Goal: Task Accomplishment & Management: Manage account settings

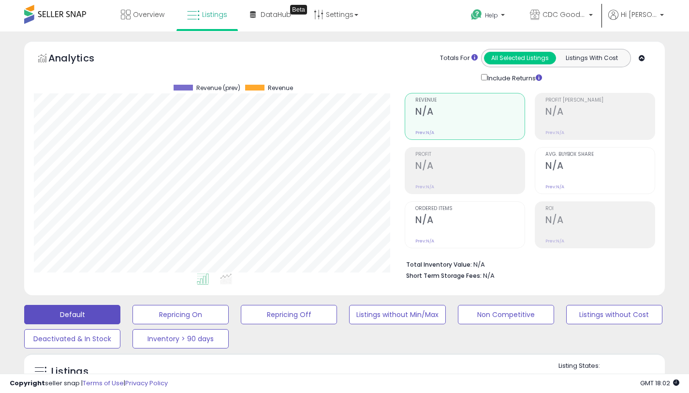
scroll to position [197, 0]
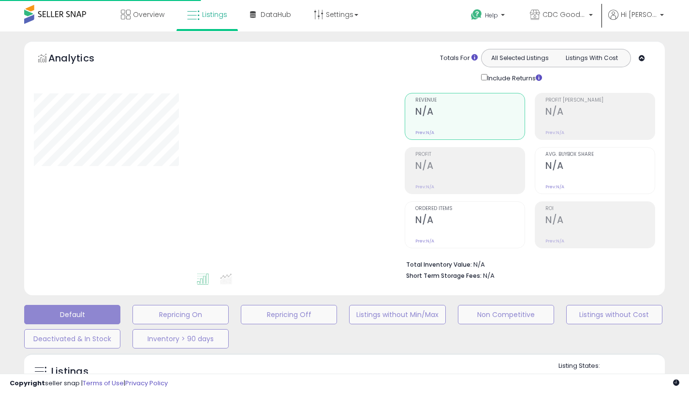
scroll to position [197, 0]
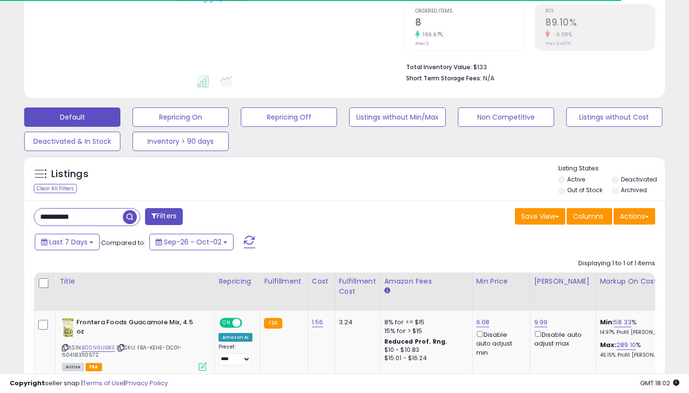
click at [291, 195] on div "Listings Clear All Filters Listing States:" at bounding box center [344, 180] width 641 height 33
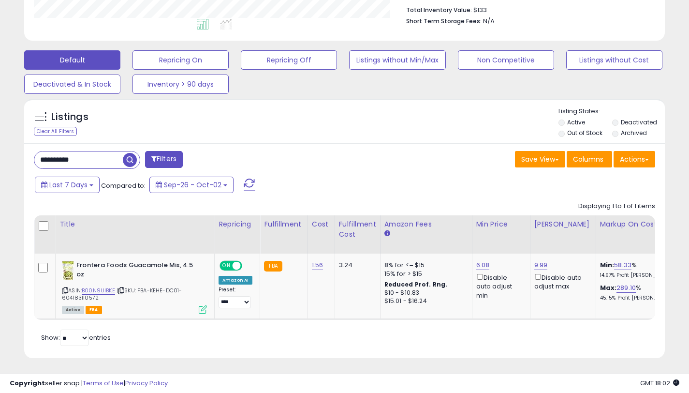
scroll to position [255, 0]
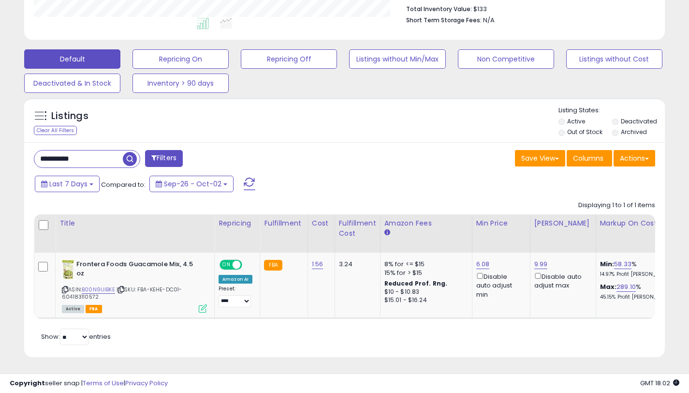
click at [106, 157] on input "**********" at bounding box center [78, 158] width 88 height 17
type input "*"
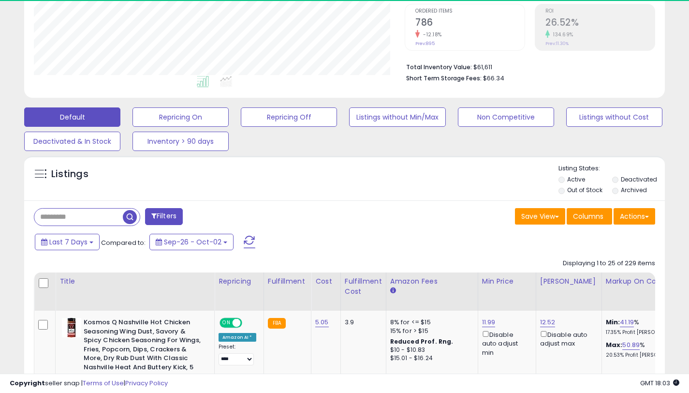
scroll to position [198, 371]
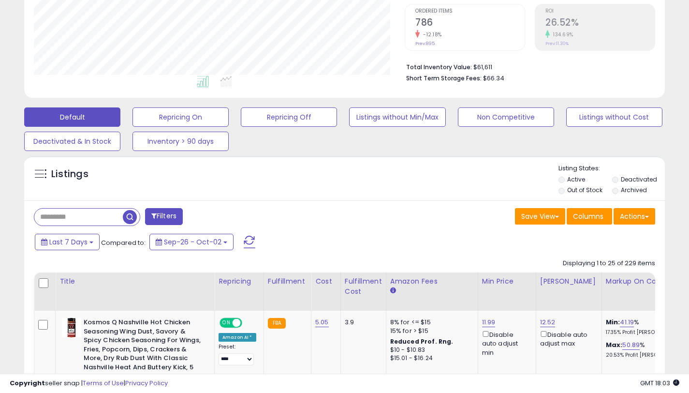
click at [396, 208] on div "Save View Save As New View Update Current View Columns Actions Import Export Vi…" at bounding box center [504, 217] width 318 height 19
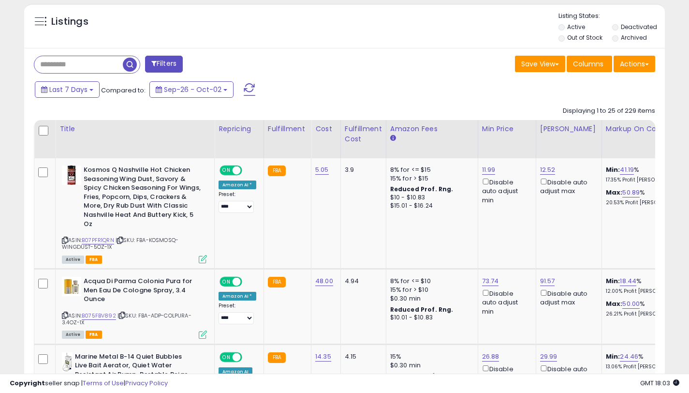
scroll to position [371, 0]
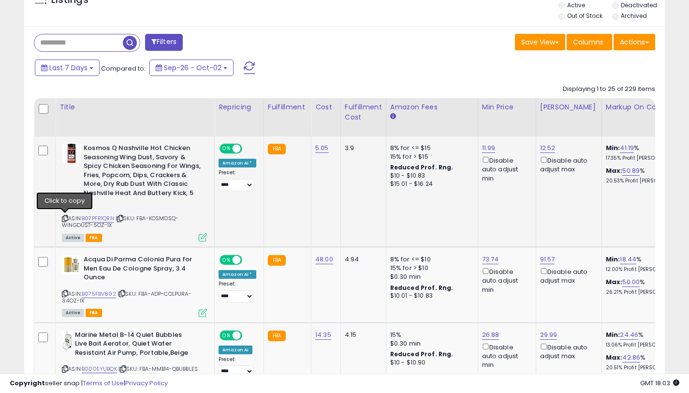
click at [65, 218] on icon at bounding box center [65, 218] width 6 height 5
click at [65, 292] on icon at bounding box center [65, 293] width 6 height 5
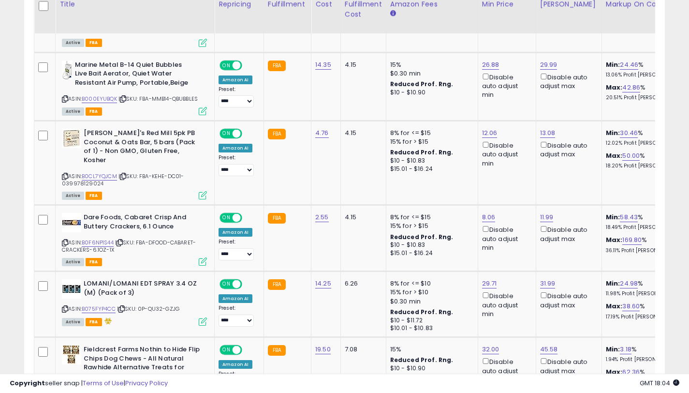
scroll to position [659, 0]
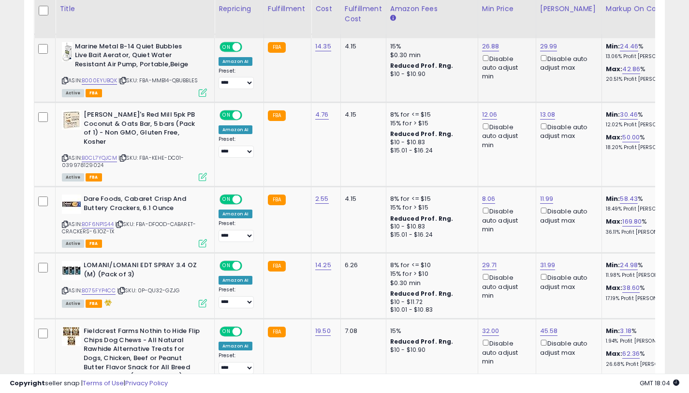
click at [65, 79] on icon at bounding box center [65, 80] width 6 height 5
click at [321, 50] on link "14.35" at bounding box center [323, 47] width 16 height 10
type input "*****"
click at [354, 22] on icon "submit" at bounding box center [351, 22] width 6 height 6
click at [493, 49] on link "26.88" at bounding box center [490, 47] width 17 height 10
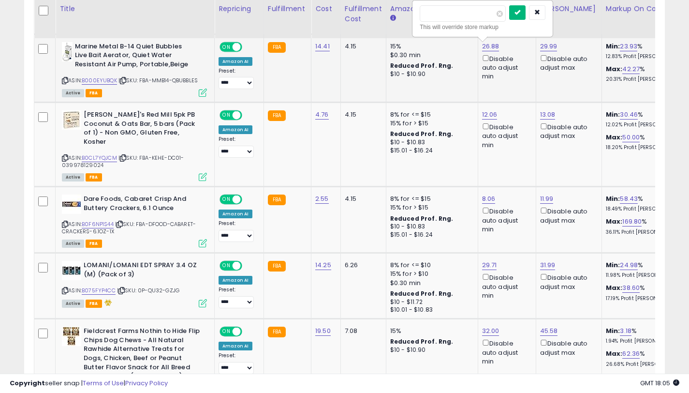
type input "*****"
click at [520, 13] on icon "submit" at bounding box center [517, 12] width 6 height 6
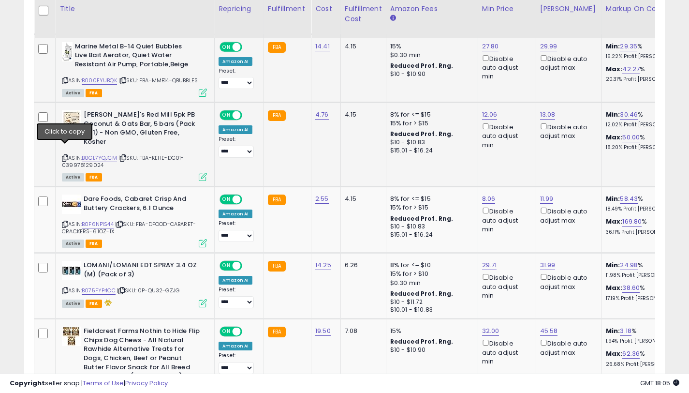
click at [66, 155] on icon at bounding box center [65, 157] width 6 height 5
click at [485, 113] on link "12.06" at bounding box center [489, 115] width 15 height 10
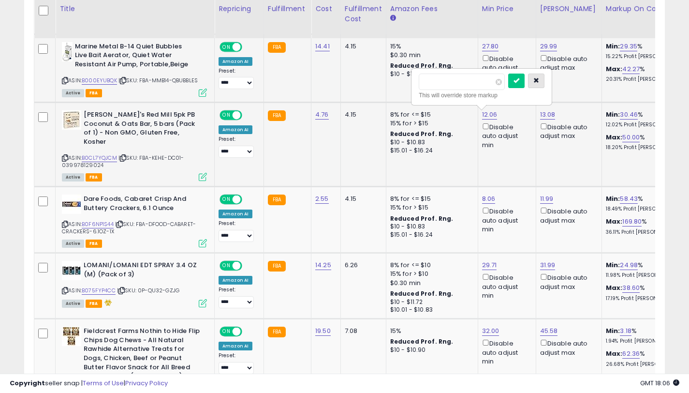
click at [539, 80] on icon "button" at bounding box center [536, 80] width 6 height 6
click at [542, 113] on link "13.08" at bounding box center [547, 115] width 15 height 10
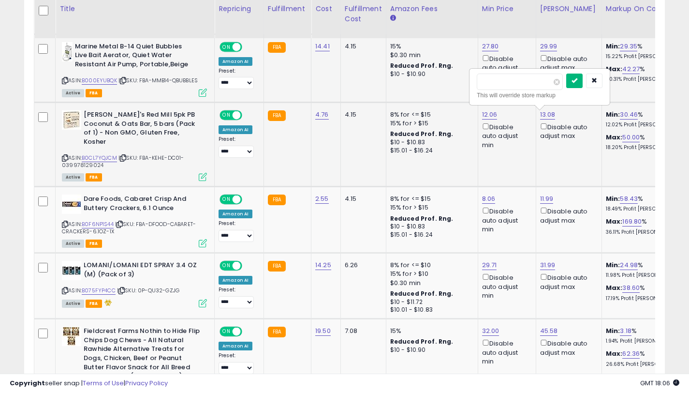
type input "*****"
click at [577, 82] on icon "submit" at bounding box center [574, 80] width 6 height 6
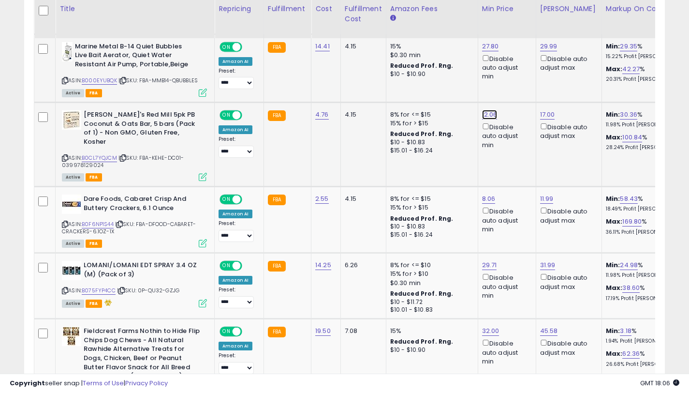
click at [489, 115] on link "12.06" at bounding box center [489, 115] width 15 height 10
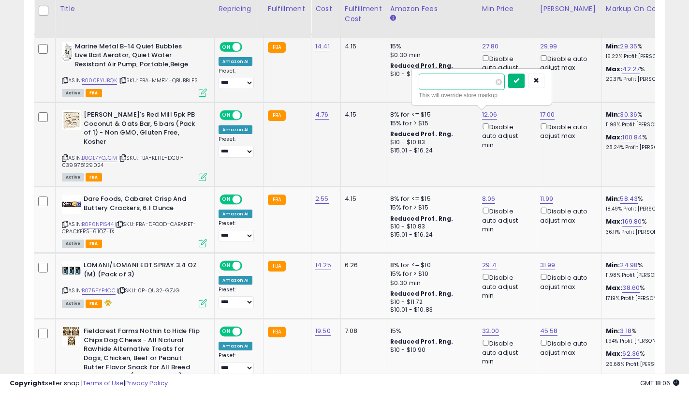
type input "*****"
click at [519, 82] on icon "submit" at bounding box center [516, 80] width 6 height 6
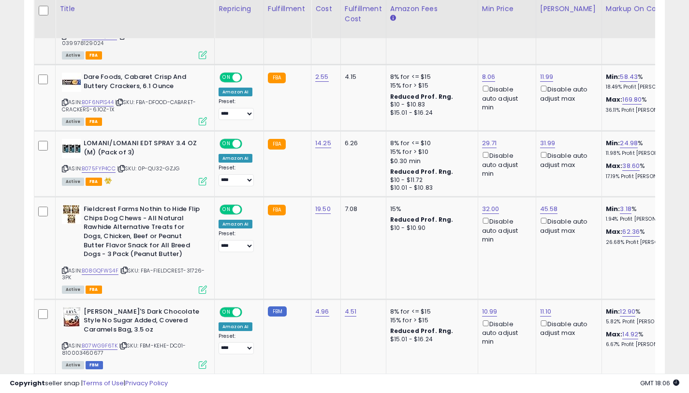
scroll to position [778, 0]
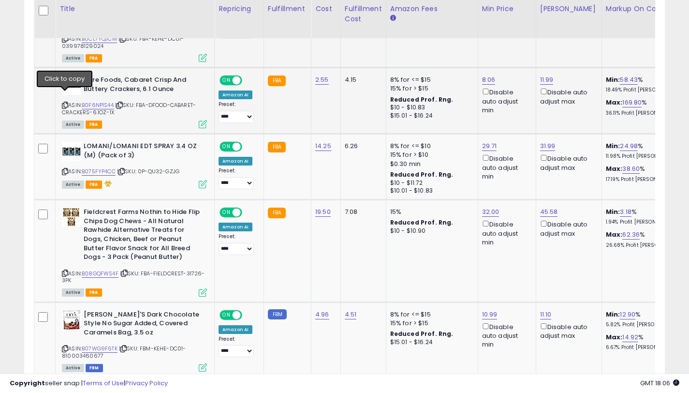
click at [63, 102] on icon at bounding box center [65, 104] width 6 height 5
click at [484, 75] on link "8.06" at bounding box center [489, 80] width 14 height 10
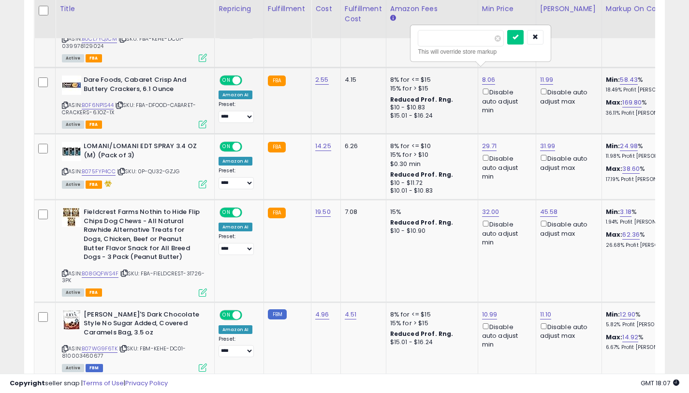
type input "*"
type input "****"
click at [519, 42] on button "submit" at bounding box center [515, 37] width 16 height 15
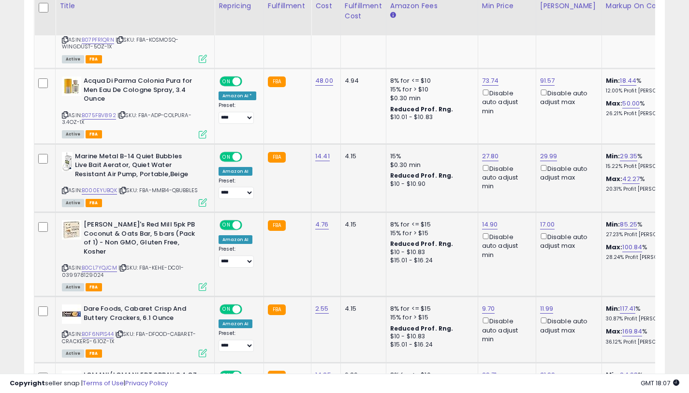
scroll to position [545, 0]
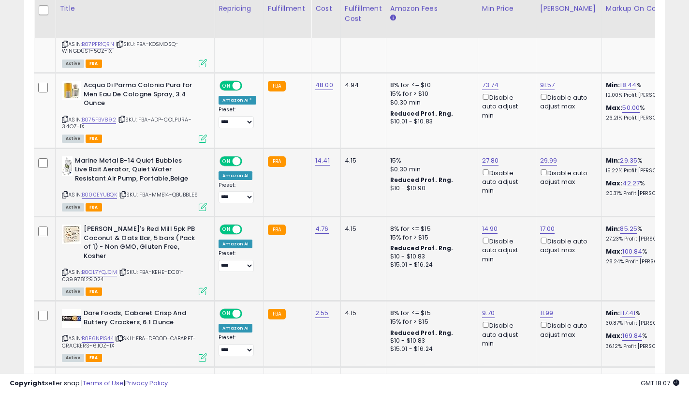
drag, startPoint x: 487, startPoint y: 240, endPoint x: 514, endPoint y: 258, distance: 32.3
click at [514, 258] on div "Disable auto adjust min" at bounding box center [505, 249] width 46 height 28
copy div "Disable auto adjust min"
click at [461, 221] on td "8% for <= $15 15% for > $15 Reduced Prof. Rng. $10 - $10.83 $15.01 - $16.24" at bounding box center [432, 258] width 92 height 84
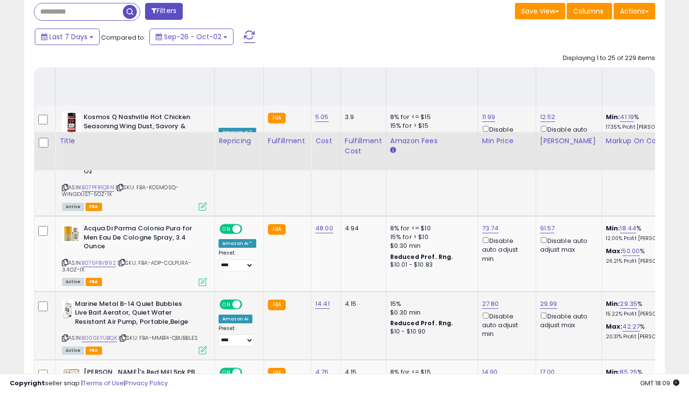
scroll to position [546, 0]
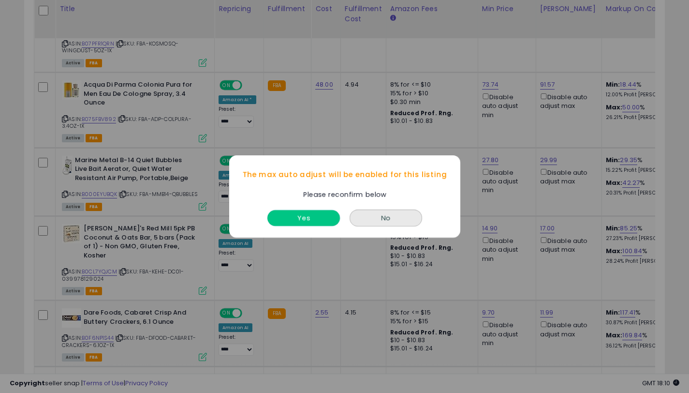
click at [309, 213] on button "Yes" at bounding box center [303, 218] width 73 height 16
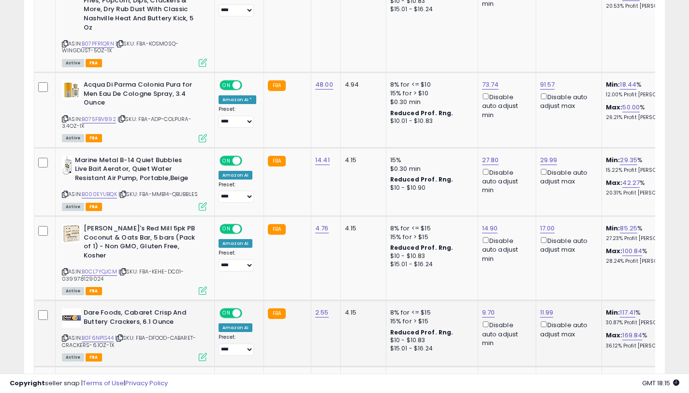
scroll to position [0, 0]
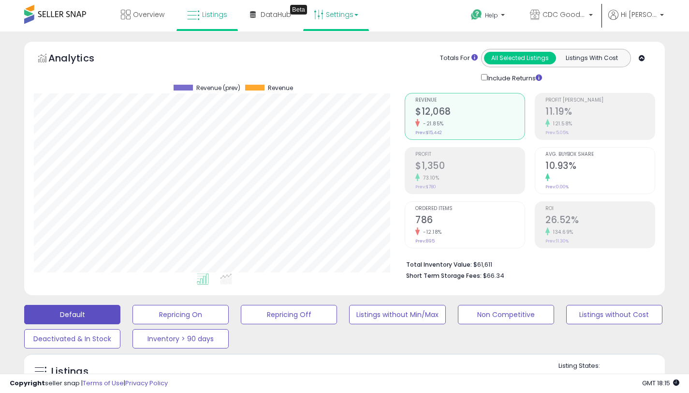
click at [342, 26] on link "Settings" at bounding box center [336, 14] width 59 height 29
click at [347, 49] on link "Store settings" at bounding box center [338, 48] width 44 height 9
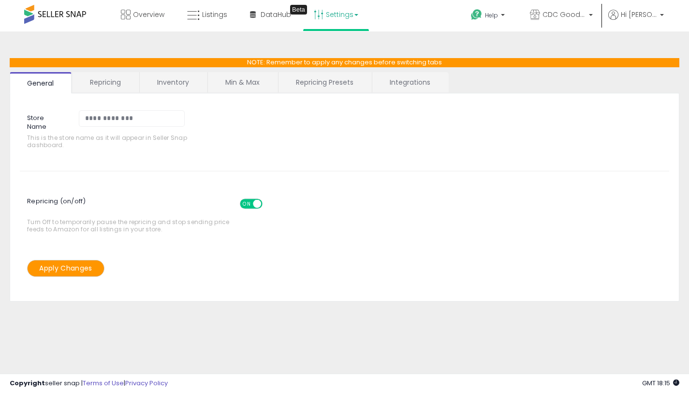
click at [249, 86] on link "Min & Max" at bounding box center [242, 82] width 69 height 20
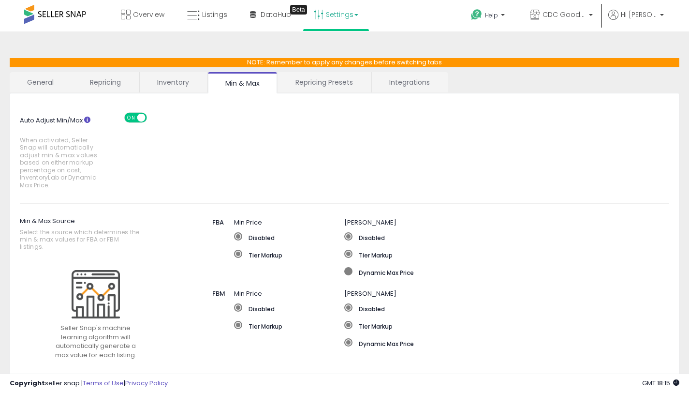
click at [348, 275] on span at bounding box center [348, 271] width 8 height 8
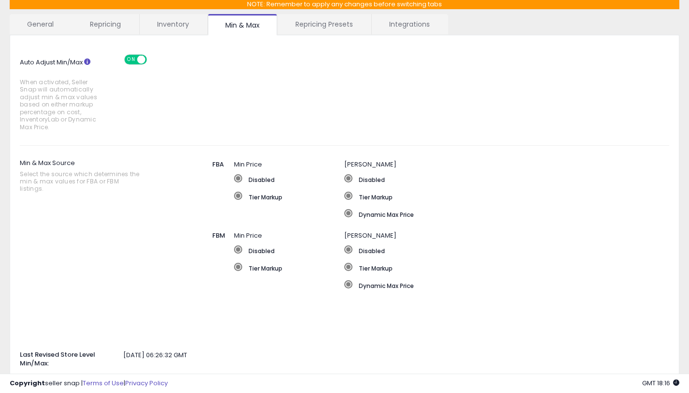
scroll to position [34, 0]
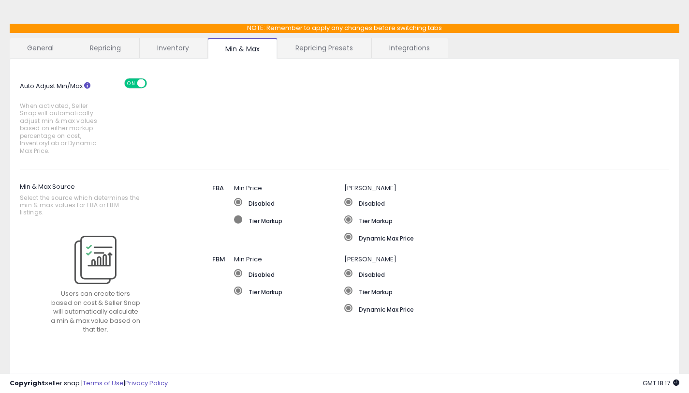
click at [236, 217] on span at bounding box center [238, 219] width 8 height 8
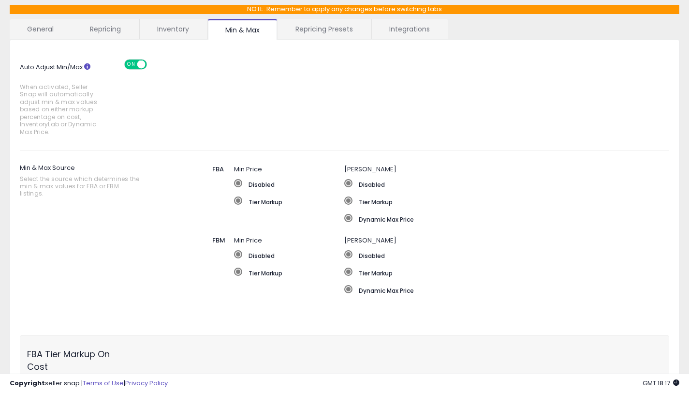
scroll to position [41, 0]
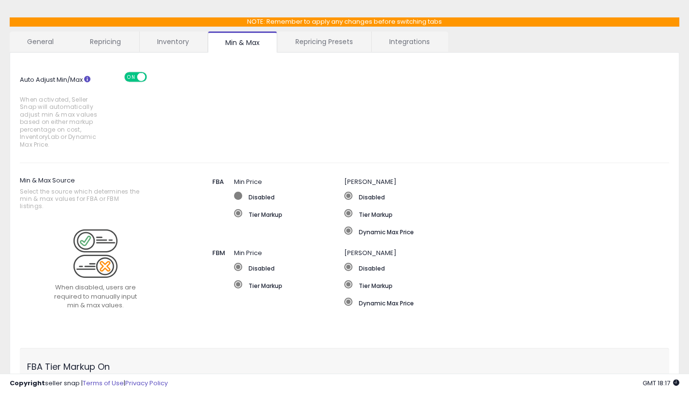
click at [234, 196] on span at bounding box center [238, 195] width 8 height 8
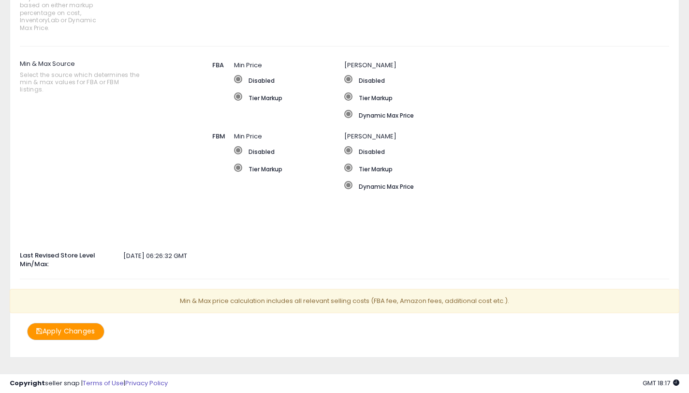
scroll to position [170, 0]
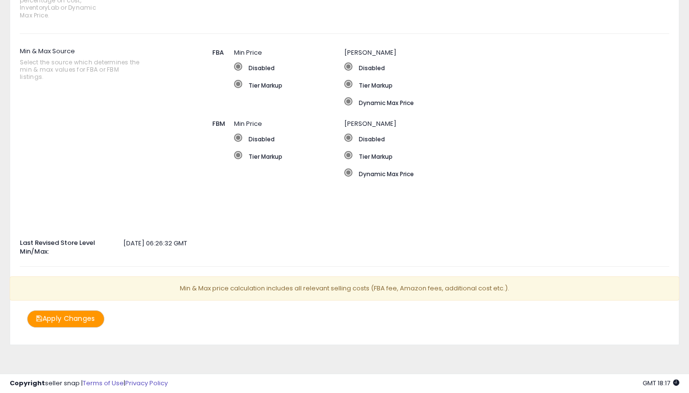
click at [83, 323] on button "Apply Changes" at bounding box center [65, 318] width 77 height 17
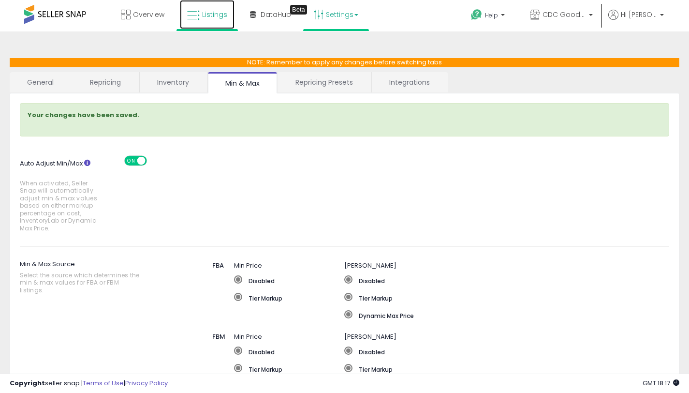
click at [219, 18] on span "Listings" at bounding box center [214, 15] width 25 height 10
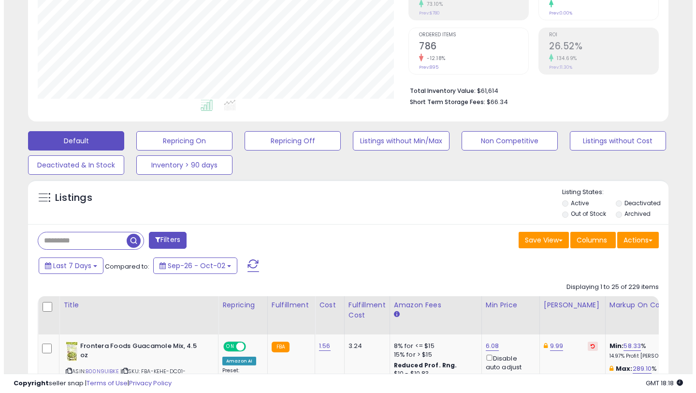
scroll to position [222, 0]
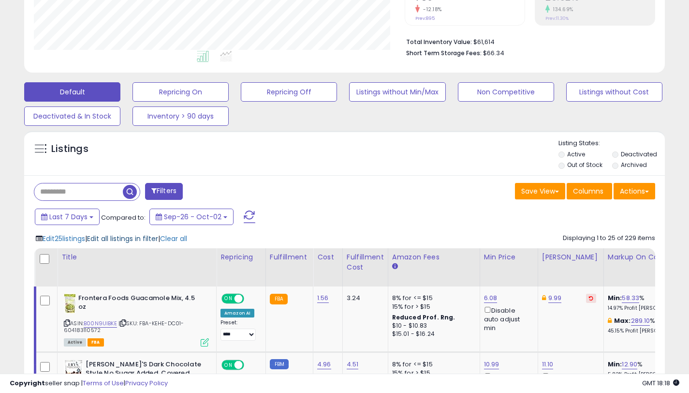
click at [142, 239] on span "Edit all listings in filter" at bounding box center [122, 239] width 71 height 10
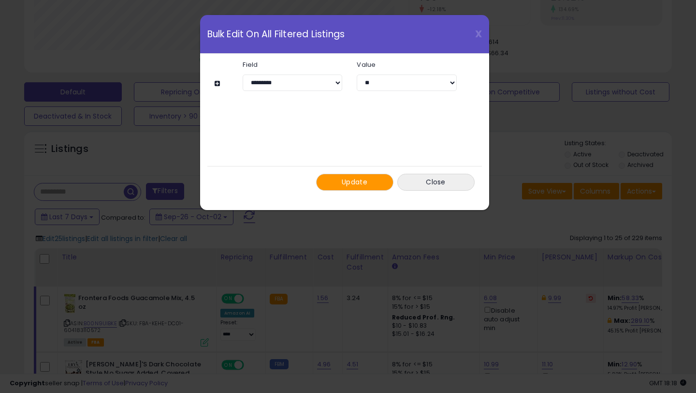
click at [359, 182] on span "Update" at bounding box center [355, 182] width 26 height 10
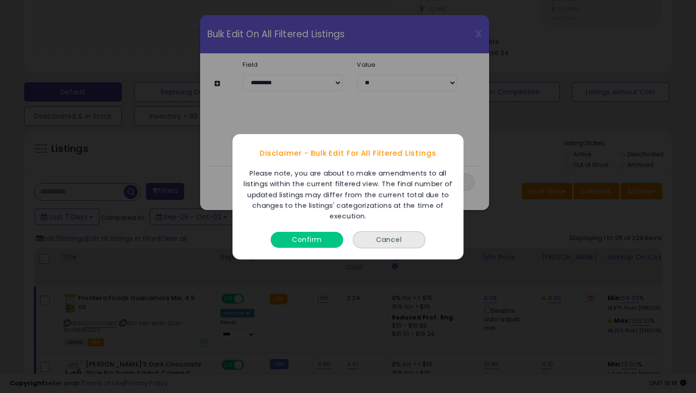
click at [320, 236] on button "Confirm" at bounding box center [307, 239] width 73 height 16
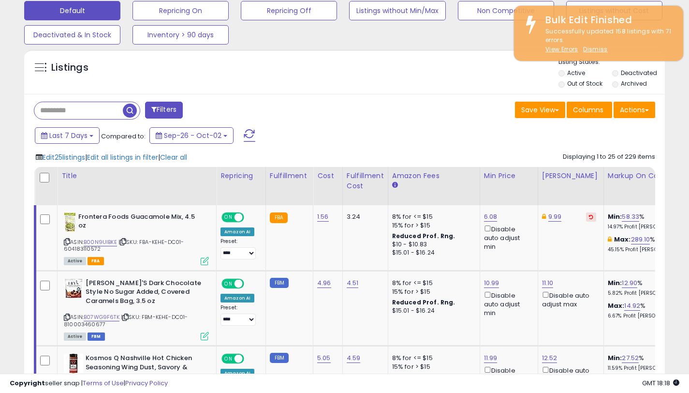
scroll to position [289, 0]
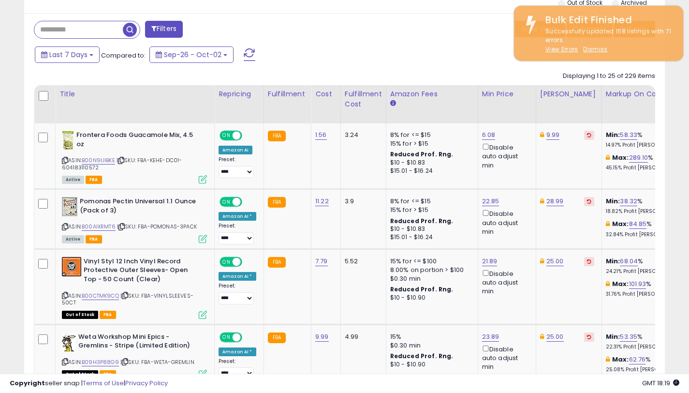
scroll to position [383, 0]
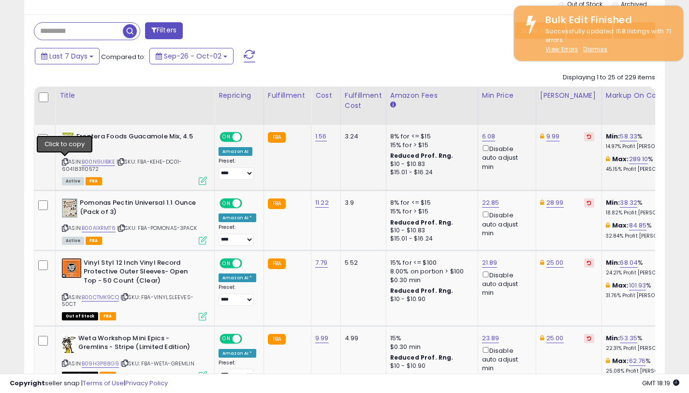
click at [64, 161] on icon at bounding box center [65, 161] width 6 height 5
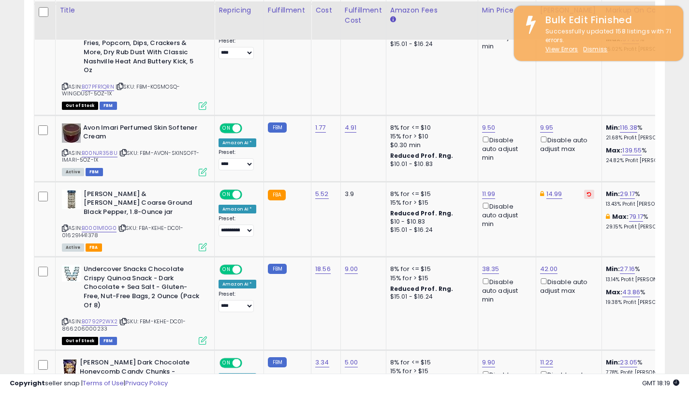
scroll to position [993, 0]
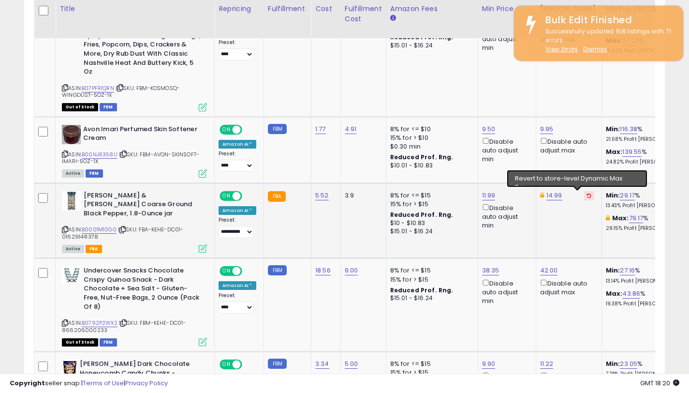
click at [587, 196] on icon at bounding box center [589, 195] width 4 height 5
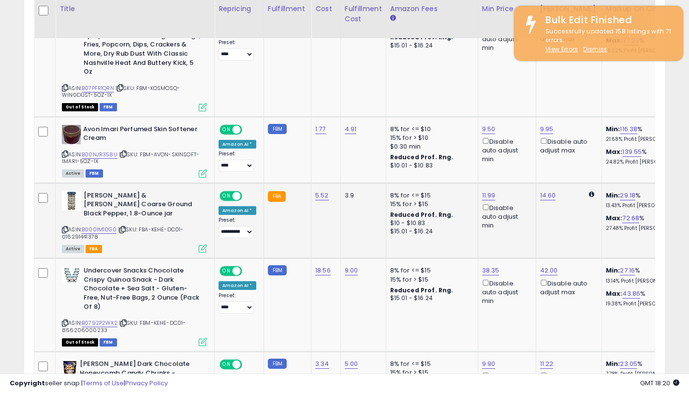
click at [560, 222] on td "14.60" at bounding box center [569, 220] width 66 height 75
click at [65, 227] on icon at bounding box center [65, 229] width 6 height 5
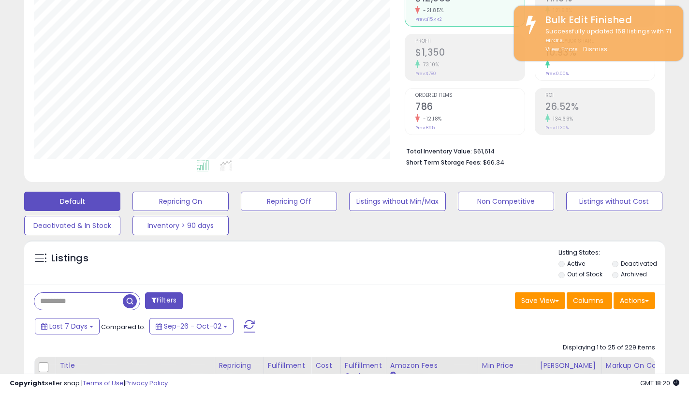
scroll to position [0, 0]
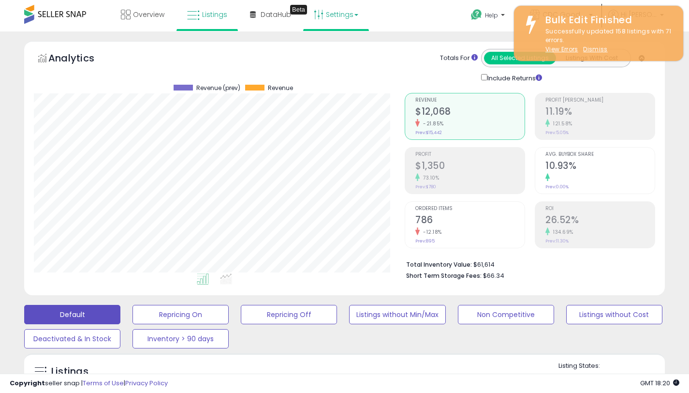
click at [354, 17] on link "Settings" at bounding box center [336, 14] width 59 height 29
click at [350, 53] on link "Store settings" at bounding box center [338, 48] width 44 height 9
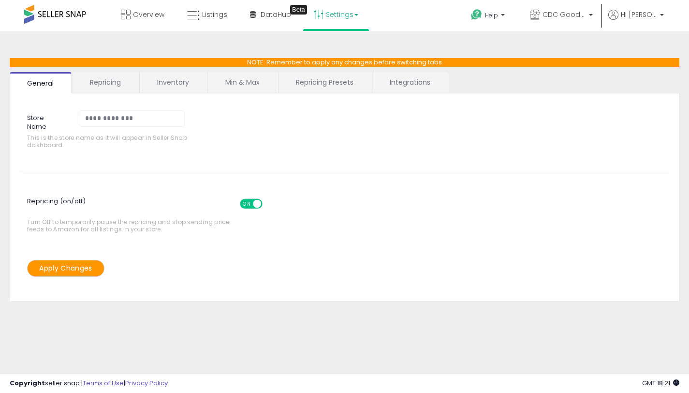
click at [265, 84] on link "Min & Max" at bounding box center [242, 82] width 69 height 20
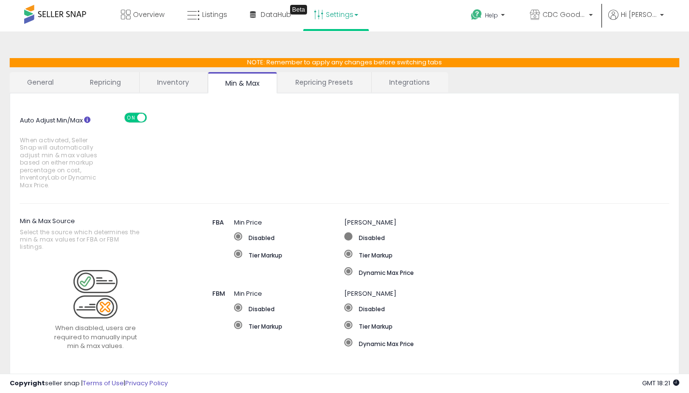
click at [349, 235] on span at bounding box center [348, 236] width 8 height 8
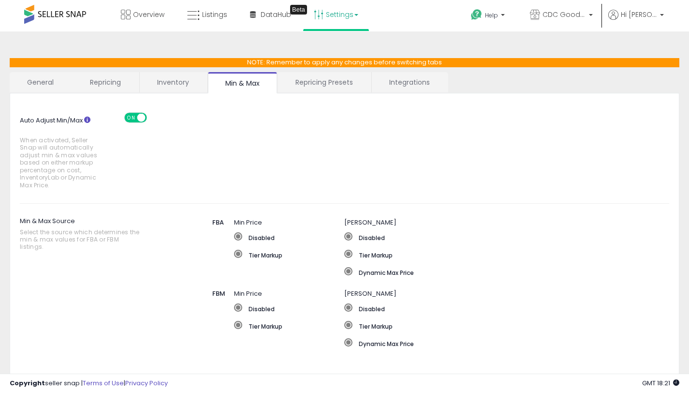
scroll to position [170, 0]
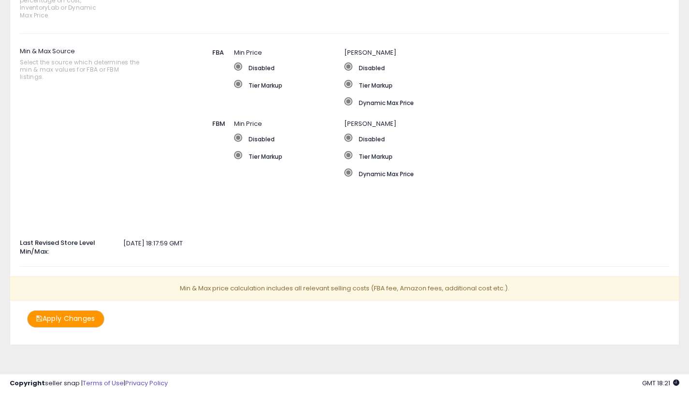
click at [61, 319] on button "Apply Changes" at bounding box center [65, 318] width 77 height 17
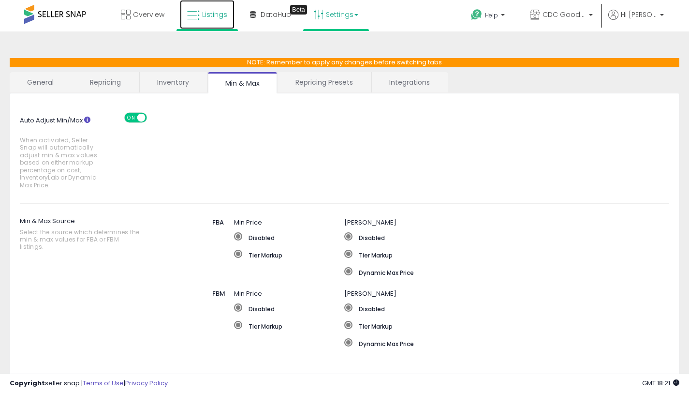
click at [207, 16] on span "Listings" at bounding box center [214, 15] width 25 height 10
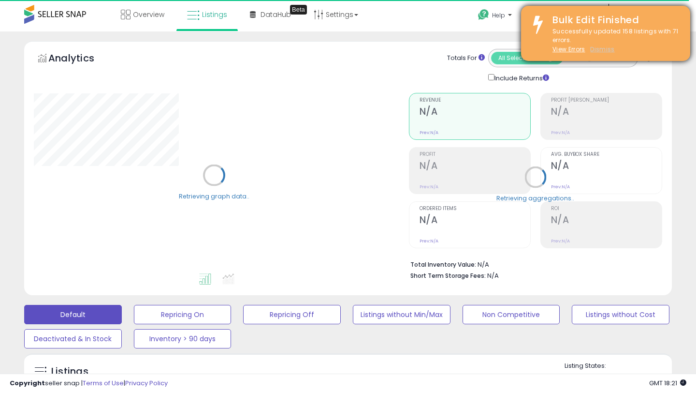
click at [603, 49] on u "Dismiss" at bounding box center [602, 49] width 24 height 8
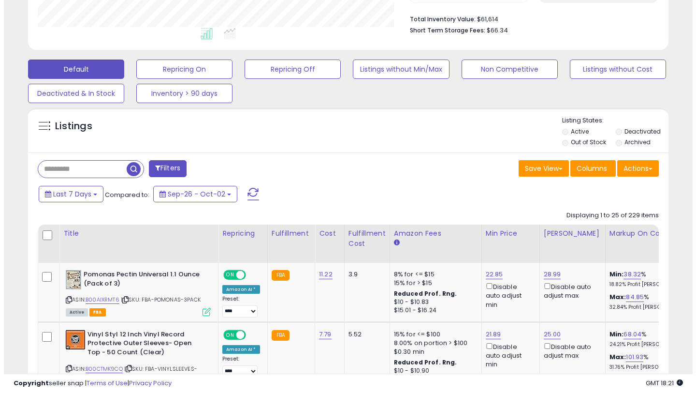
scroll to position [251, 0]
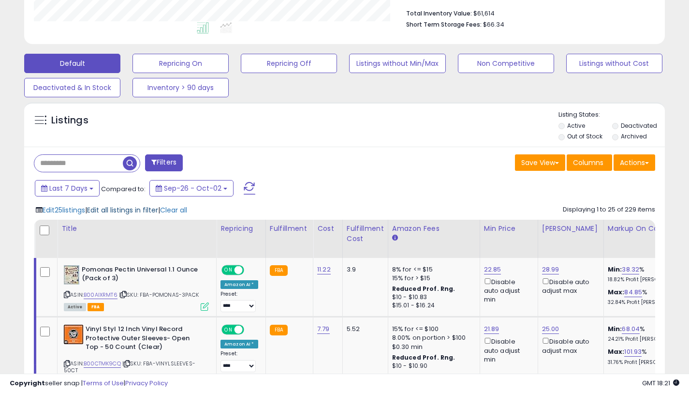
click at [128, 209] on span "Edit all listings in filter" at bounding box center [122, 210] width 71 height 10
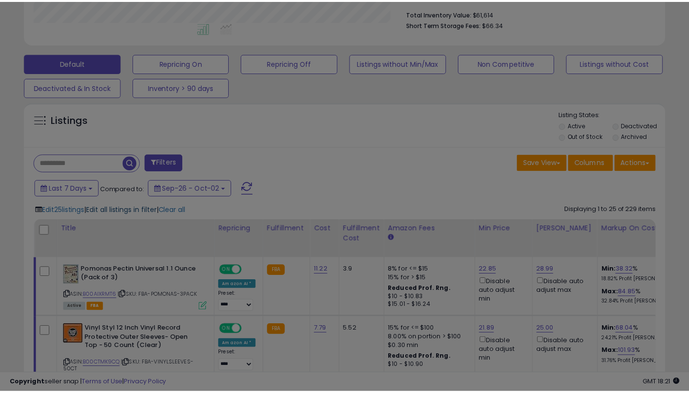
scroll to position [198, 375]
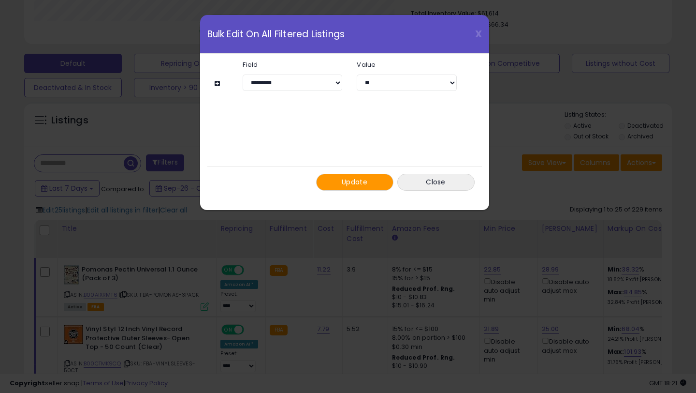
click at [362, 178] on span "Update" at bounding box center [355, 182] width 26 height 10
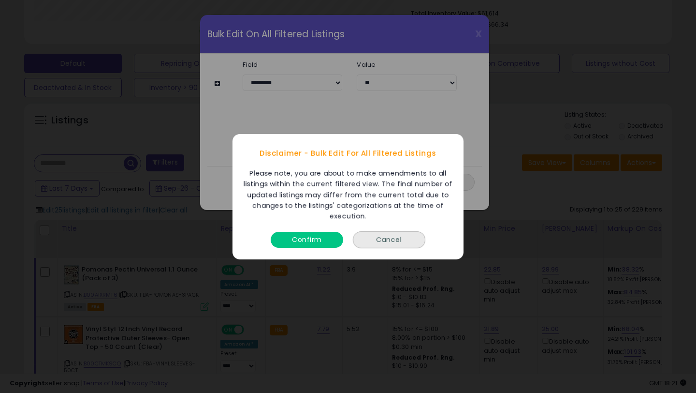
click at [319, 238] on button "Confirm" at bounding box center [307, 239] width 73 height 16
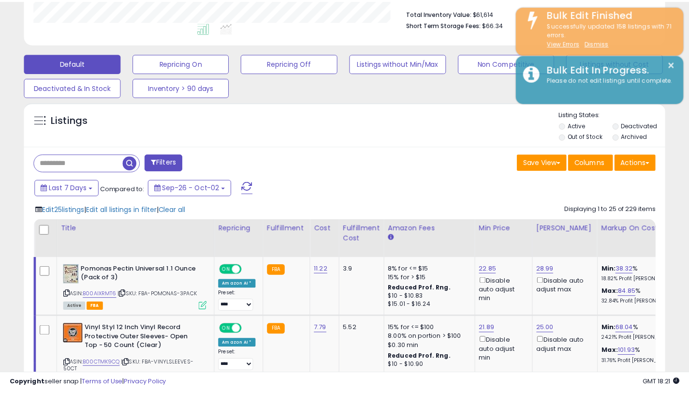
scroll to position [483242, 483070]
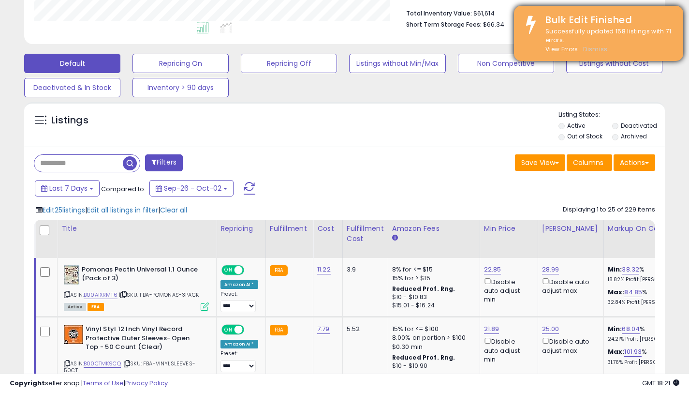
click at [595, 50] on u "Dismiss" at bounding box center [595, 49] width 24 height 8
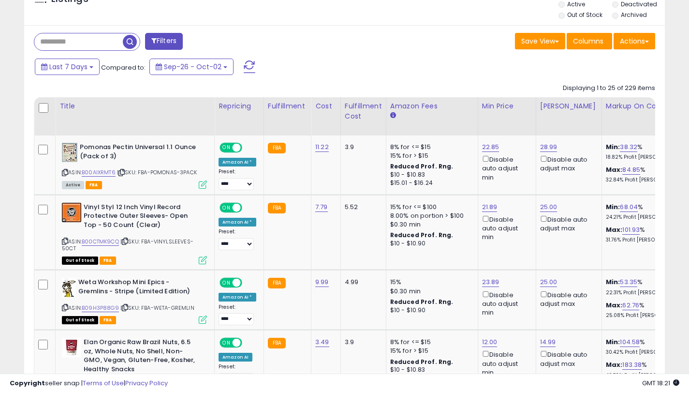
scroll to position [367, 0]
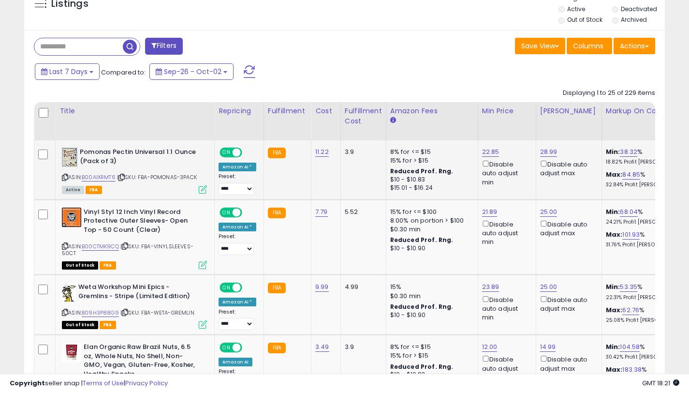
click at [64, 175] on icon at bounding box center [65, 177] width 6 height 5
click at [65, 247] on icon at bounding box center [65, 245] width 6 height 5
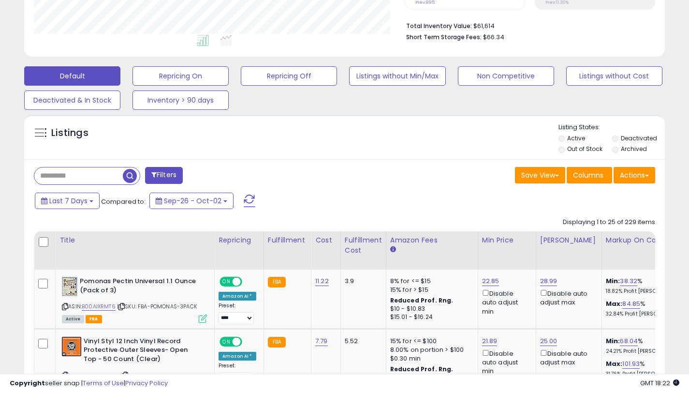
scroll to position [235, 0]
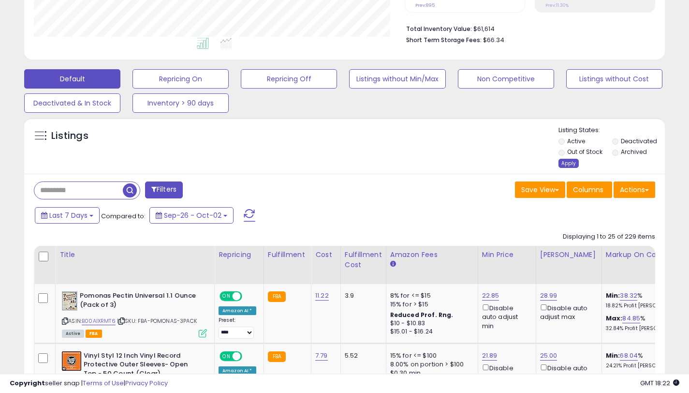
click at [565, 162] on div "Apply" at bounding box center [568, 163] width 20 height 9
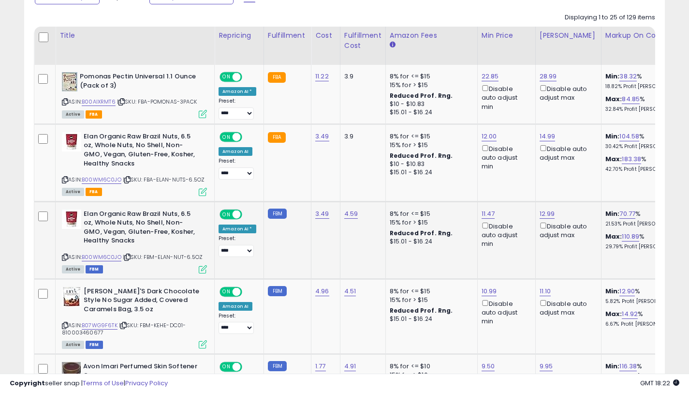
scroll to position [443, 0]
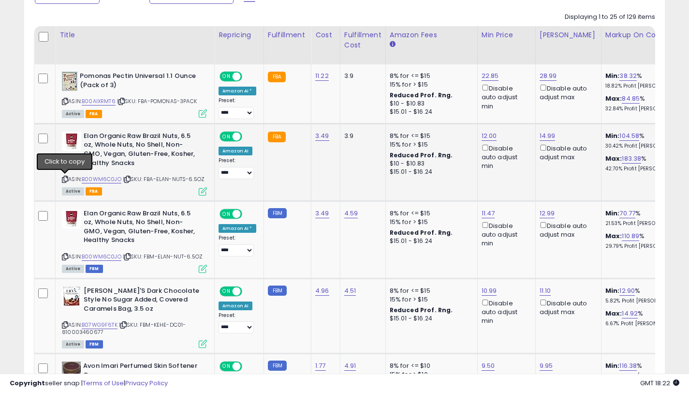
click at [65, 179] on icon at bounding box center [65, 178] width 6 height 5
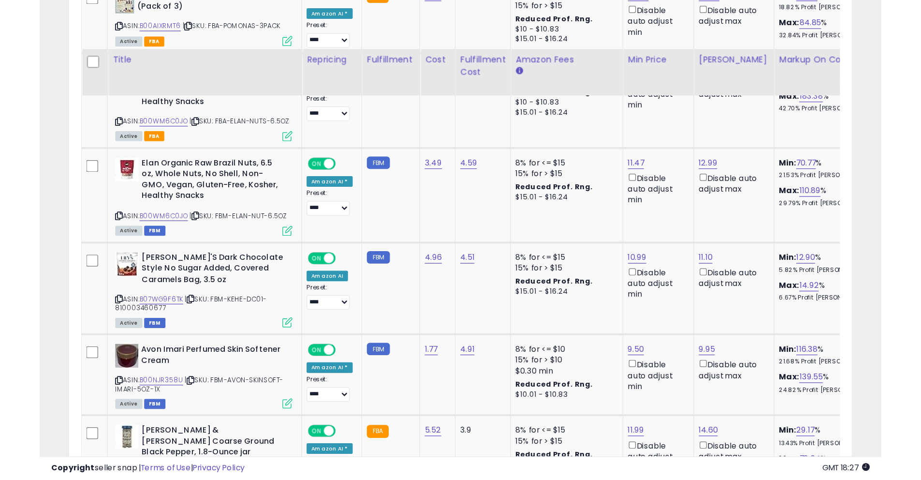
scroll to position [507, 0]
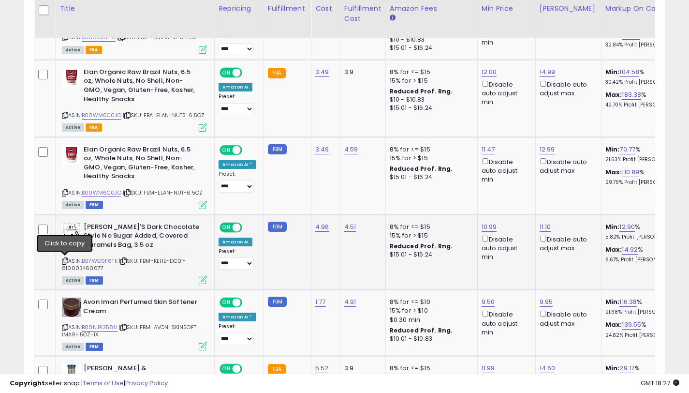
click at [65, 260] on icon at bounding box center [65, 260] width 6 height 5
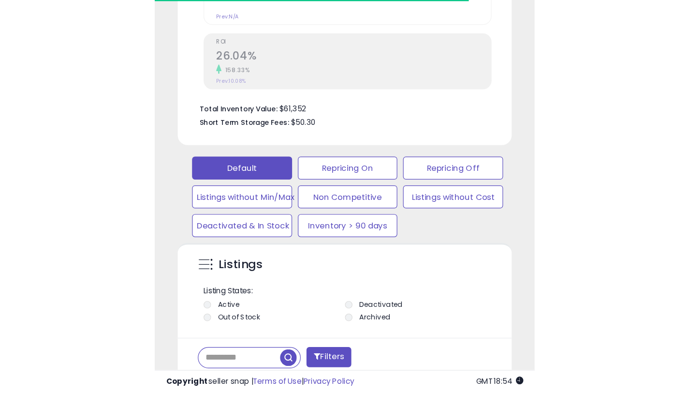
scroll to position [198, 371]
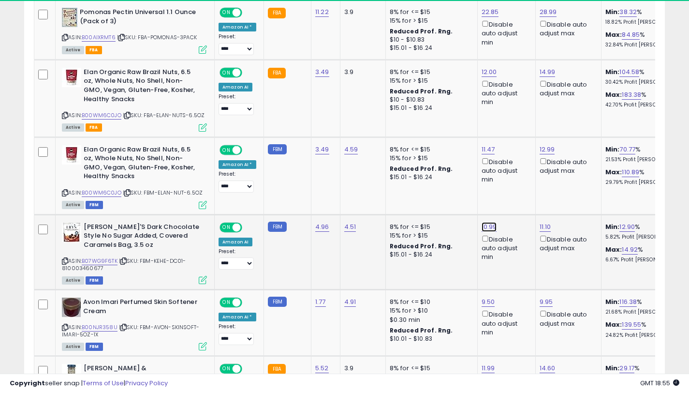
click at [483, 227] on link "10.99" at bounding box center [489, 227] width 15 height 10
click at [544, 194] on button "button" at bounding box center [536, 193] width 16 height 15
click at [542, 228] on link "11.10" at bounding box center [546, 227] width 12 height 10
type input "*"
type input "*****"
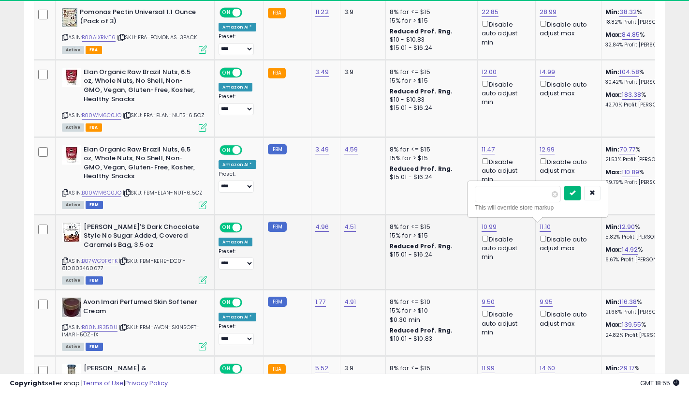
click at [575, 193] on icon "submit" at bounding box center [572, 193] width 6 height 6
click at [482, 228] on link "10.99" at bounding box center [489, 227] width 15 height 10
type input "*****"
click at [519, 194] on icon "submit" at bounding box center [516, 193] width 6 height 6
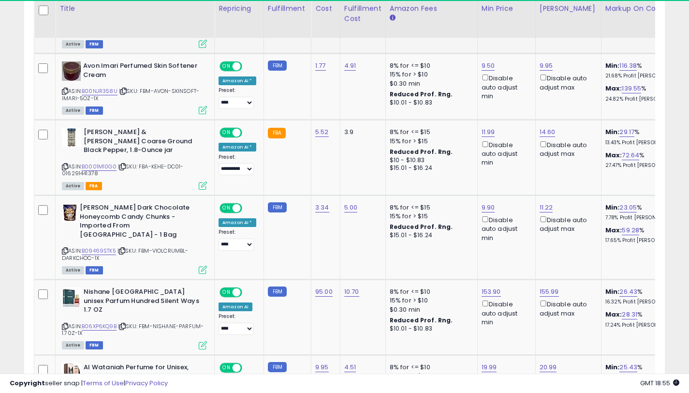
scroll to position [740, 0]
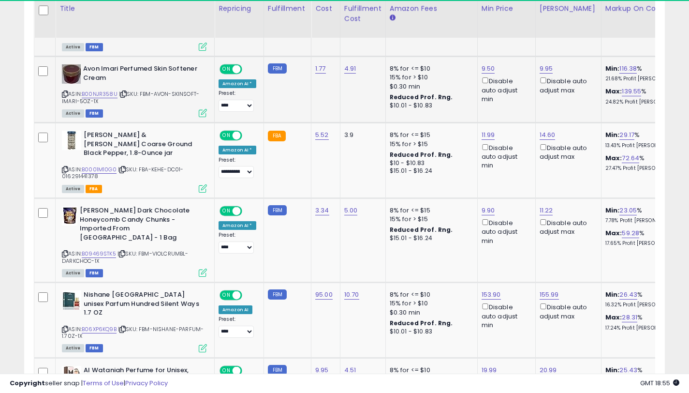
click at [66, 93] on icon at bounding box center [65, 93] width 6 height 5
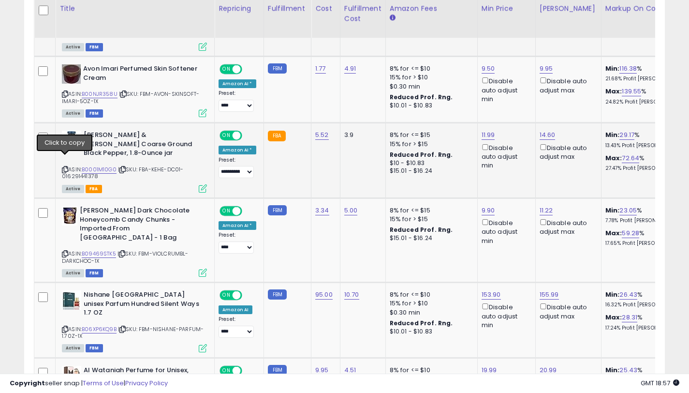
click at [64, 167] on icon at bounding box center [65, 169] width 6 height 5
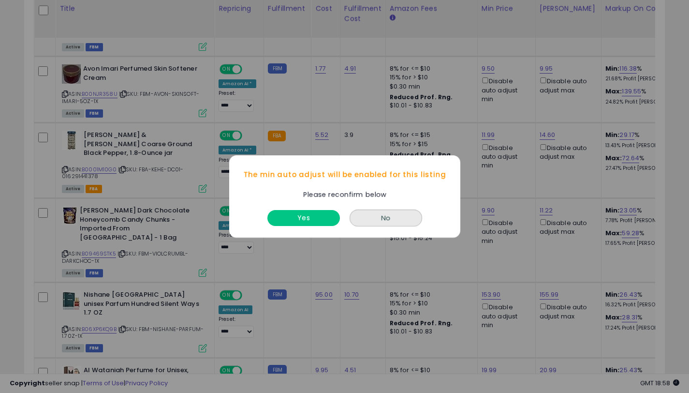
click at [380, 219] on button "No" at bounding box center [386, 217] width 73 height 17
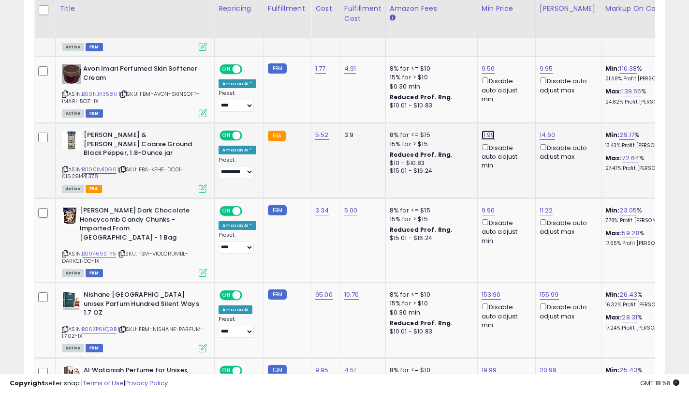
click at [485, 137] on link "11.99" at bounding box center [489, 135] width 14 height 10
type input "*****"
click at [524, 105] on button "submit" at bounding box center [515, 101] width 16 height 15
click at [65, 251] on icon at bounding box center [65, 253] width 6 height 5
click at [540, 205] on link "11.22" at bounding box center [547, 210] width 14 height 10
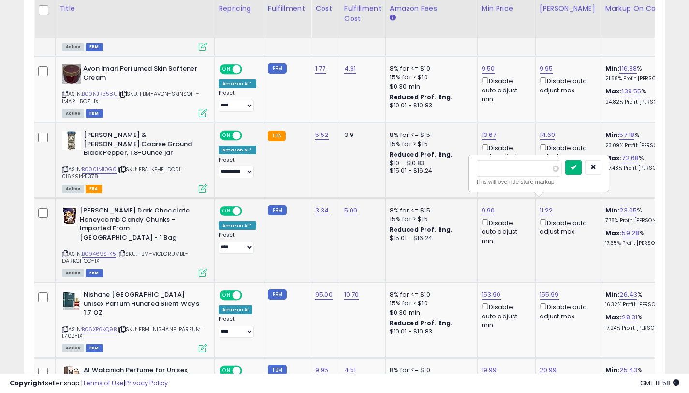
type input "*****"
click at [576, 170] on icon "submit" at bounding box center [573, 167] width 6 height 6
click at [484, 205] on link "9.90" at bounding box center [489, 210] width 14 height 10
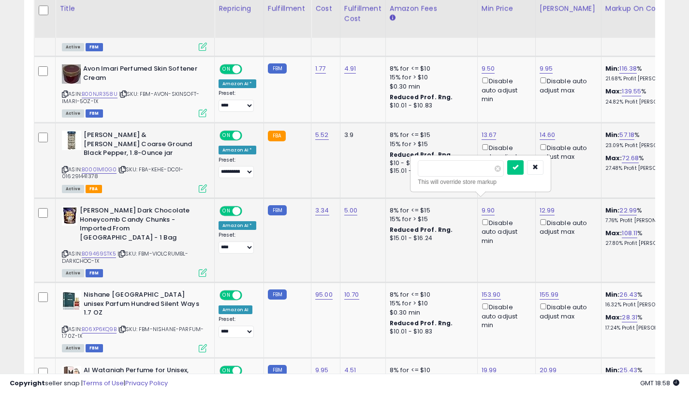
type input "*"
type input "*****"
click at [524, 165] on button "submit" at bounding box center [515, 167] width 16 height 15
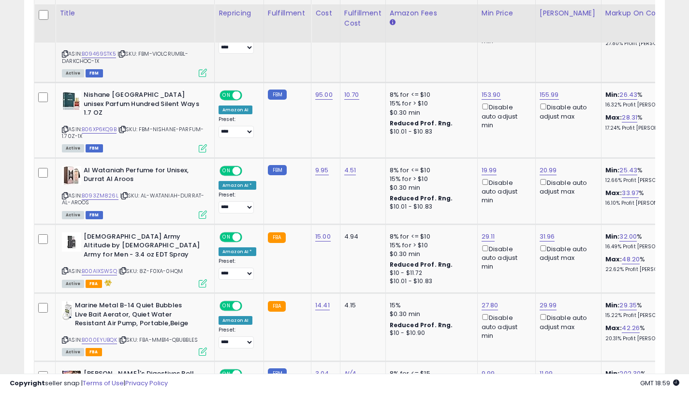
scroll to position [953, 0]
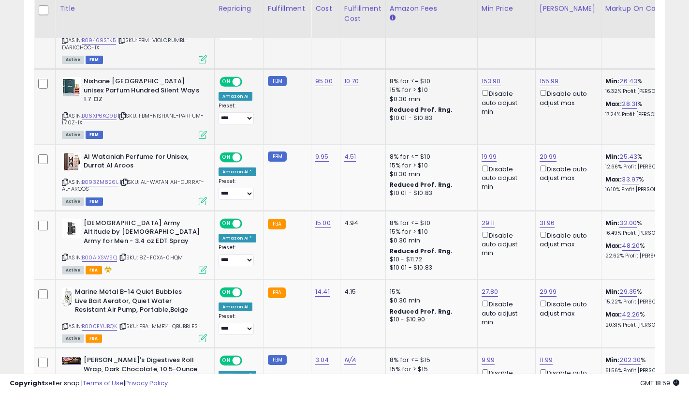
click at [63, 113] on icon at bounding box center [65, 115] width 6 height 5
click at [64, 179] on icon at bounding box center [65, 181] width 6 height 5
click at [63, 254] on icon at bounding box center [65, 256] width 6 height 5
click at [486, 218] on link "29.11" at bounding box center [489, 223] width 14 height 10
type input "*****"
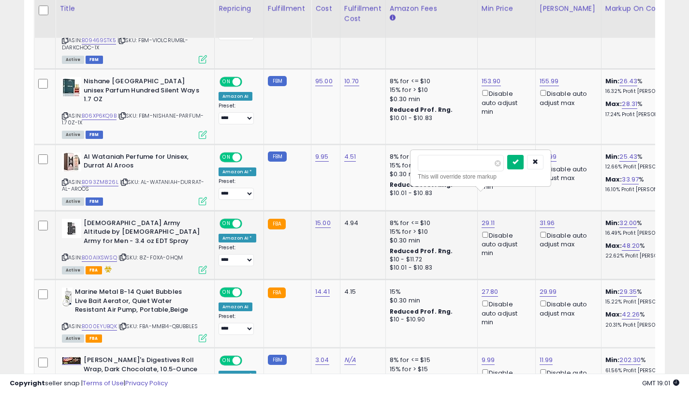
click at [518, 164] on icon "submit" at bounding box center [515, 162] width 6 height 6
click at [492, 218] on link "28.00" at bounding box center [490, 223] width 17 height 10
type input "*****"
click at [522, 165] on button "submit" at bounding box center [517, 162] width 16 height 15
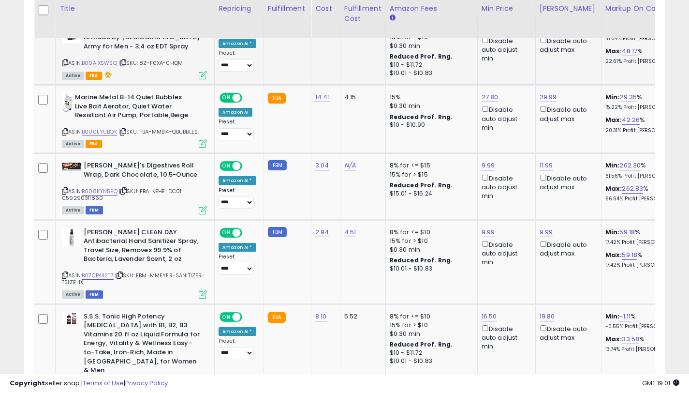
scroll to position [1151, 0]
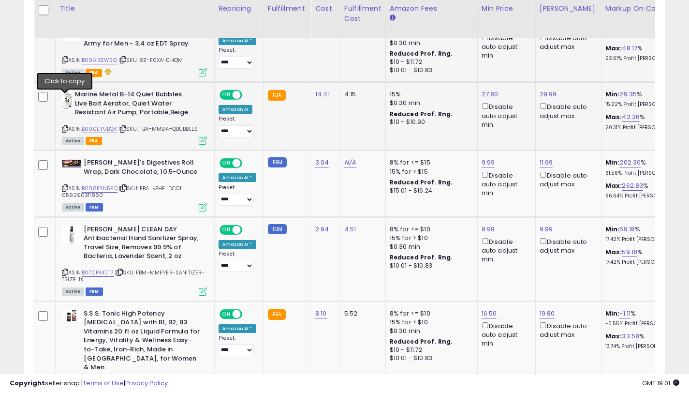
click at [63, 126] on icon at bounding box center [65, 128] width 6 height 5
click at [491, 89] on link "27.80" at bounding box center [490, 94] width 17 height 10
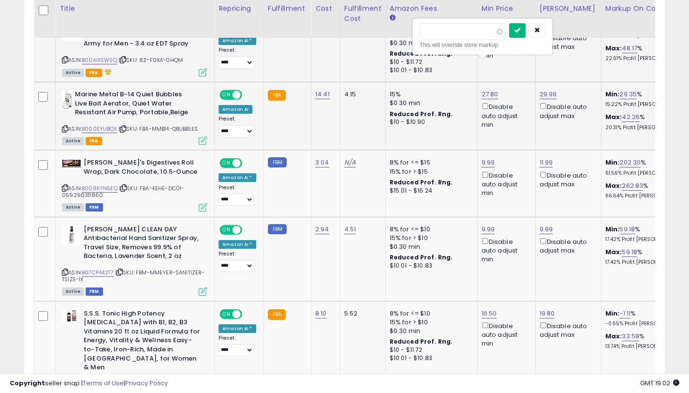
type input "*****"
click at [520, 32] on icon "submit" at bounding box center [517, 30] width 6 height 6
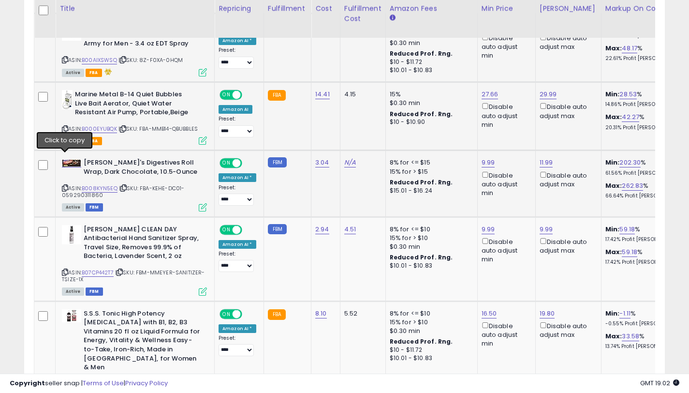
click at [65, 185] on icon at bounding box center [65, 187] width 6 height 5
click at [482, 158] on link "9.99" at bounding box center [489, 163] width 14 height 10
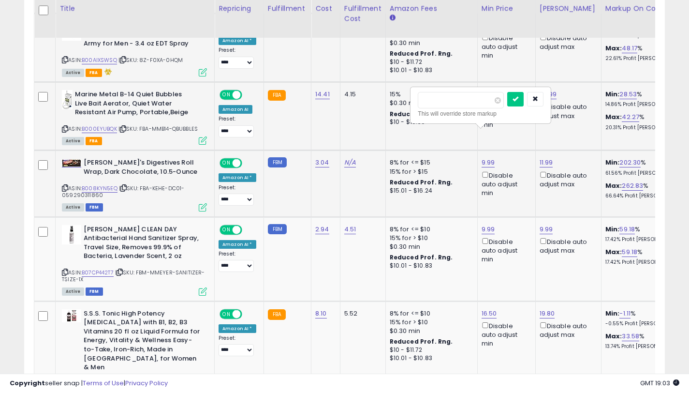
type input "*"
type input "*****"
click at [518, 100] on icon "submit" at bounding box center [515, 99] width 6 height 6
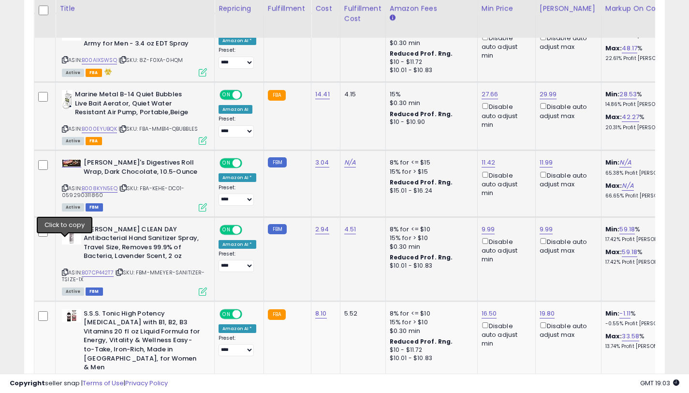
click at [65, 269] on icon at bounding box center [65, 271] width 6 height 5
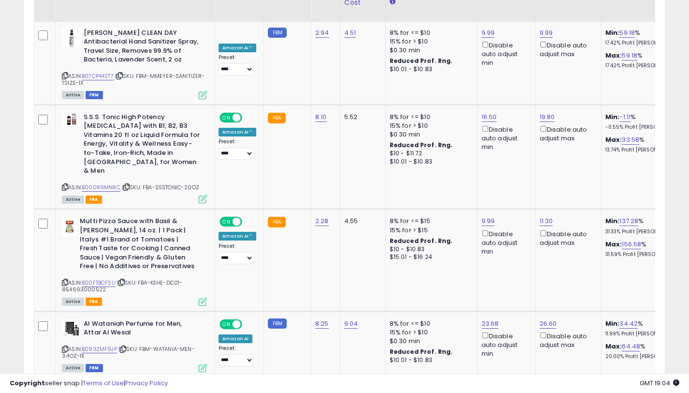
scroll to position [1361, 0]
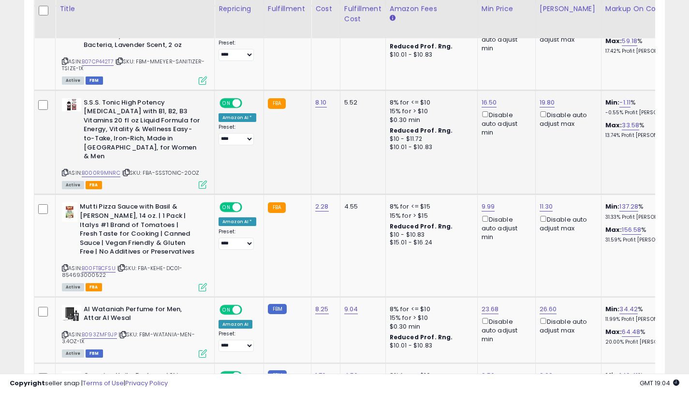
click at [67, 170] on icon at bounding box center [65, 172] width 6 height 5
click at [66, 265] on icon at bounding box center [65, 267] width 6 height 5
click at [540, 202] on link "11.30" at bounding box center [547, 207] width 14 height 10
type input "*****"
click at [576, 131] on icon "submit" at bounding box center [573, 134] width 6 height 6
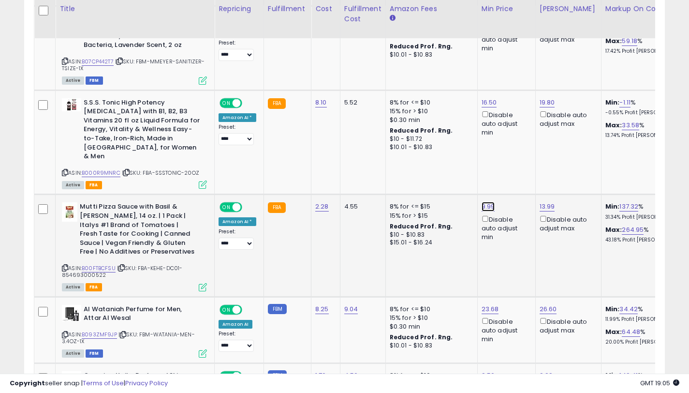
click at [487, 202] on link "9.99" at bounding box center [489, 207] width 14 height 10
type input "*"
type input "*****"
click at [518, 135] on icon "submit" at bounding box center [515, 134] width 6 height 6
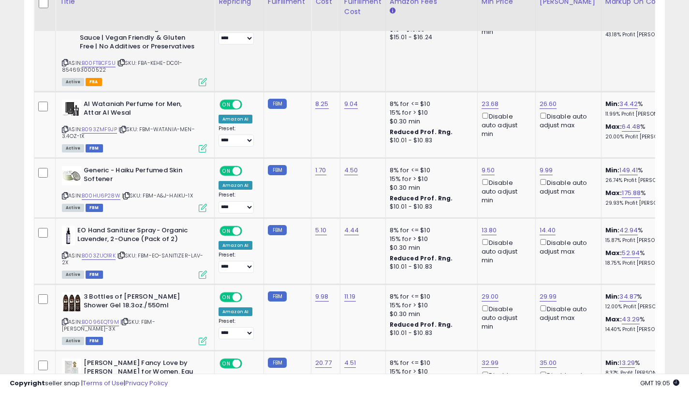
scroll to position [1573, 0]
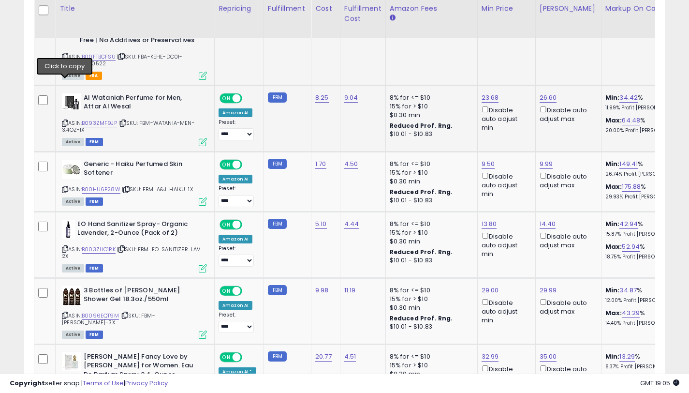
click at [67, 120] on icon at bounding box center [65, 122] width 6 height 5
click at [66, 187] on icon at bounding box center [65, 189] width 6 height 5
click at [65, 246] on icon at bounding box center [65, 248] width 6 height 5
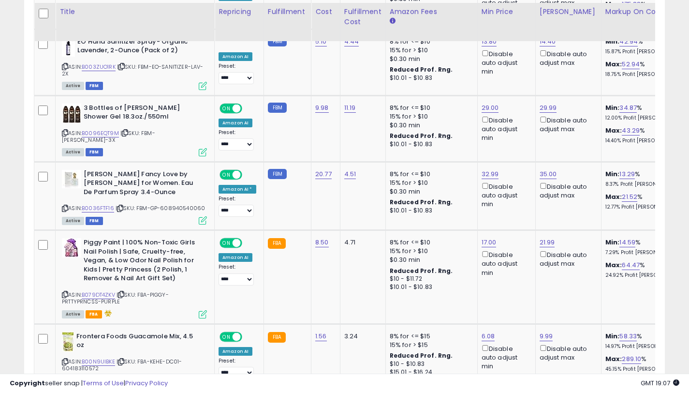
scroll to position [1764, 0]
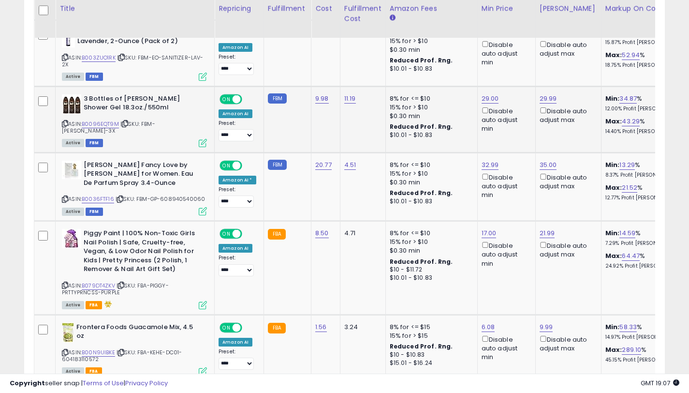
click at [66, 121] on icon at bounding box center [65, 123] width 6 height 5
click at [65, 121] on icon at bounding box center [65, 123] width 6 height 5
click at [65, 196] on icon at bounding box center [65, 198] width 6 height 5
click at [491, 160] on link "32.99" at bounding box center [490, 165] width 17 height 10
click at [491, 161] on div "32.99 Disable auto adjust min" at bounding box center [505, 180] width 46 height 39
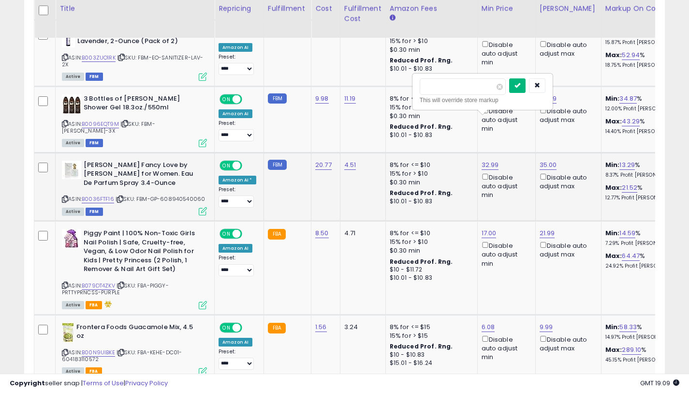
type input "*****"
click at [526, 90] on button "submit" at bounding box center [517, 85] width 16 height 15
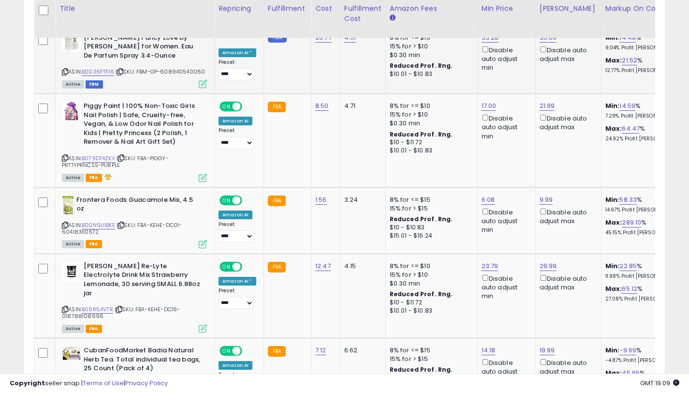
scroll to position [1893, 0]
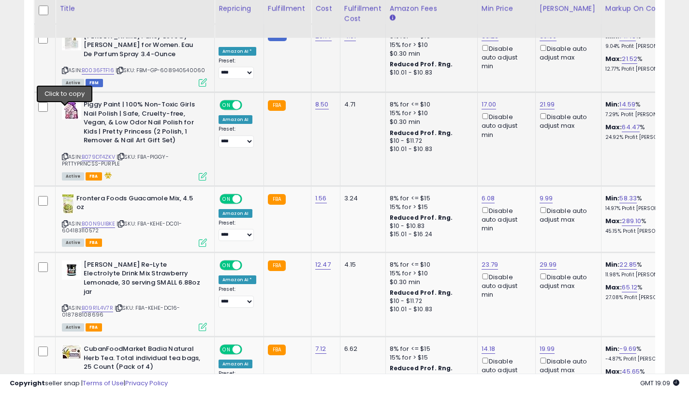
click at [65, 154] on icon at bounding box center [65, 156] width 6 height 5
click at [482, 100] on link "17.00" at bounding box center [489, 105] width 15 height 10
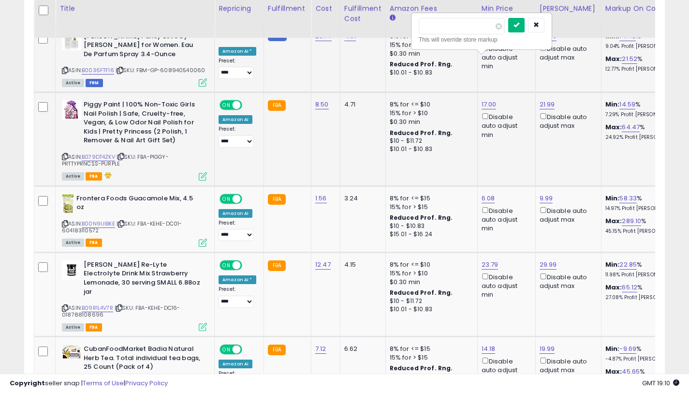
type input "*****"
click at [519, 26] on button "submit" at bounding box center [516, 25] width 16 height 15
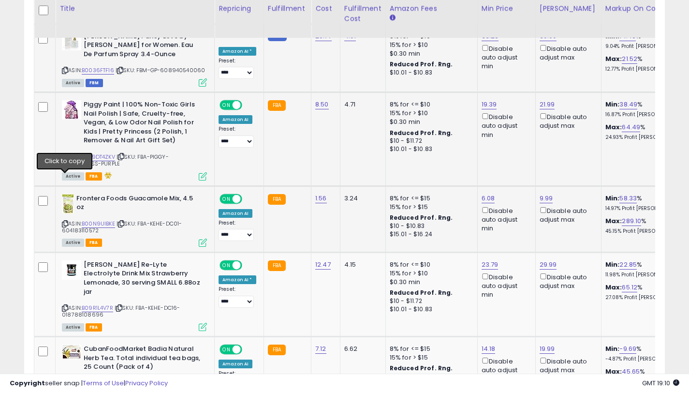
click at [65, 221] on icon at bounding box center [65, 223] width 6 height 5
click at [484, 193] on link "6.08" at bounding box center [489, 198] width 14 height 10
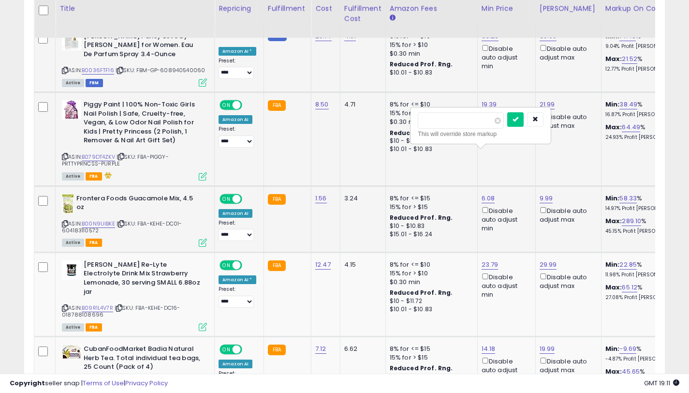
type input "*"
type input "****"
click at [518, 120] on icon "submit" at bounding box center [515, 119] width 6 height 6
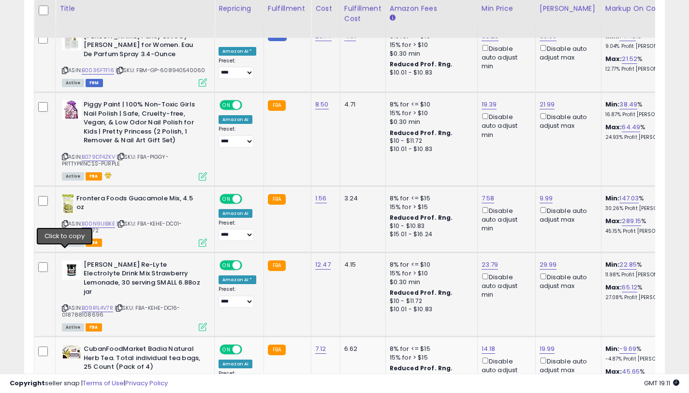
click at [64, 305] on icon at bounding box center [65, 307] width 6 height 5
click at [487, 260] on link "23.79" at bounding box center [490, 265] width 17 height 10
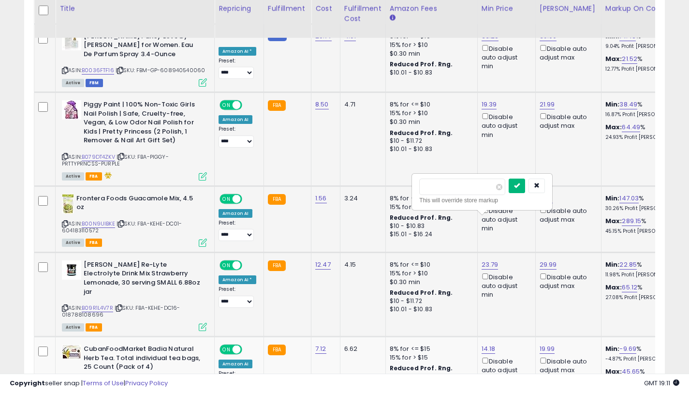
type input "*****"
click at [520, 186] on icon "submit" at bounding box center [517, 185] width 6 height 6
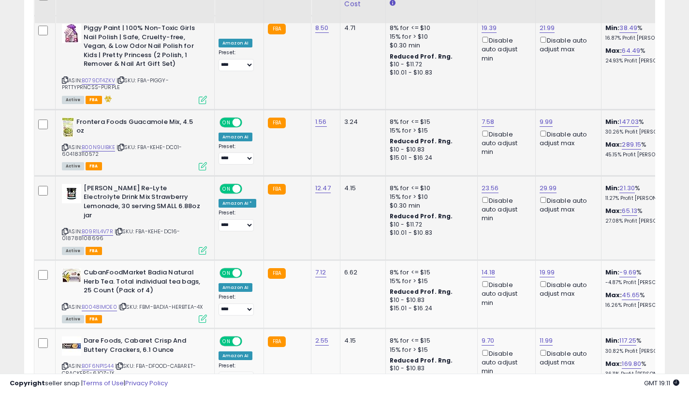
scroll to position [2009, 0]
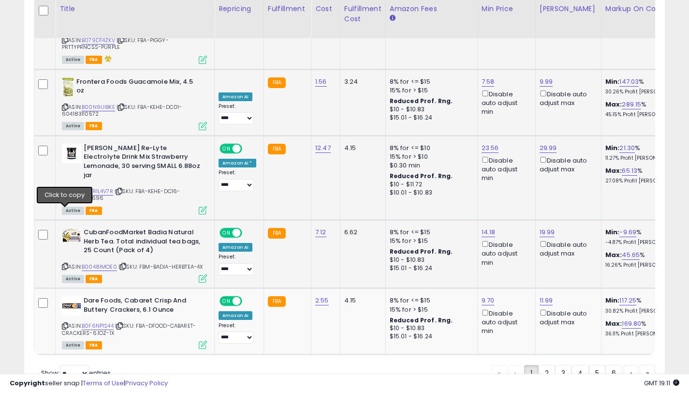
click at [65, 263] on icon at bounding box center [65, 265] width 6 height 5
click at [546, 227] on link "19.99" at bounding box center [547, 232] width 15 height 10
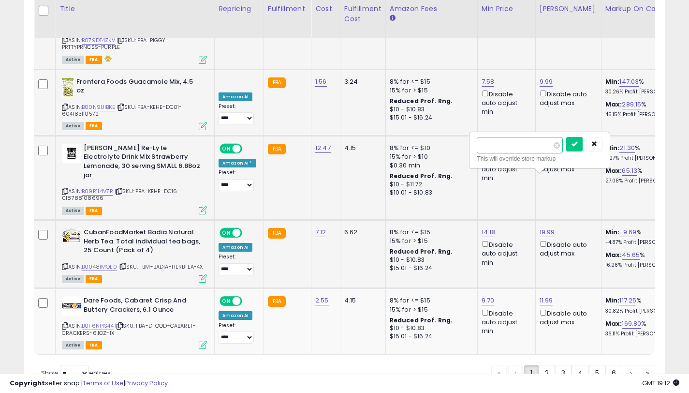
type input "*"
type input "*****"
click at [578, 146] on button "submit" at bounding box center [574, 144] width 16 height 15
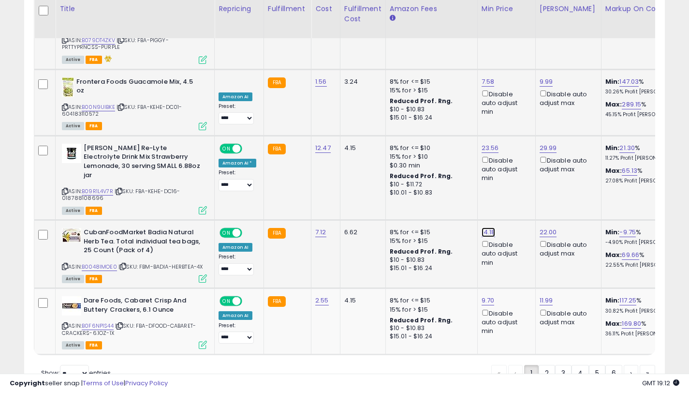
click at [482, 227] on link "14.18" at bounding box center [489, 232] width 14 height 10
type input "*"
type input "*****"
click at [521, 140] on button "submit" at bounding box center [515, 144] width 16 height 15
click at [65, 323] on icon at bounding box center [65, 325] width 6 height 5
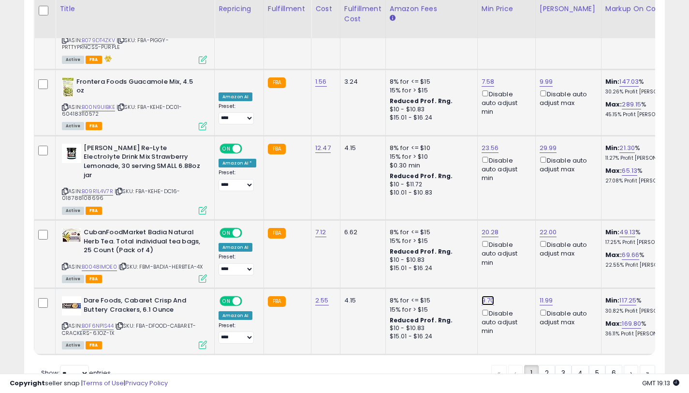
click at [488, 295] on link "9.70" at bounding box center [488, 300] width 13 height 10
type input "****"
click at [518, 213] on icon "submit" at bounding box center [515, 212] width 6 height 6
click at [646, 368] on span "»" at bounding box center [647, 373] width 3 height 10
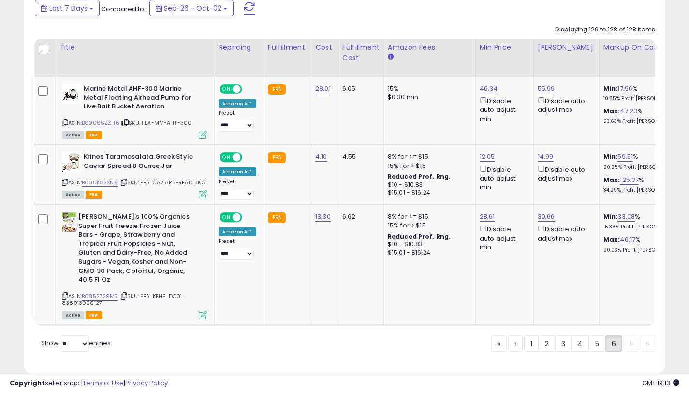
scroll to position [446, 0]
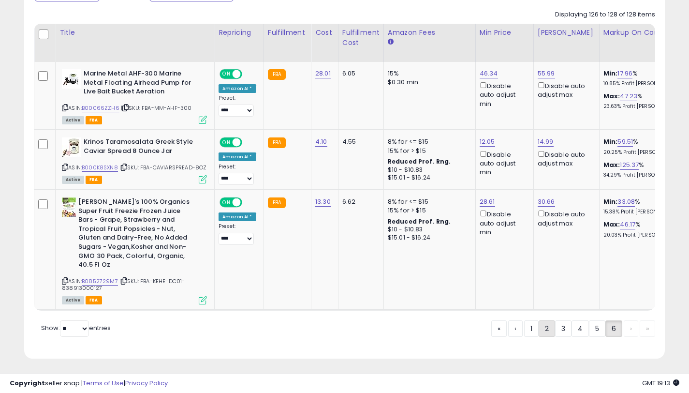
click at [540, 322] on link "2" at bounding box center [547, 328] width 16 height 16
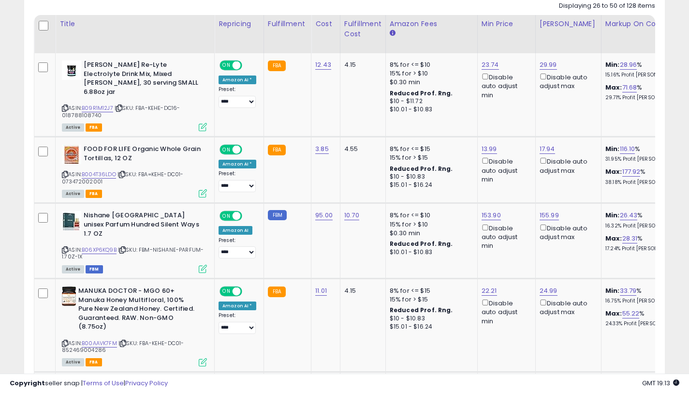
scroll to position [459, 0]
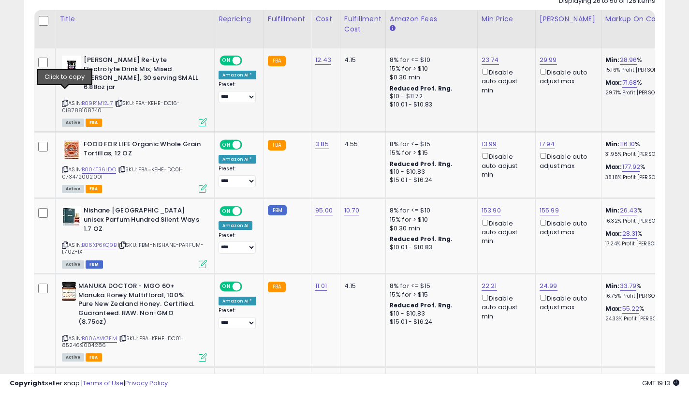
click at [66, 101] on icon at bounding box center [65, 103] width 6 height 5
click at [487, 60] on link "23.74" at bounding box center [490, 60] width 17 height 10
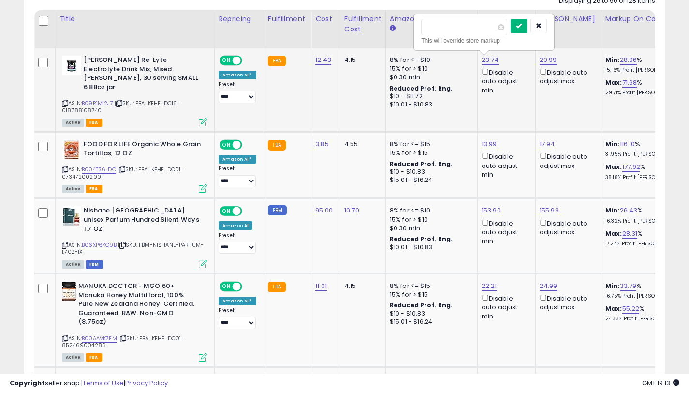
type input "*****"
click at [523, 31] on button "submit" at bounding box center [519, 26] width 16 height 15
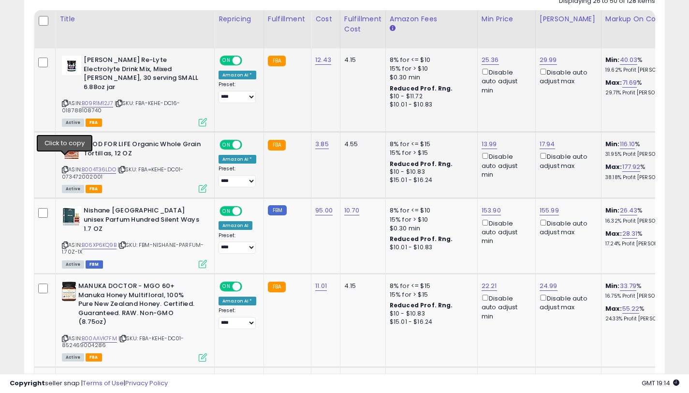
click at [66, 167] on icon at bounding box center [65, 169] width 6 height 5
click at [66, 242] on icon at bounding box center [65, 244] width 6 height 5
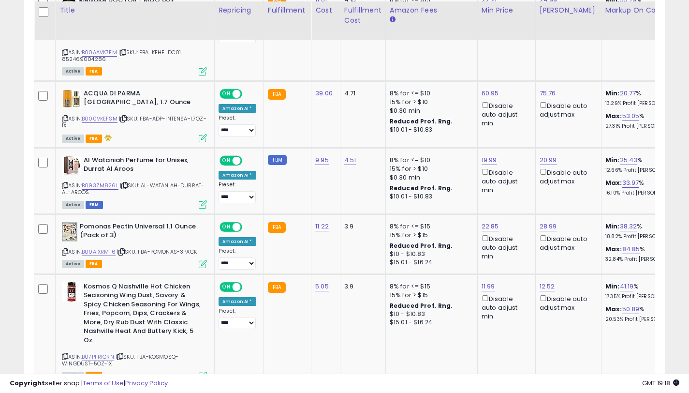
scroll to position [756, 0]
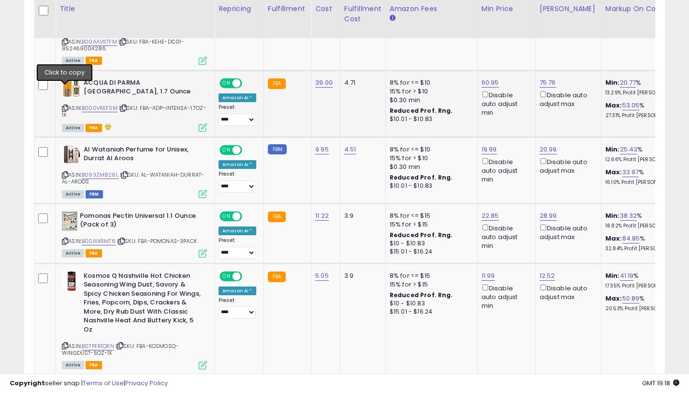
click at [65, 105] on icon at bounding box center [65, 107] width 6 height 5
click at [62, 172] on icon at bounding box center [65, 174] width 6 height 5
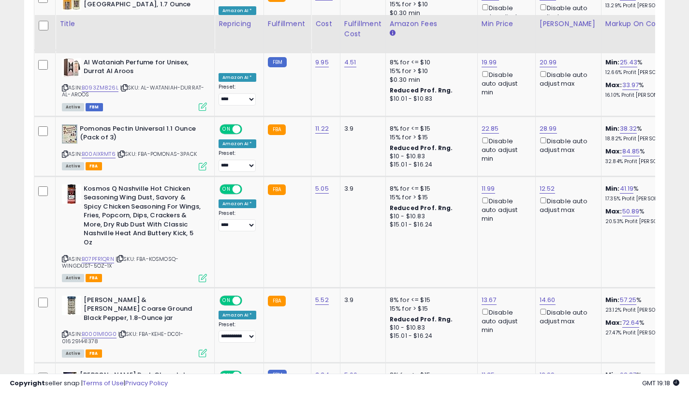
scroll to position [890, 0]
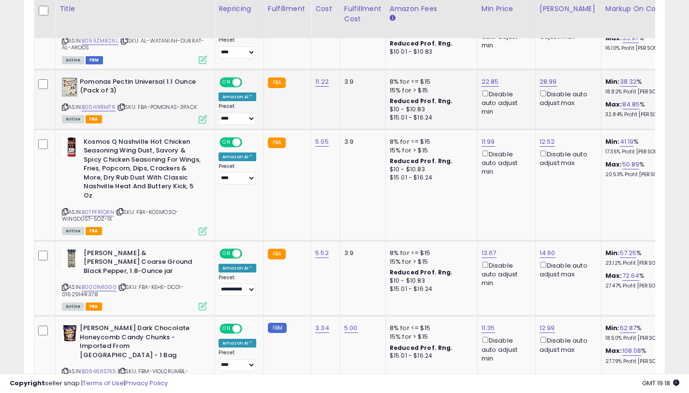
click at [64, 104] on icon at bounding box center [65, 106] width 6 height 5
click at [489, 77] on link "22.85" at bounding box center [490, 82] width 17 height 10
type input "*****"
click at [522, 32] on icon "submit" at bounding box center [519, 30] width 6 height 6
click at [65, 209] on icon at bounding box center [65, 211] width 6 height 5
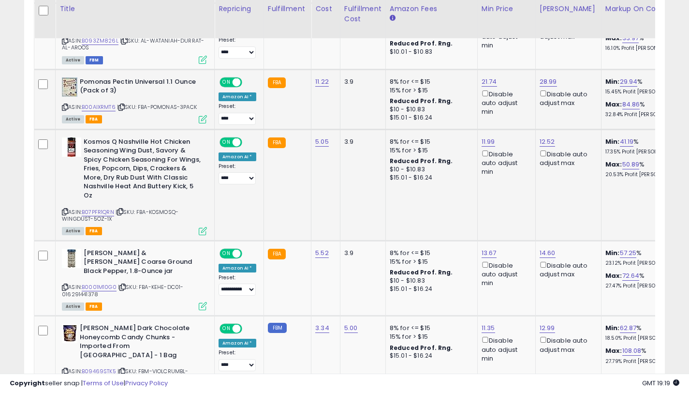
click at [546, 129] on td "12.52 Disable auto adjust max" at bounding box center [568, 184] width 66 height 111
click at [546, 137] on link "12.52" at bounding box center [547, 142] width 15 height 10
type input "*****"
click at [580, 89] on button "submit" at bounding box center [576, 90] width 16 height 15
click at [485, 137] on link "11.99" at bounding box center [489, 142] width 14 height 10
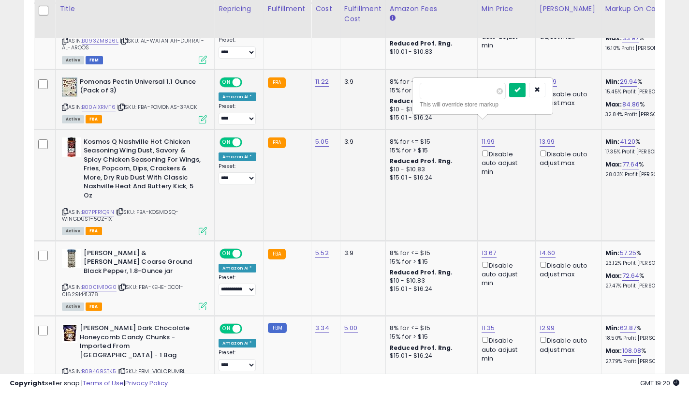
type input "*****"
click at [524, 96] on button "submit" at bounding box center [517, 90] width 16 height 15
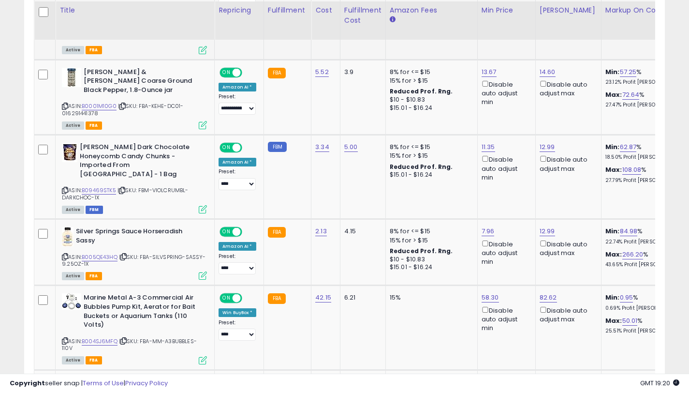
scroll to position [1072, 0]
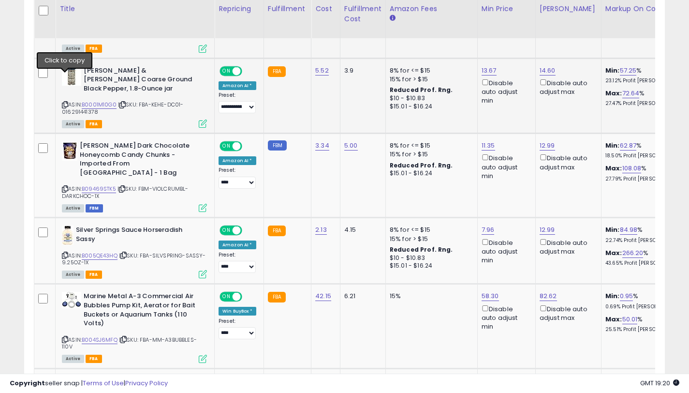
click at [65, 102] on icon at bounding box center [65, 104] width 6 height 5
click at [65, 186] on icon at bounding box center [65, 188] width 6 height 5
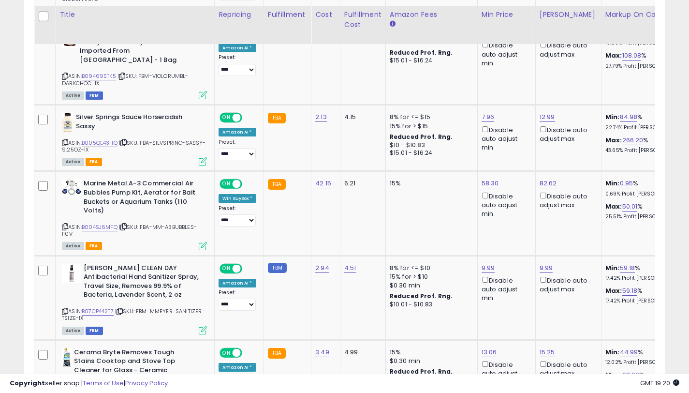
scroll to position [1201, 0]
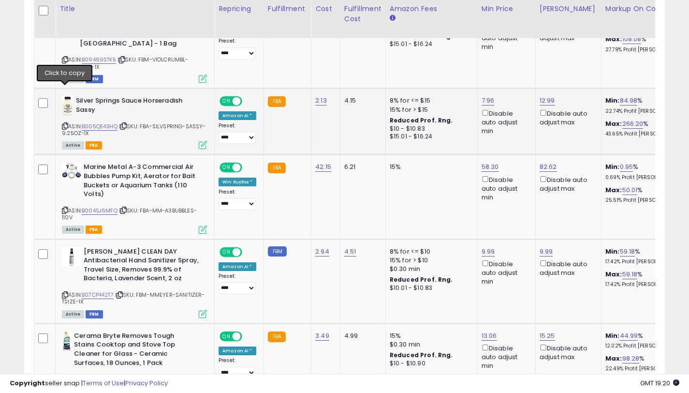
click at [67, 123] on icon at bounding box center [65, 125] width 6 height 5
click at [486, 96] on link "7.96" at bounding box center [488, 101] width 13 height 10
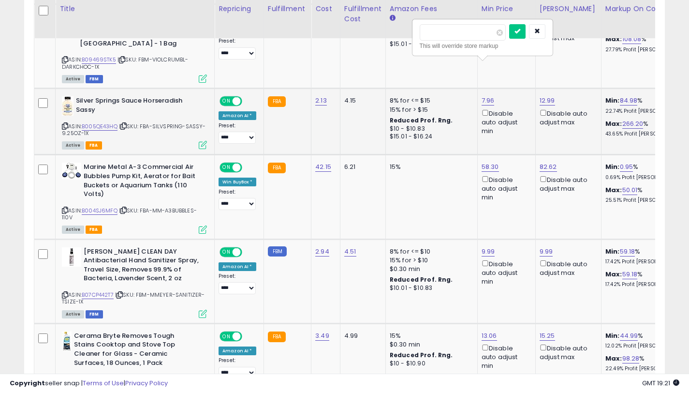
type input "*"
type input "****"
click at [523, 36] on button "submit" at bounding box center [517, 31] width 16 height 15
click at [63, 207] on icon at bounding box center [65, 209] width 6 height 5
click at [489, 162] on link "58.30" at bounding box center [490, 167] width 17 height 10
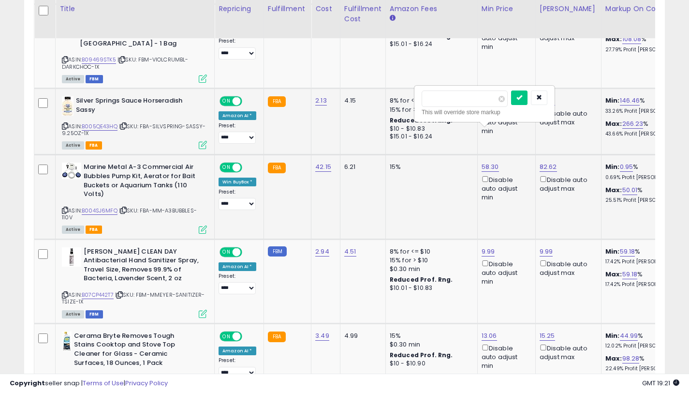
type input "*"
type input "*****"
click at [527, 102] on button "submit" at bounding box center [519, 97] width 16 height 15
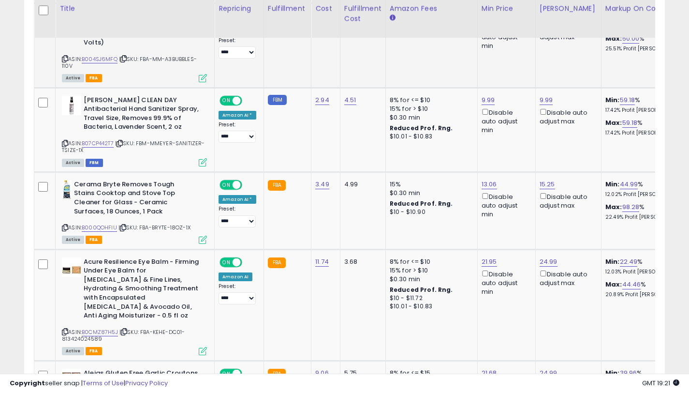
scroll to position [1361, 0]
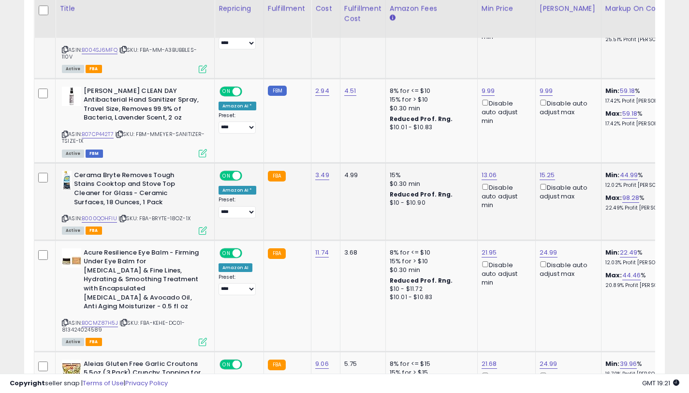
click at [65, 216] on icon at bounding box center [65, 218] width 6 height 5
click at [496, 171] on div "13.06 Disable auto adjust min" at bounding box center [505, 190] width 46 height 39
click at [491, 170] on link "13.06" at bounding box center [489, 175] width 15 height 10
type input "*****"
click at [521, 104] on icon "submit" at bounding box center [518, 105] width 6 height 6
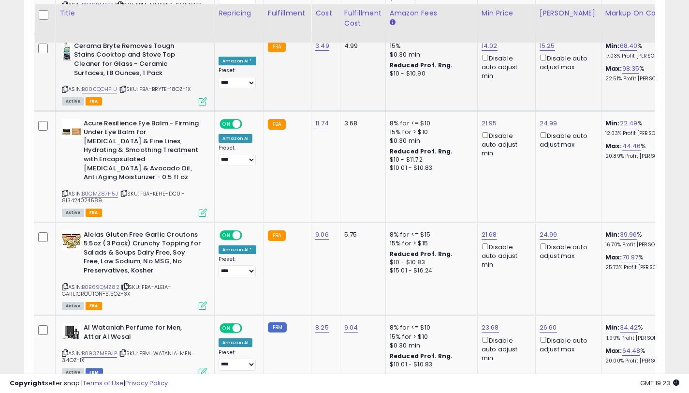
scroll to position [1508, 0]
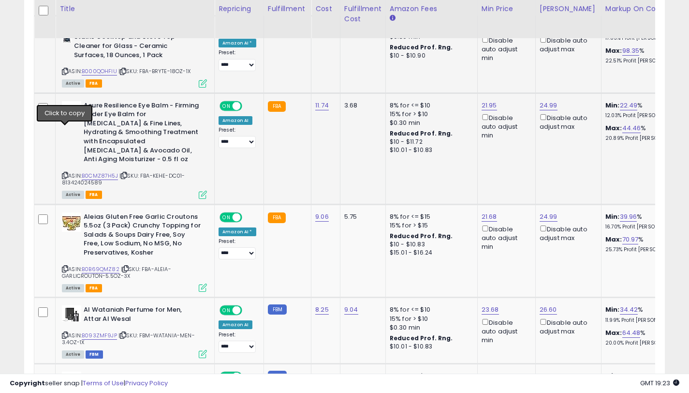
click at [64, 173] on icon at bounding box center [65, 175] width 6 height 5
click at [66, 266] on icon at bounding box center [65, 268] width 6 height 5
click at [491, 212] on link "21.68" at bounding box center [489, 217] width 15 height 10
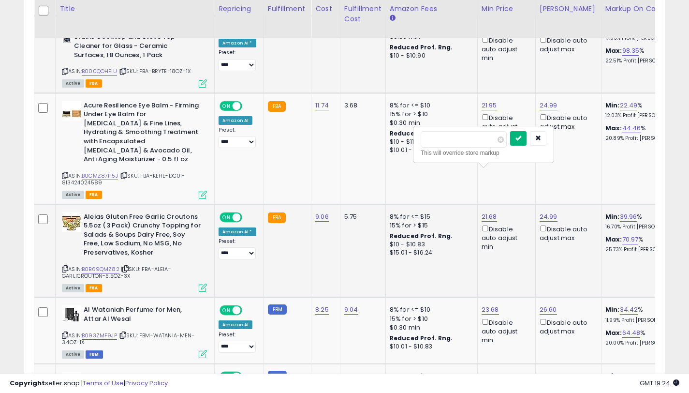
type input "*****"
click at [526, 141] on button "submit" at bounding box center [518, 138] width 16 height 15
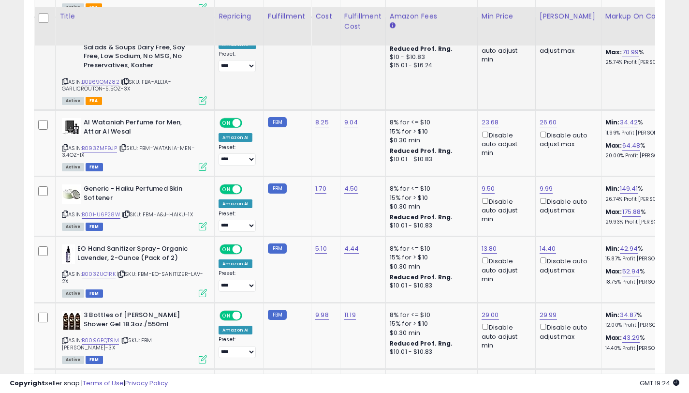
scroll to position [1703, 0]
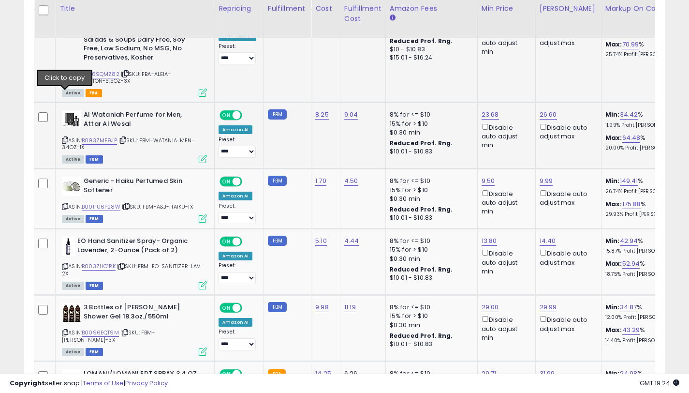
click at [66, 137] on icon at bounding box center [65, 139] width 6 height 5
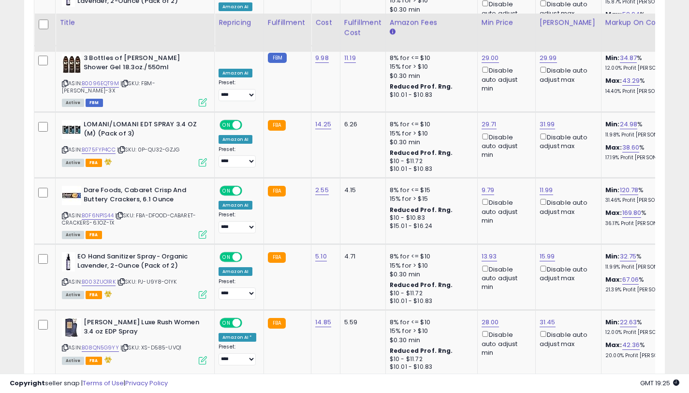
scroll to position [1969, 0]
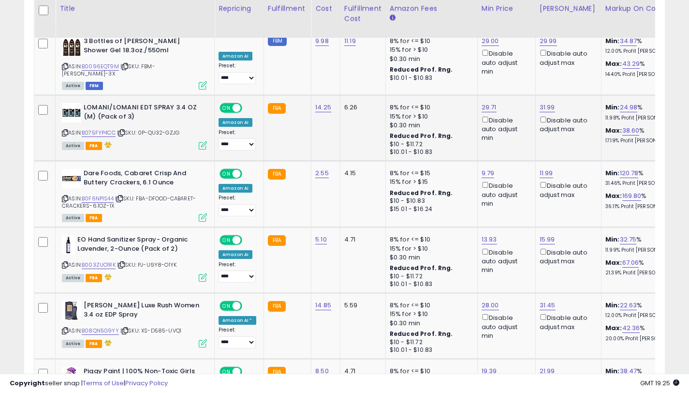
click at [66, 130] on icon at bounding box center [65, 132] width 6 height 5
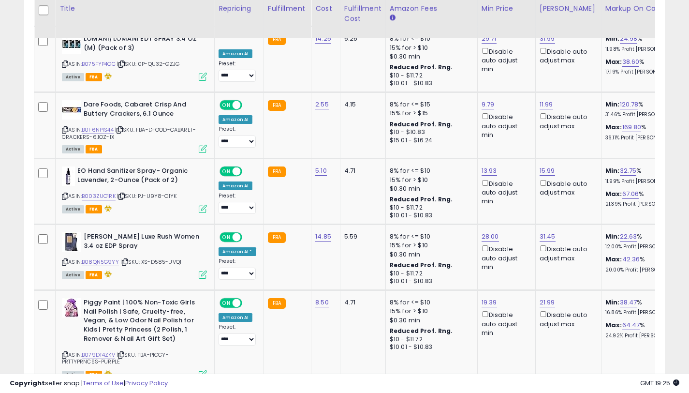
scroll to position [2071, 0]
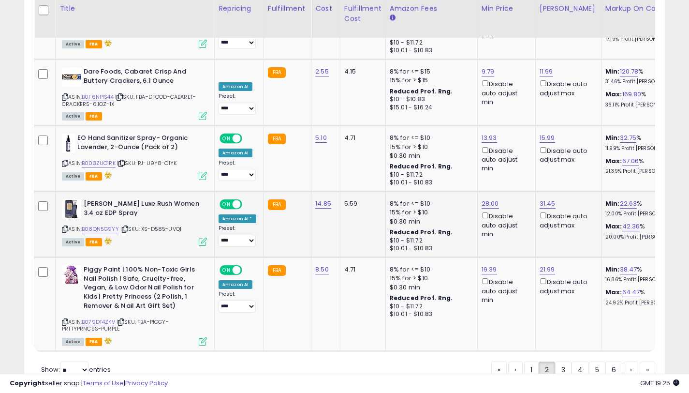
click at [63, 226] on icon at bounding box center [65, 228] width 6 height 5
click at [490, 199] on link "28.00" at bounding box center [490, 204] width 17 height 10
type input "*****"
click at [522, 120] on icon "submit" at bounding box center [519, 119] width 6 height 6
click at [563, 361] on link "3" at bounding box center [563, 369] width 16 height 16
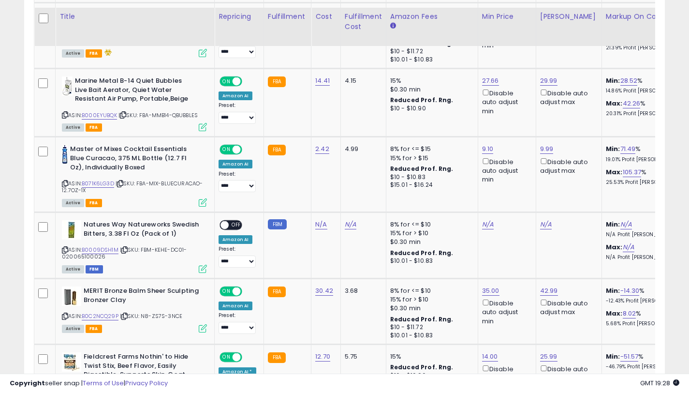
scroll to position [644, 0]
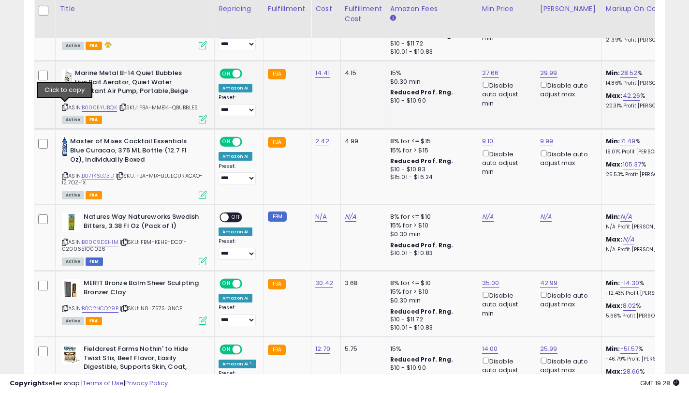
click at [66, 107] on icon at bounding box center [65, 106] width 6 height 5
click at [490, 69] on link "27.66" at bounding box center [490, 73] width 17 height 10
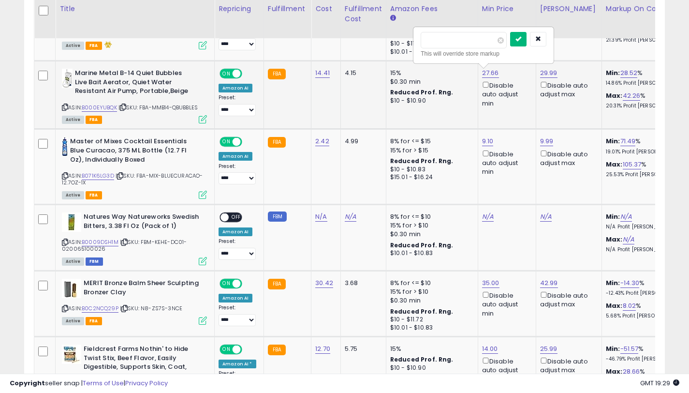
type input "*****"
click at [526, 43] on button "submit" at bounding box center [518, 39] width 16 height 15
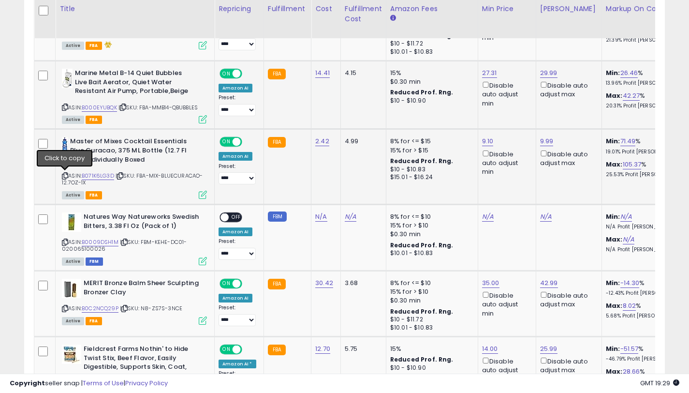
click at [65, 175] on icon at bounding box center [65, 175] width 6 height 5
click at [543, 141] on link "9.99" at bounding box center [547, 141] width 14 height 10
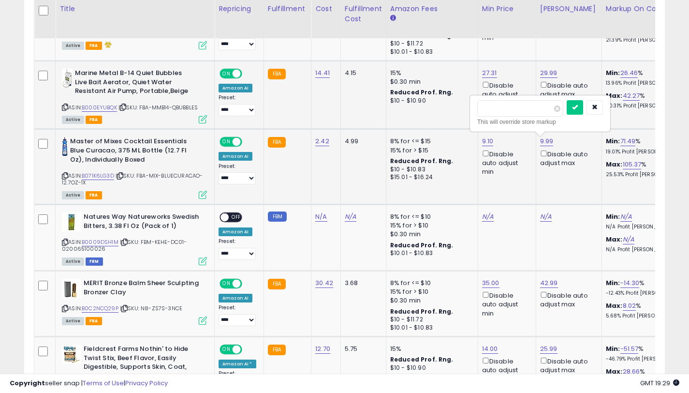
type input "*"
type input "*****"
click at [578, 108] on icon "submit" at bounding box center [575, 107] width 6 height 6
click at [489, 142] on link "9.10" at bounding box center [488, 141] width 12 height 10
type input "*"
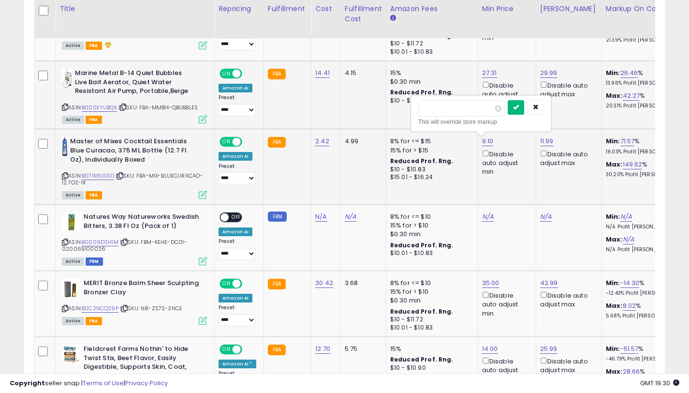
type input "*****"
click at [524, 112] on button "submit" at bounding box center [516, 107] width 16 height 15
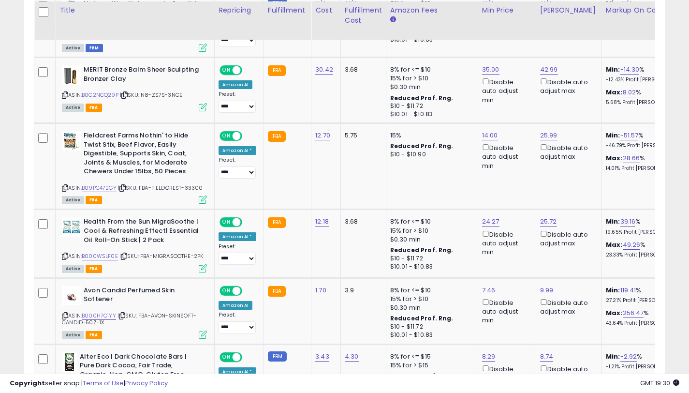
scroll to position [859, 0]
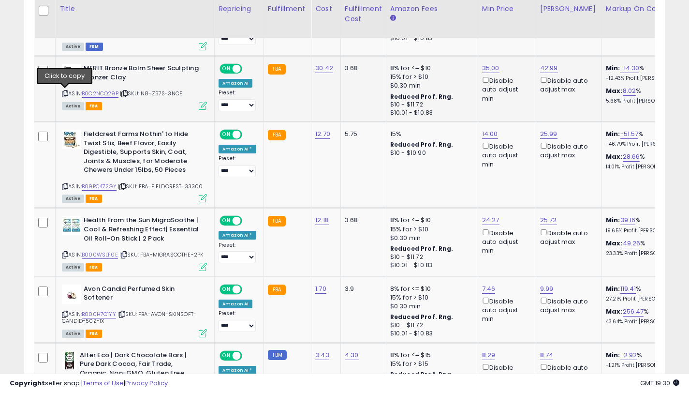
click at [66, 93] on icon at bounding box center [65, 93] width 6 height 5
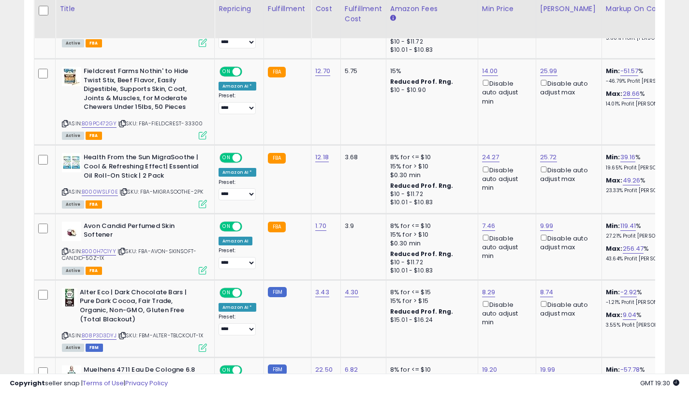
scroll to position [923, 0]
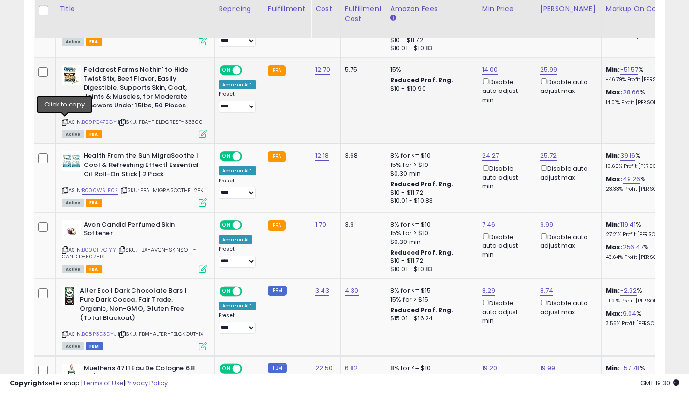
click at [67, 121] on icon at bounding box center [65, 121] width 6 height 5
click at [487, 67] on link "14.00" at bounding box center [490, 70] width 16 height 10
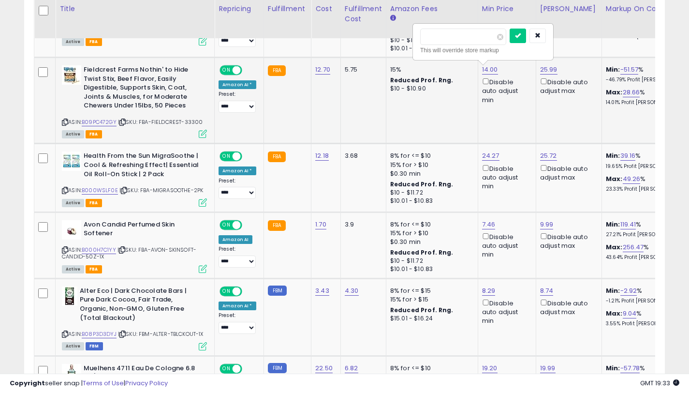
type input "*"
type input "*****"
click at [520, 41] on button "submit" at bounding box center [518, 36] width 16 height 15
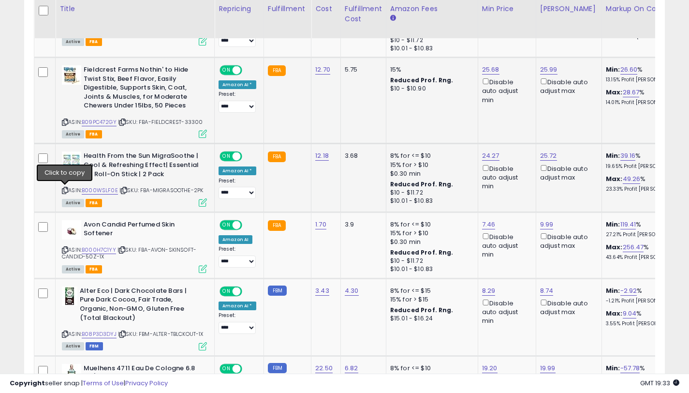
click at [65, 190] on icon at bounding box center [65, 190] width 6 height 5
click at [484, 157] on link "24.27" at bounding box center [490, 156] width 17 height 10
type input "*****"
click at [519, 124] on button "submit" at bounding box center [518, 122] width 16 height 15
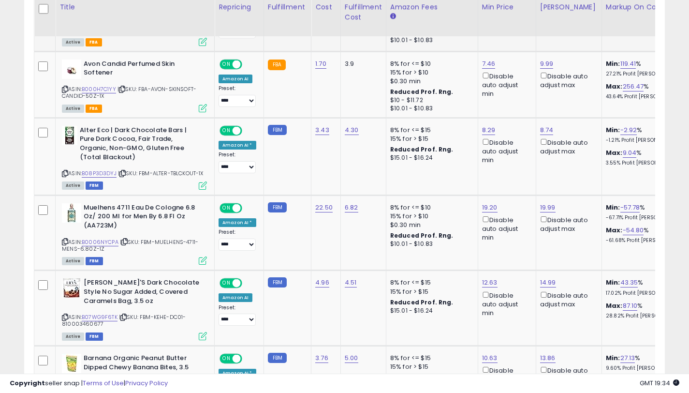
scroll to position [1082, 0]
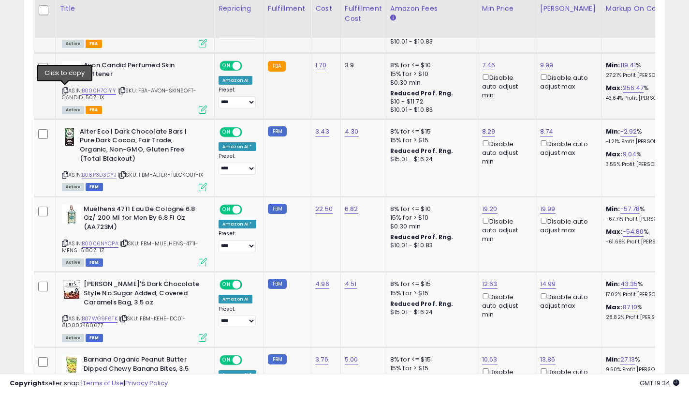
click at [66, 91] on icon at bounding box center [65, 90] width 6 height 5
click at [65, 176] on icon at bounding box center [65, 174] width 6 height 5
click at [551, 131] on div "8.74 Disable auto adjust max" at bounding box center [567, 142] width 54 height 30
click at [544, 131] on link "8.74" at bounding box center [547, 132] width 14 height 10
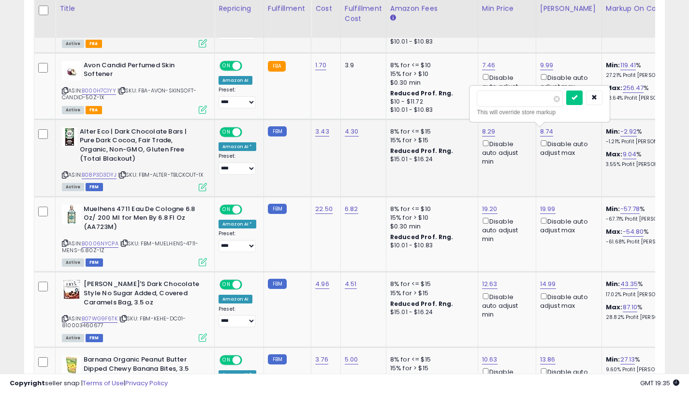
type input "*"
type input "*****"
click at [577, 98] on icon "submit" at bounding box center [574, 97] width 6 height 6
click at [486, 133] on link "8.29" at bounding box center [489, 132] width 14 height 10
type input "*"
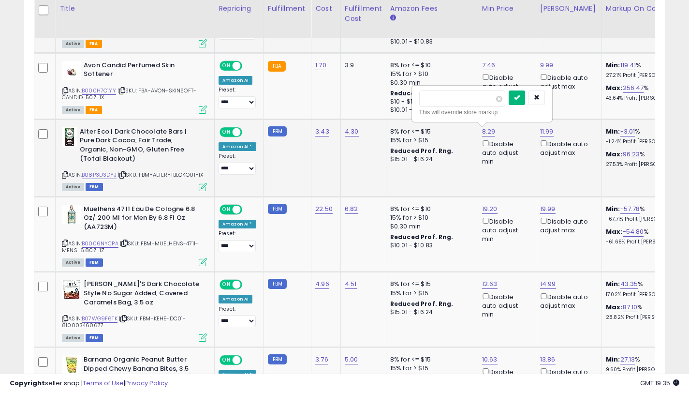
type input "*****"
click at [520, 101] on button "submit" at bounding box center [517, 97] width 16 height 15
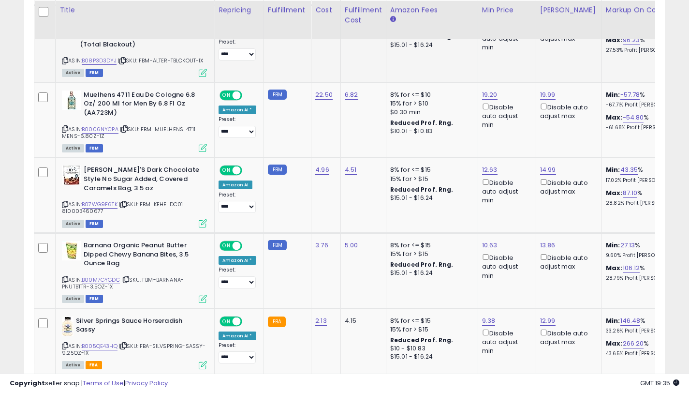
scroll to position [1197, 0]
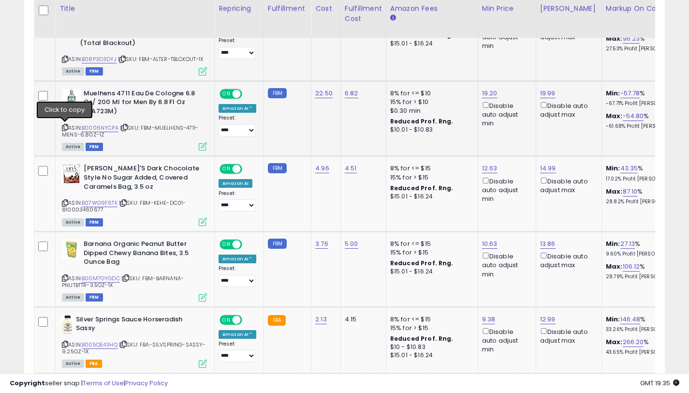
click at [64, 128] on icon at bounding box center [65, 127] width 6 height 5
click at [549, 94] on link "19.99" at bounding box center [547, 93] width 15 height 10
type input "*"
type input "*****"
click at [582, 64] on button "submit" at bounding box center [576, 59] width 16 height 15
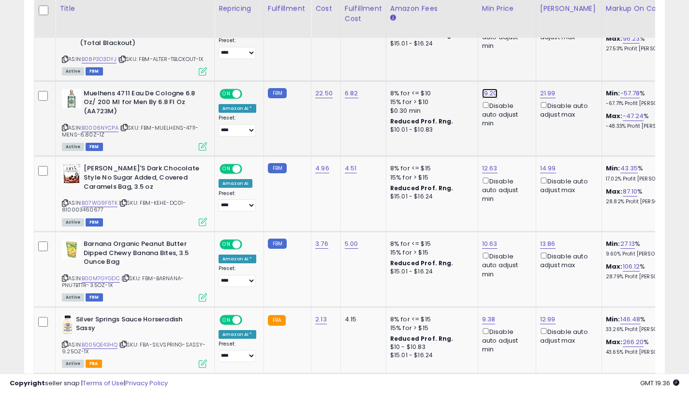
click at [489, 94] on link "19.20" at bounding box center [489, 93] width 15 height 10
type input "*"
type input "*****"
click at [521, 61] on icon "submit" at bounding box center [518, 59] width 6 height 6
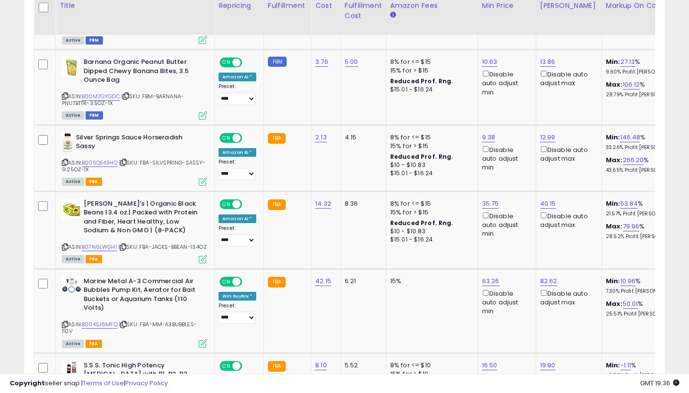
scroll to position [1381, 0]
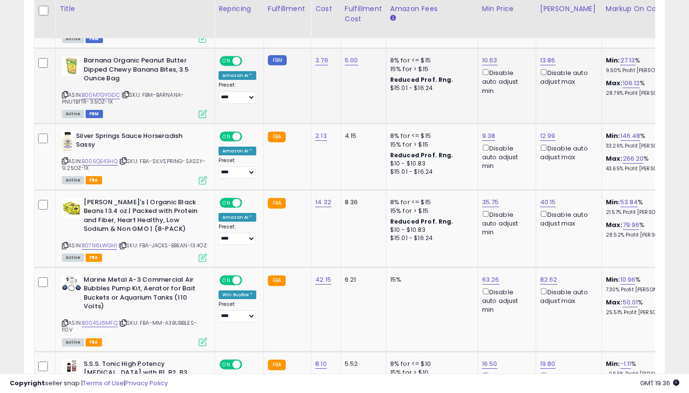
click at [66, 94] on icon at bounding box center [65, 94] width 6 height 5
click at [487, 62] on link "10.63" at bounding box center [489, 61] width 15 height 10
type input "*****"
click at [526, 30] on button "submit" at bounding box center [518, 26] width 16 height 15
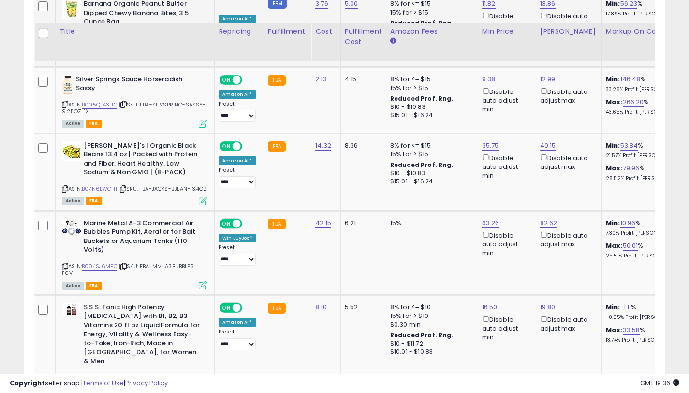
scroll to position [1460, 0]
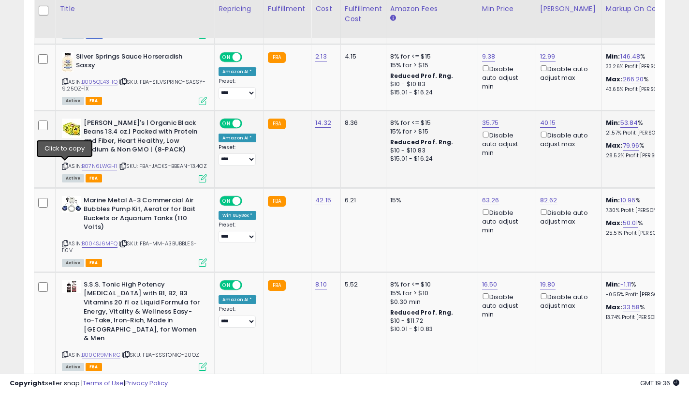
click at [63, 166] on icon at bounding box center [65, 165] width 6 height 5
click at [489, 122] on link "35.75" at bounding box center [490, 123] width 17 height 10
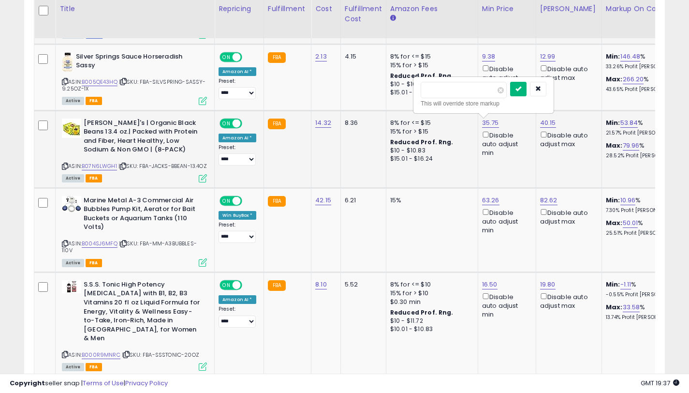
type input "*****"
click at [522, 93] on button "submit" at bounding box center [518, 89] width 16 height 15
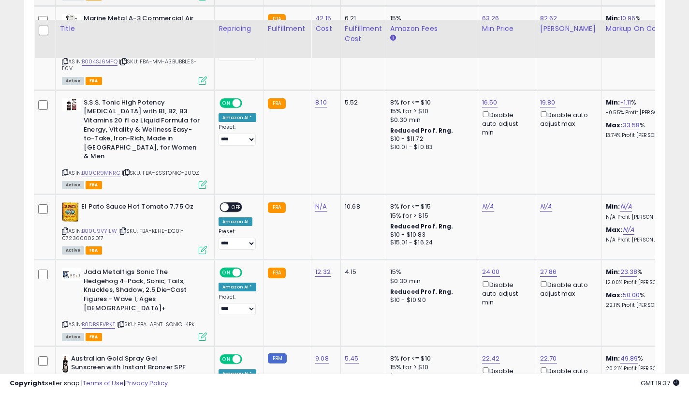
scroll to position [1668, 0]
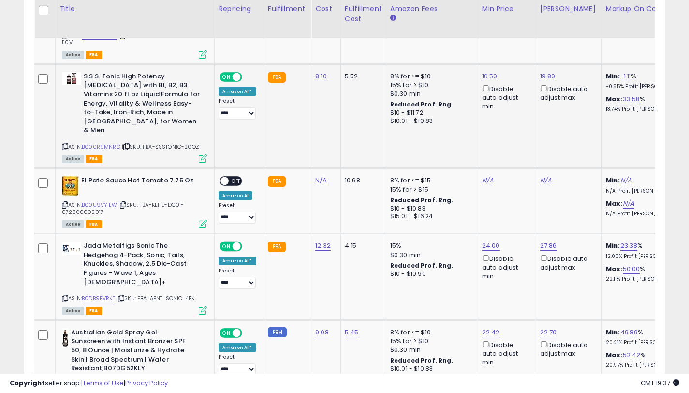
click at [65, 144] on icon at bounding box center [65, 146] width 6 height 5
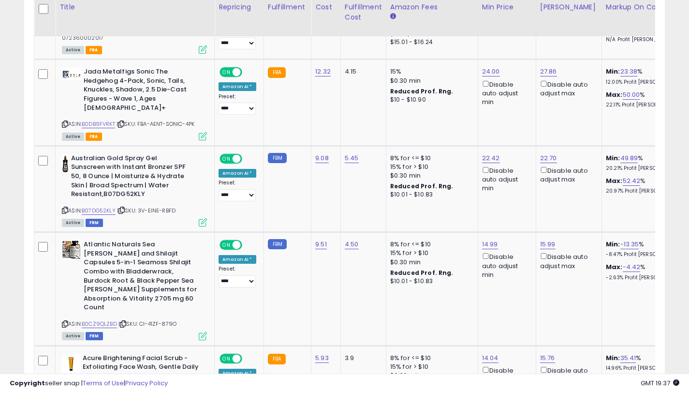
scroll to position [1843, 0]
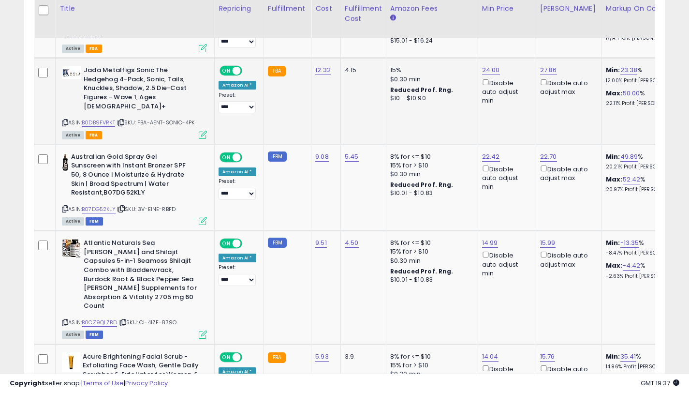
click at [65, 120] on icon at bounding box center [65, 122] width 6 height 5
click at [64, 206] on icon at bounding box center [65, 208] width 6 height 5
click at [483, 152] on link "22.42" at bounding box center [491, 157] width 18 height 10
type input "*****"
click at [522, 116] on button "submit" at bounding box center [518, 111] width 16 height 15
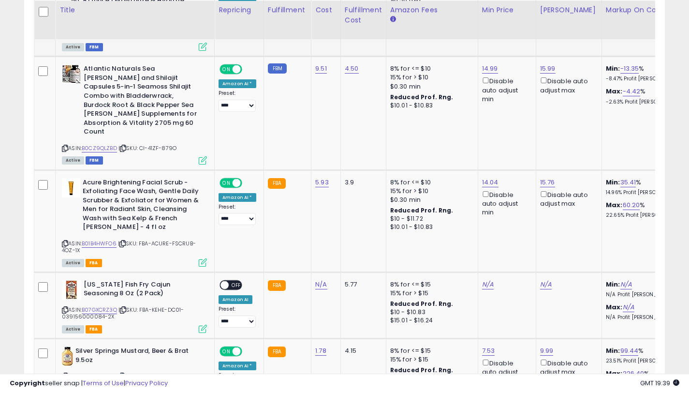
scroll to position [2019, 0]
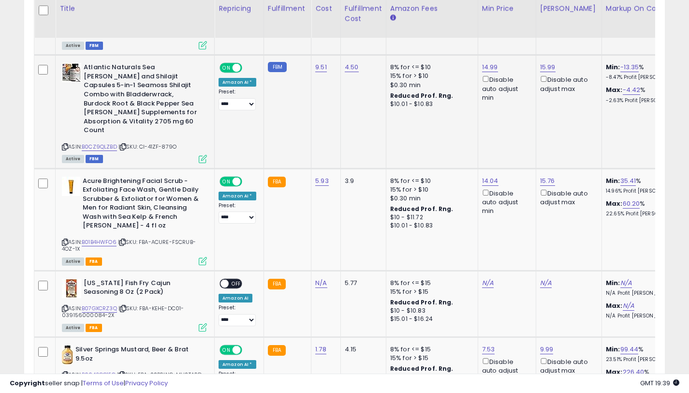
click at [65, 144] on icon at bounding box center [65, 146] width 6 height 5
click at [544, 62] on link "15.99" at bounding box center [547, 67] width 15 height 10
click at [544, 63] on div "15.99 Disable auto adjust max" at bounding box center [567, 78] width 54 height 30
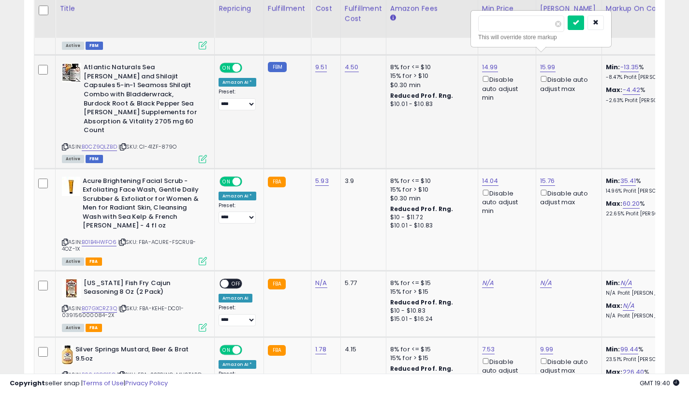
type input "*"
type input "*****"
click at [579, 25] on button "submit" at bounding box center [576, 22] width 16 height 15
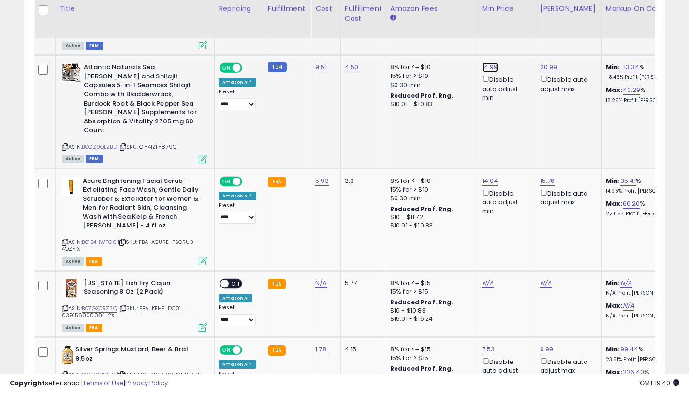
click at [486, 62] on link "14.99" at bounding box center [490, 67] width 16 height 10
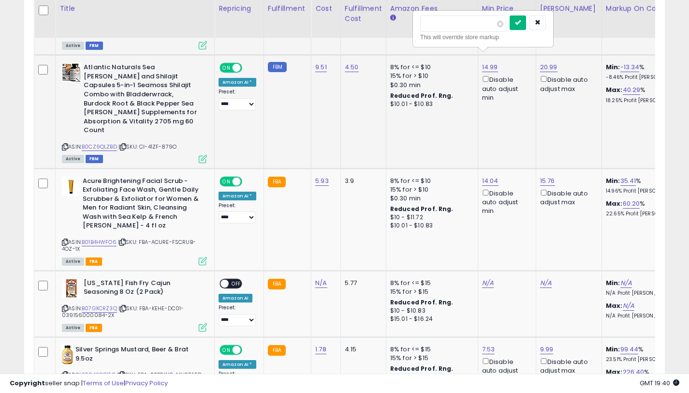
type input "*****"
click at [526, 24] on button "submit" at bounding box center [518, 22] width 16 height 15
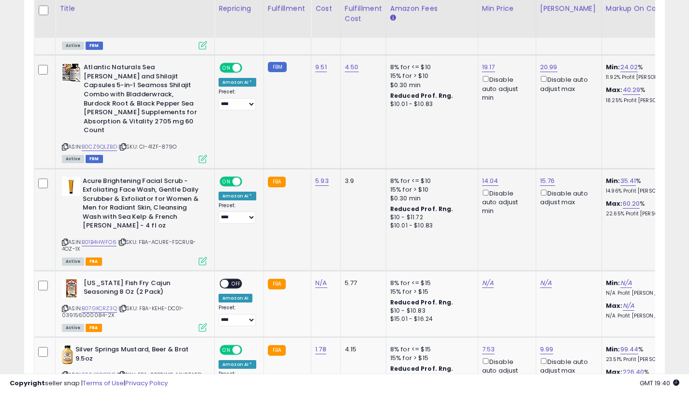
click at [65, 239] on icon at bounding box center [65, 241] width 6 height 5
click at [487, 176] on link "14.04" at bounding box center [490, 181] width 16 height 10
type input "*****"
click at [521, 120] on button "submit" at bounding box center [518, 118] width 16 height 15
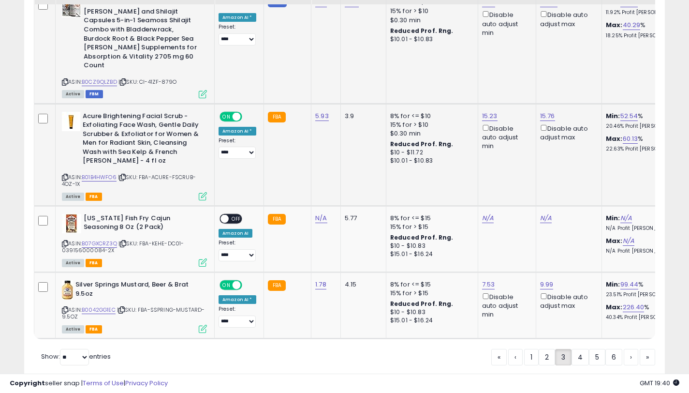
scroll to position [2093, 0]
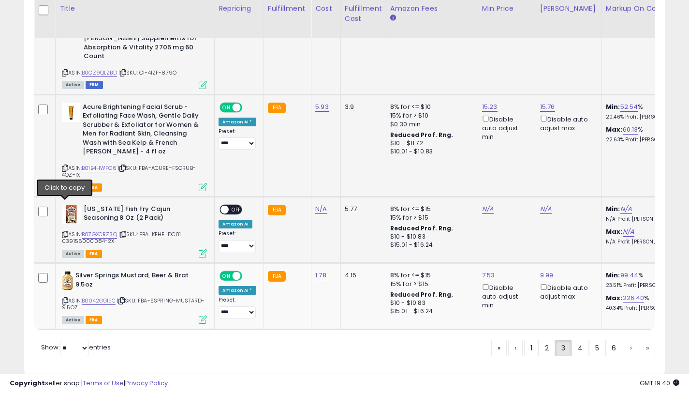
click at [64, 232] on icon at bounding box center [65, 234] width 6 height 5
click at [66, 298] on icon at bounding box center [65, 300] width 6 height 5
click at [485, 270] on link "7.53" at bounding box center [488, 275] width 13 height 10
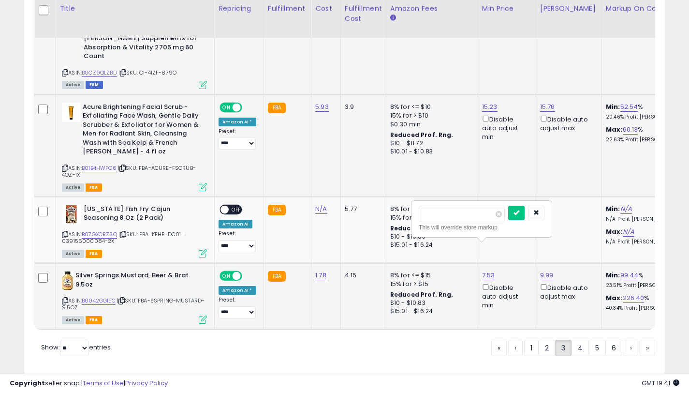
type input "*"
type input "****"
click at [519, 213] on icon "submit" at bounding box center [516, 212] width 6 height 6
click at [575, 339] on link "4" at bounding box center [579, 347] width 17 height 16
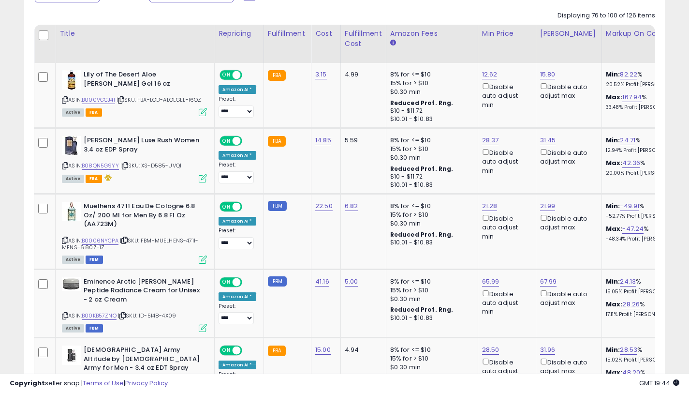
scroll to position [442, 0]
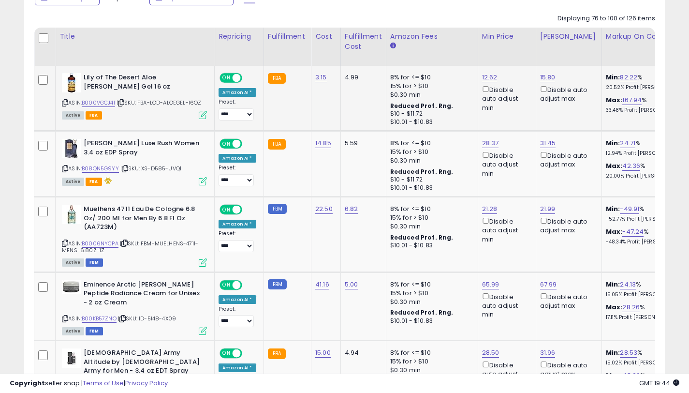
click at [65, 102] on icon at bounding box center [65, 102] width 6 height 5
click at [64, 317] on icon at bounding box center [65, 318] width 6 height 5
click at [482, 285] on link "65.99" at bounding box center [490, 284] width 17 height 10
type input "*****"
click at [520, 250] on icon "submit" at bounding box center [517, 250] width 6 height 6
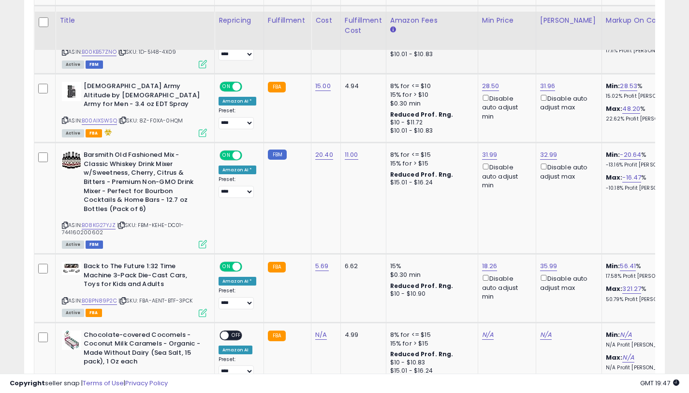
scroll to position [727, 0]
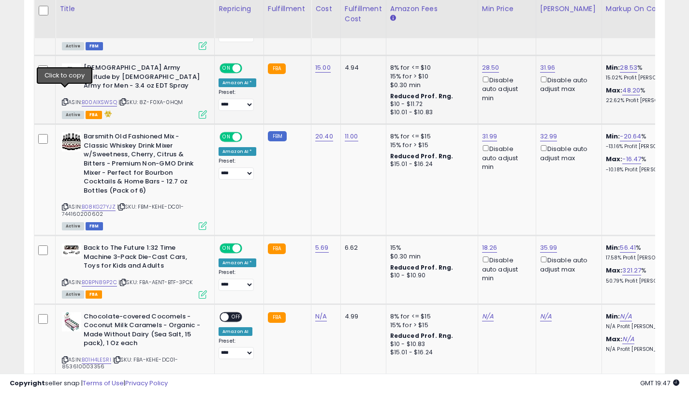
click at [65, 99] on icon at bounding box center [65, 101] width 6 height 5
click at [66, 204] on icon at bounding box center [65, 206] width 6 height 5
click at [486, 133] on link "31.99" at bounding box center [489, 136] width 15 height 10
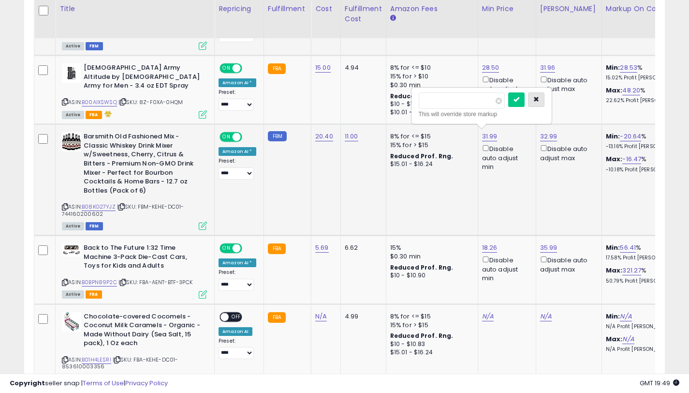
click at [543, 104] on button "button" at bounding box center [536, 99] width 16 height 15
click at [545, 134] on link "32.99" at bounding box center [548, 136] width 17 height 10
type input "*"
type input "*****"
click at [578, 99] on icon "submit" at bounding box center [575, 99] width 6 height 6
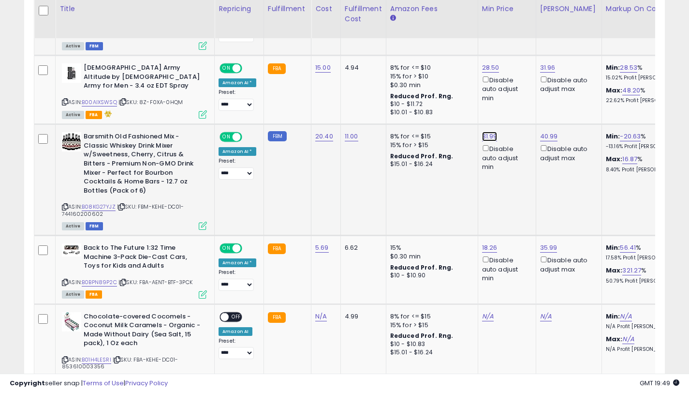
click at [486, 131] on link "31.99" at bounding box center [489, 136] width 15 height 10
type input "*"
type input "*****"
click at [523, 103] on button "submit" at bounding box center [516, 99] width 16 height 15
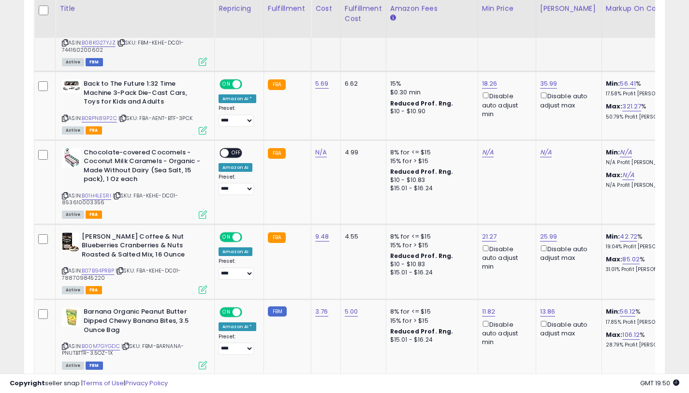
scroll to position [889, 0]
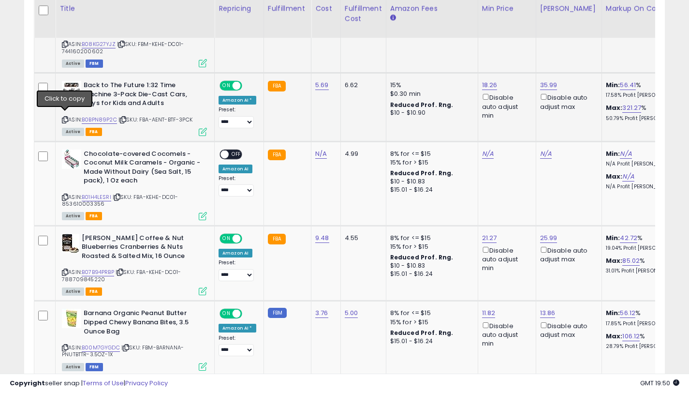
click at [65, 118] on icon at bounding box center [65, 119] width 6 height 5
click at [483, 82] on link "18.26" at bounding box center [489, 85] width 15 height 10
type input "*"
type input "*****"
click at [520, 48] on button "submit" at bounding box center [516, 48] width 16 height 15
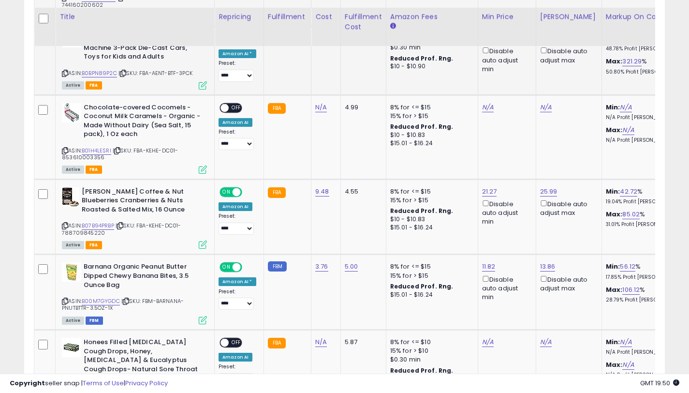
scroll to position [950, 0]
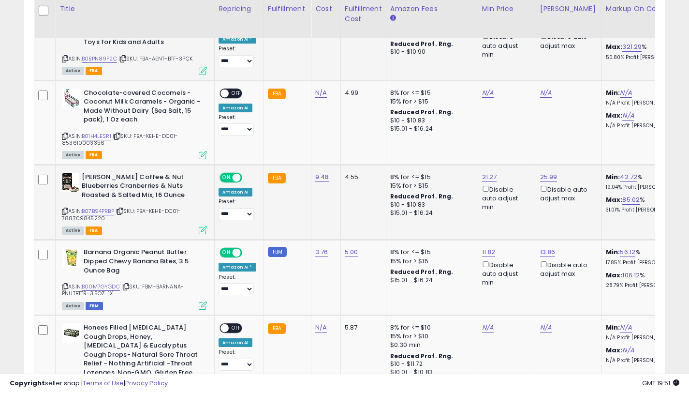
click at [63, 208] on icon at bounding box center [65, 210] width 6 height 5
click at [487, 174] on link "21.27" at bounding box center [489, 177] width 15 height 10
type input "*****"
click at [521, 145] on button "submit" at bounding box center [516, 140] width 16 height 15
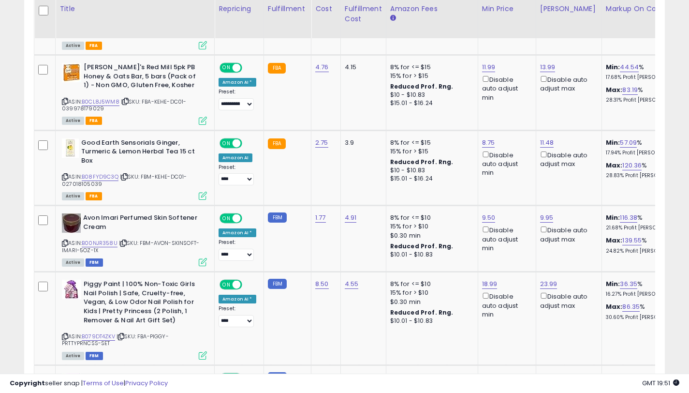
scroll to position [1316, 0]
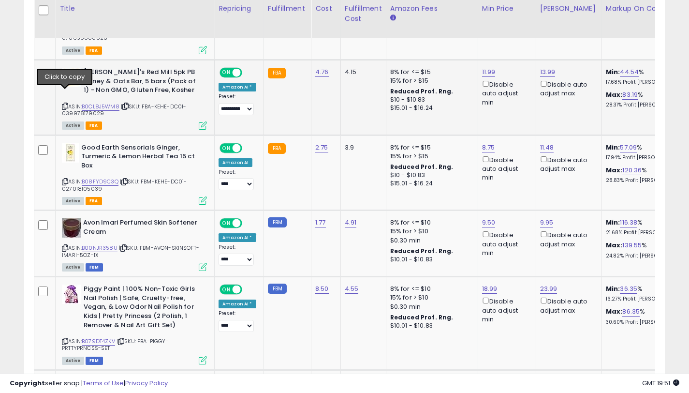
click at [64, 103] on icon at bounding box center [65, 105] width 6 height 5
click at [484, 67] on link "11.99" at bounding box center [489, 72] width 14 height 10
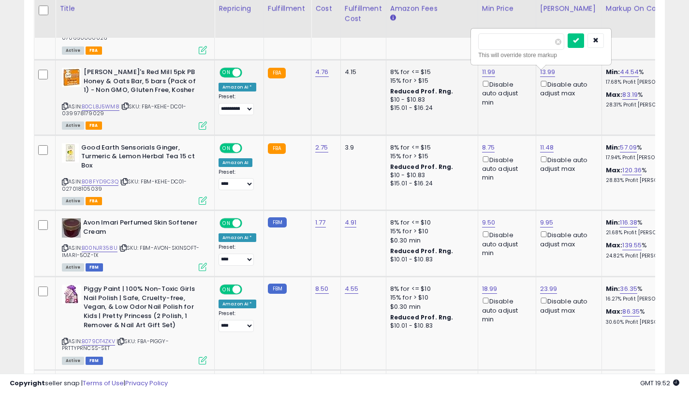
click at [484, 68] on div "11.99 ***** This will override store markup Disable auto adjust min" at bounding box center [505, 87] width 46 height 39
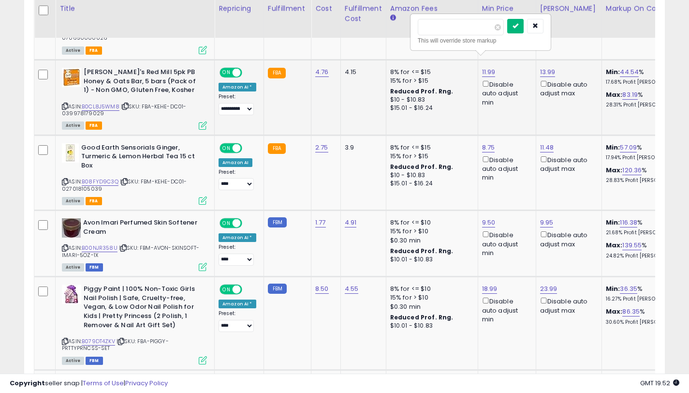
type input "*****"
click at [518, 27] on button "submit" at bounding box center [515, 26] width 16 height 15
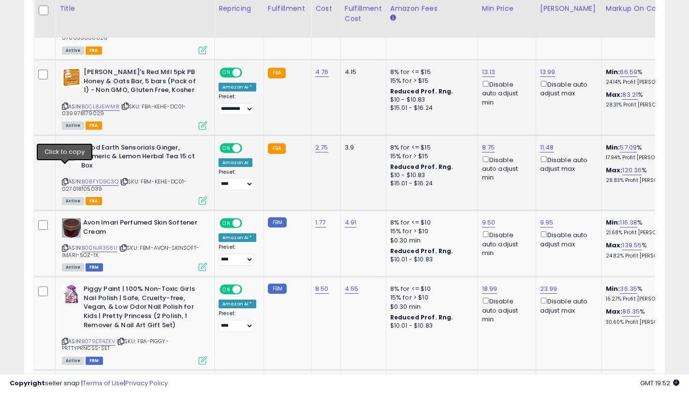
click at [65, 179] on icon at bounding box center [65, 181] width 6 height 5
click at [482, 143] on link "8.75" at bounding box center [488, 148] width 13 height 10
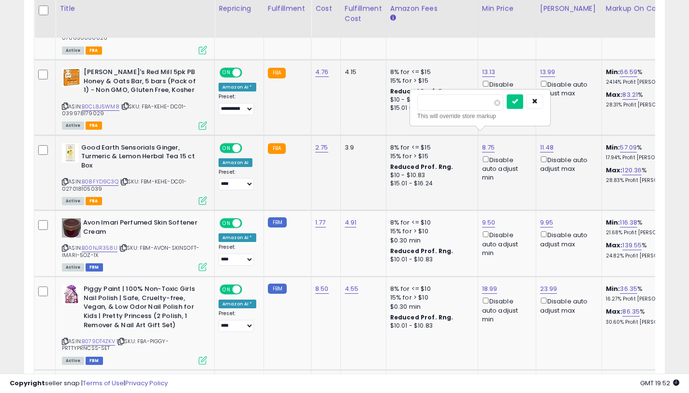
type input "*"
type input "****"
click at [518, 103] on button "submit" at bounding box center [515, 101] width 16 height 15
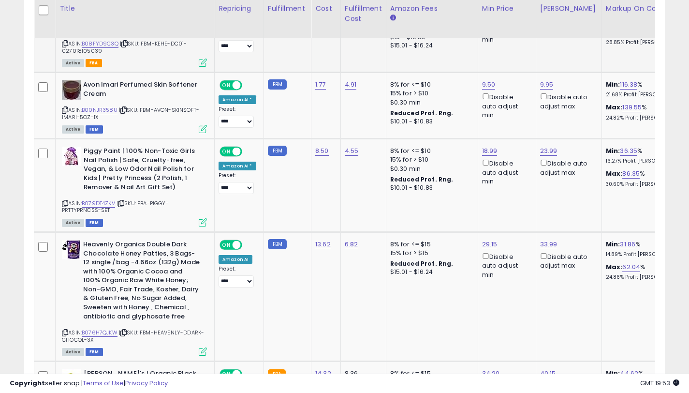
scroll to position [1458, 0]
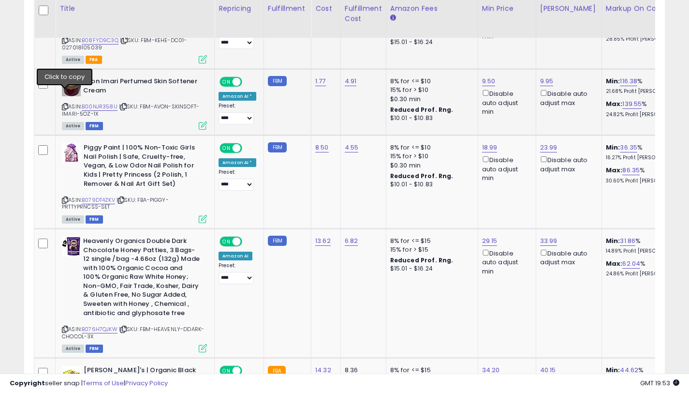
click at [63, 104] on icon at bounding box center [65, 106] width 6 height 5
click at [63, 197] on icon at bounding box center [65, 199] width 6 height 5
click at [486, 143] on link "18.99" at bounding box center [489, 148] width 15 height 10
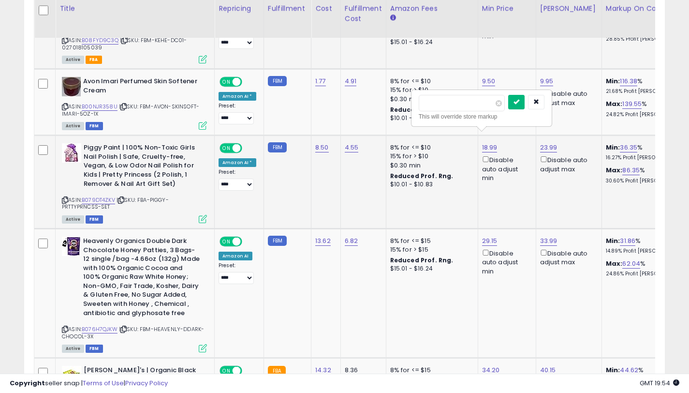
type input "*****"
click at [519, 102] on icon "submit" at bounding box center [516, 102] width 6 height 6
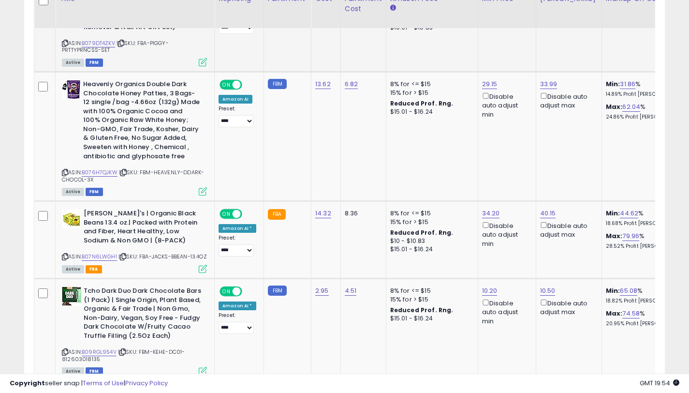
scroll to position [1604, 0]
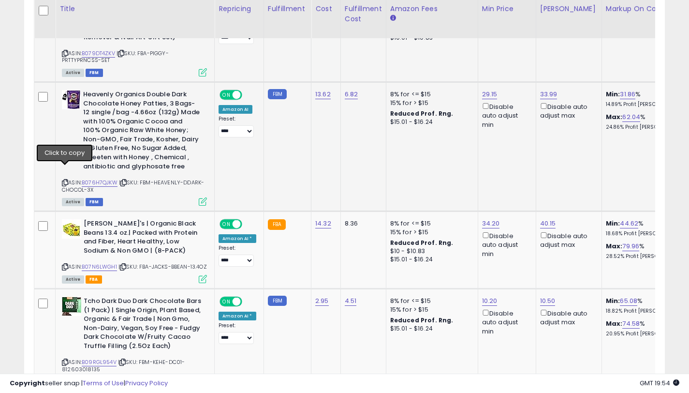
click at [65, 180] on icon at bounding box center [65, 182] width 6 height 5
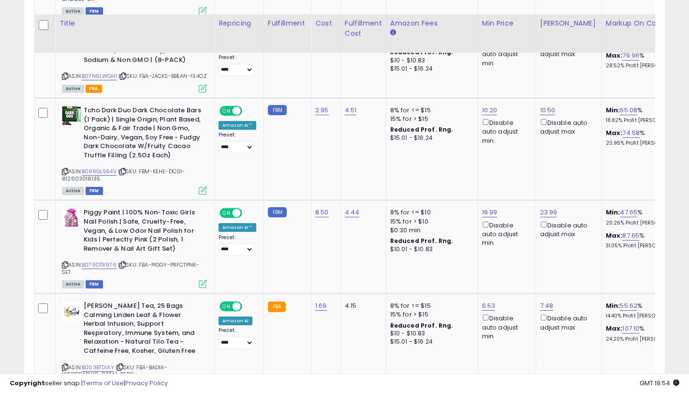
scroll to position [1827, 0]
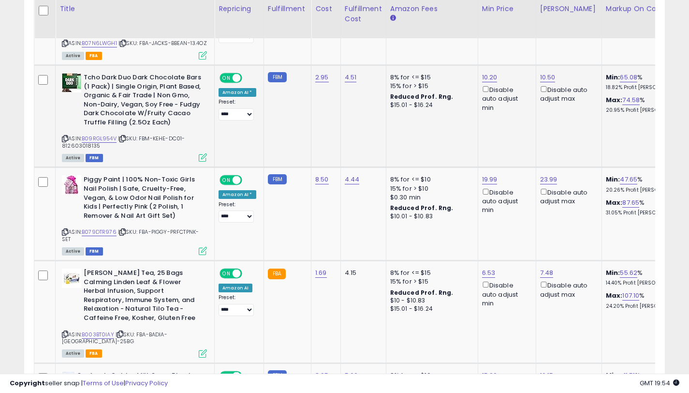
click at [63, 136] on icon at bounding box center [65, 138] width 6 height 5
click at [64, 229] on icon at bounding box center [65, 231] width 6 height 5
click at [486, 176] on link "19.99" at bounding box center [489, 180] width 15 height 10
type input "*****"
click at [519, 141] on icon "submit" at bounding box center [516, 140] width 6 height 6
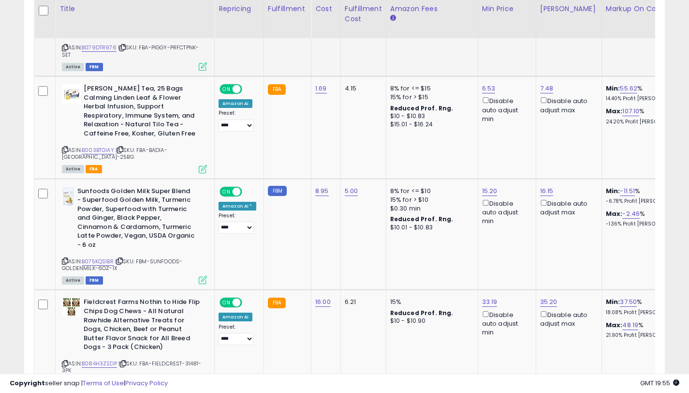
scroll to position [2014, 0]
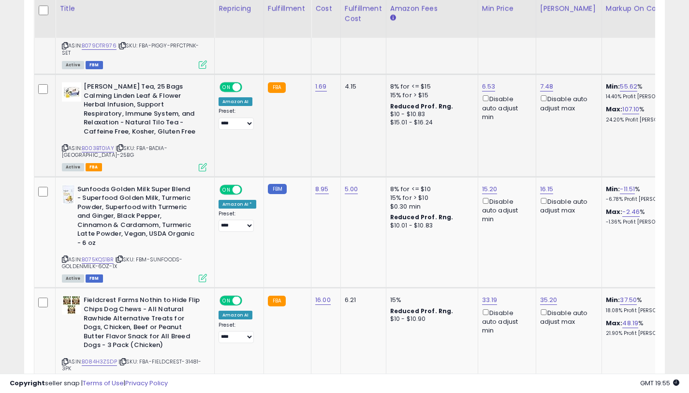
click at [64, 145] on icon at bounding box center [65, 147] width 6 height 5
click at [547, 82] on link "7.48" at bounding box center [547, 87] width 14 height 10
type input "*"
type input "****"
click at [580, 44] on button "submit" at bounding box center [573, 48] width 16 height 15
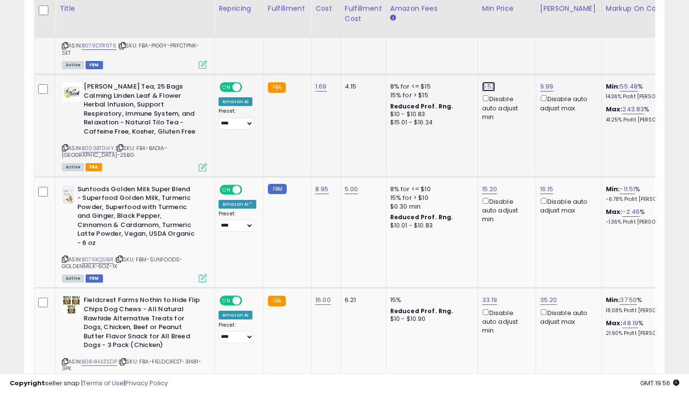
click at [484, 82] on link "6.53" at bounding box center [489, 87] width 14 height 10
type input "*"
type input "****"
click at [518, 49] on icon "submit" at bounding box center [515, 47] width 6 height 6
click at [65, 256] on icon at bounding box center [65, 258] width 6 height 5
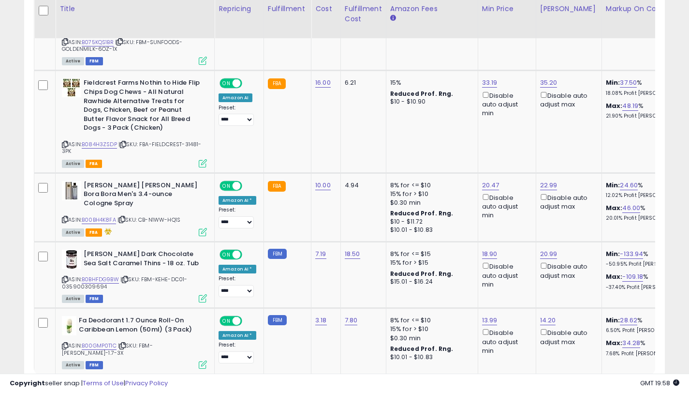
scroll to position [2236, 0]
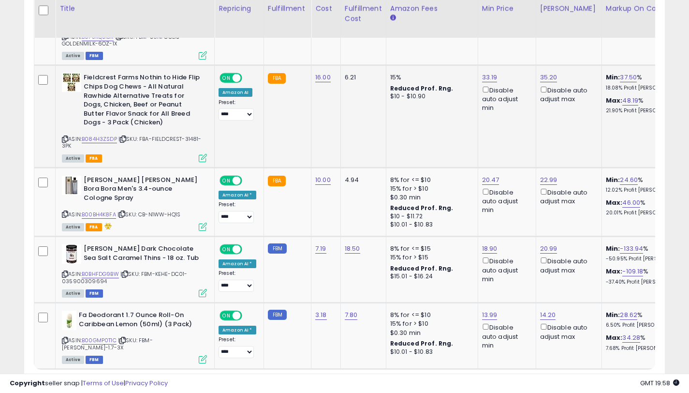
click at [65, 136] on icon at bounding box center [65, 138] width 6 height 5
click at [64, 136] on icon at bounding box center [65, 138] width 6 height 5
click at [64, 211] on icon at bounding box center [65, 213] width 6 height 5
click at [64, 271] on icon at bounding box center [65, 273] width 6 height 5
click at [482, 175] on link "20.47" at bounding box center [490, 180] width 17 height 10
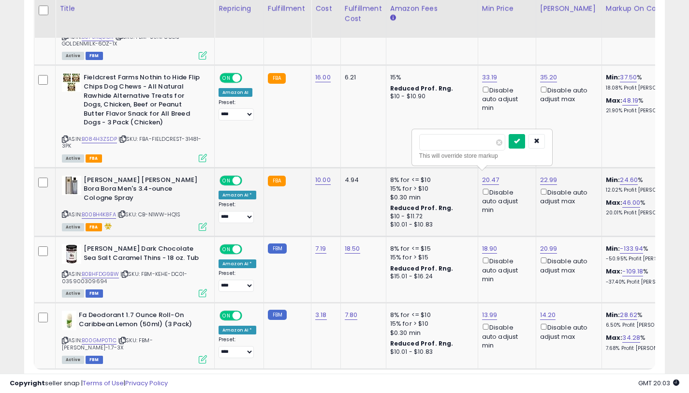
type input "*****"
click at [525, 145] on button "submit" at bounding box center [517, 141] width 16 height 15
click at [488, 244] on link "18.90" at bounding box center [489, 249] width 15 height 10
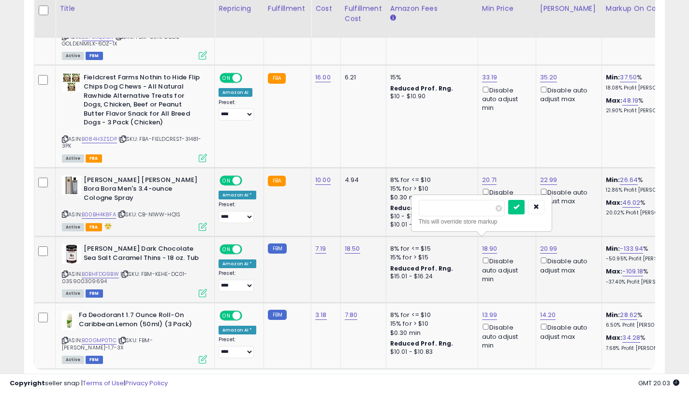
type input "*"
type input "*****"
click at [525, 205] on button "submit" at bounding box center [516, 207] width 16 height 15
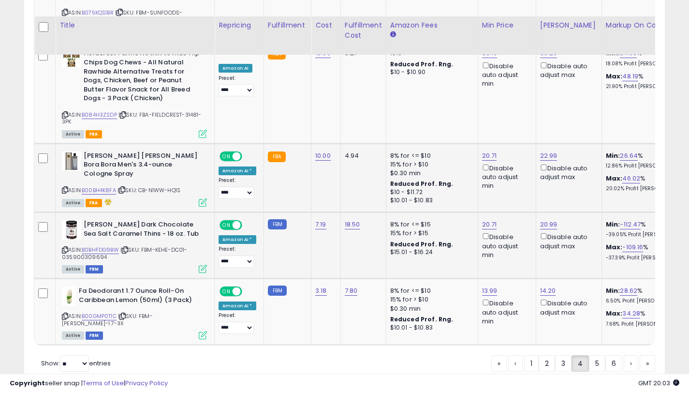
scroll to position [2290, 0]
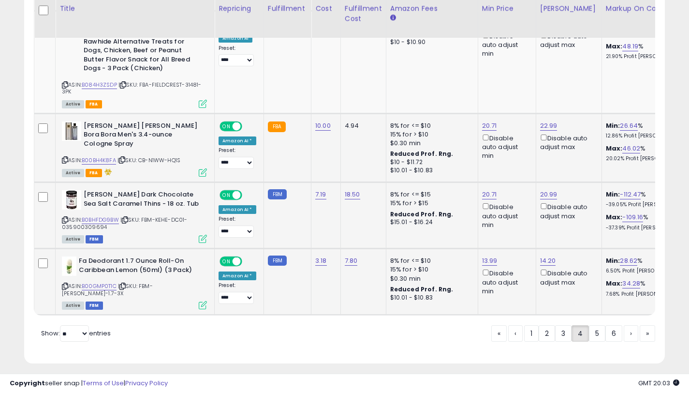
click at [66, 283] on icon at bounding box center [65, 285] width 6 height 5
click at [541, 256] on link "14.20" at bounding box center [548, 261] width 16 height 10
type input "*****"
click at [578, 217] on button "submit" at bounding box center [574, 219] width 16 height 15
click at [483, 256] on link "13.99" at bounding box center [489, 261] width 15 height 10
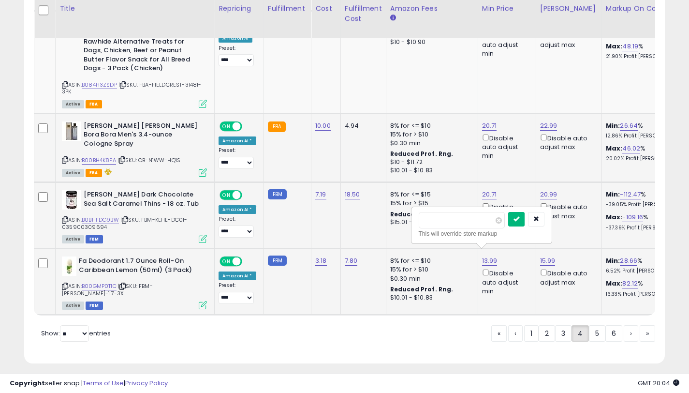
type input "*****"
click at [518, 218] on button "submit" at bounding box center [516, 219] width 16 height 15
click at [592, 326] on link "5" at bounding box center [597, 333] width 16 height 16
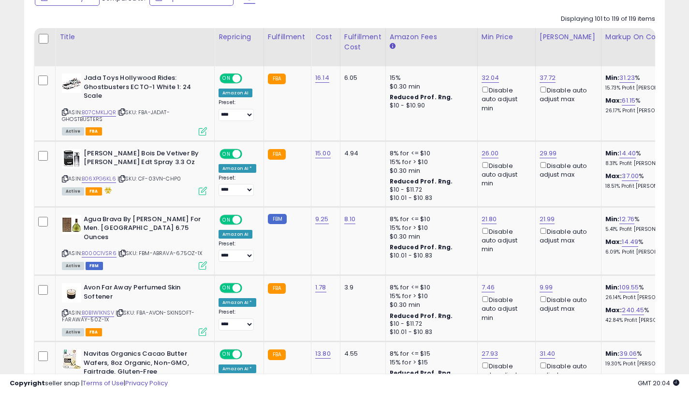
scroll to position [446, 0]
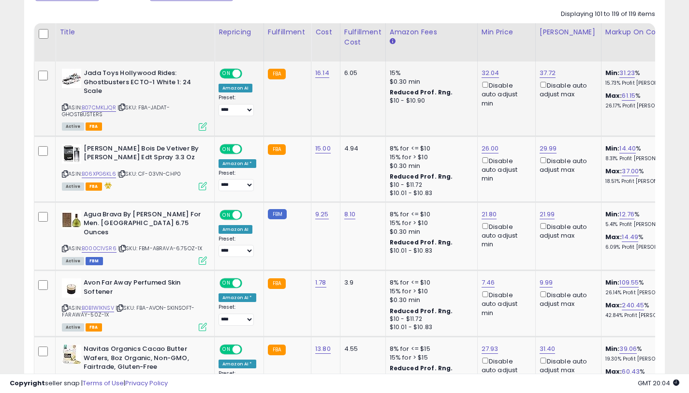
click at [65, 107] on icon at bounding box center [65, 106] width 6 height 5
click at [65, 172] on icon at bounding box center [65, 173] width 6 height 5
click at [490, 151] on link "26.00" at bounding box center [490, 149] width 17 height 10
click at [490, 151] on div "26.00 ***** This will override store markup Disable auto adjust min" at bounding box center [505, 163] width 46 height 39
type input "*****"
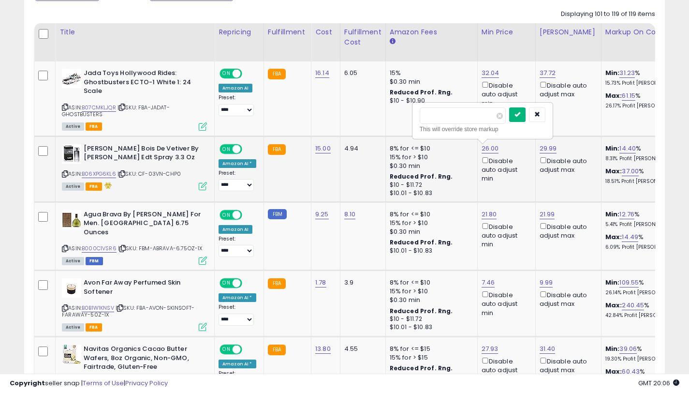
click at [522, 118] on button "submit" at bounding box center [517, 114] width 16 height 15
click at [64, 246] on icon at bounding box center [65, 248] width 6 height 5
click at [540, 214] on link "21.99" at bounding box center [547, 214] width 15 height 10
type input "*****"
click at [578, 179] on button "submit" at bounding box center [574, 180] width 16 height 15
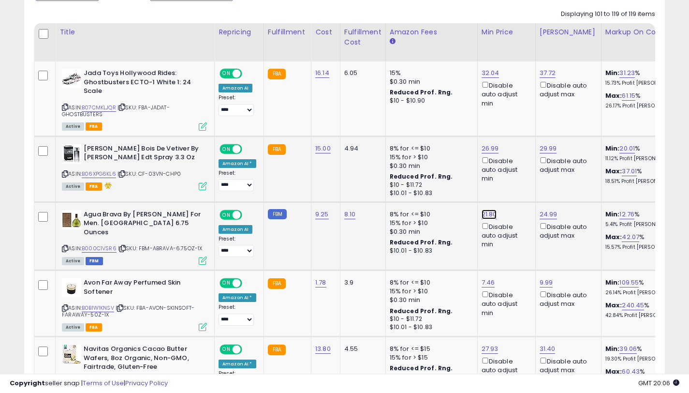
click at [487, 215] on link "21.80" at bounding box center [489, 214] width 15 height 10
type input "*****"
click at [525, 175] on button "submit" at bounding box center [516, 180] width 16 height 15
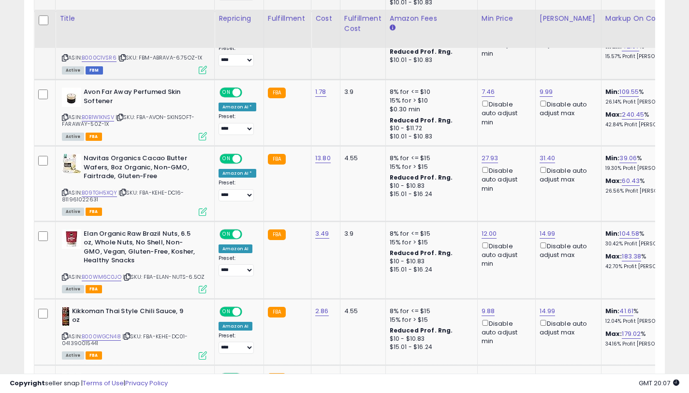
scroll to position [646, 0]
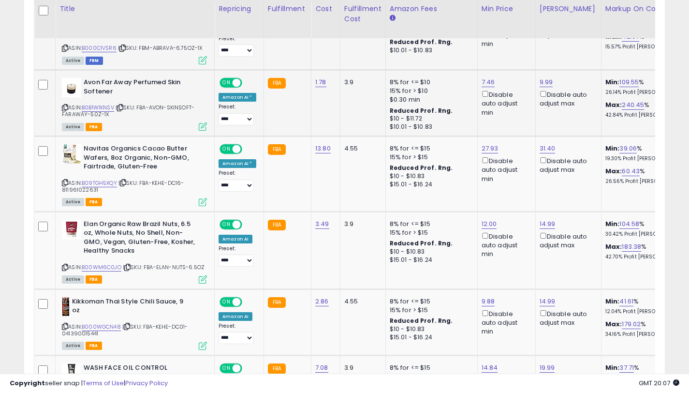
click at [65, 105] on icon at bounding box center [65, 107] width 6 height 5
click at [487, 77] on link "7.46" at bounding box center [489, 82] width 14 height 10
type input "*"
type input "****"
click at [518, 38] on icon "submit" at bounding box center [515, 39] width 6 height 6
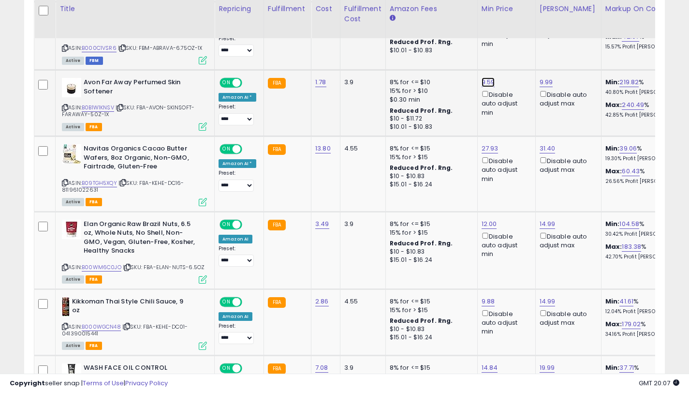
click at [482, 77] on link "9.59" at bounding box center [489, 82] width 14 height 10
type input "****"
click at [519, 42] on button "submit" at bounding box center [515, 39] width 16 height 15
click at [63, 180] on icon at bounding box center [65, 182] width 6 height 5
click at [489, 144] on link "27.93" at bounding box center [490, 149] width 17 height 10
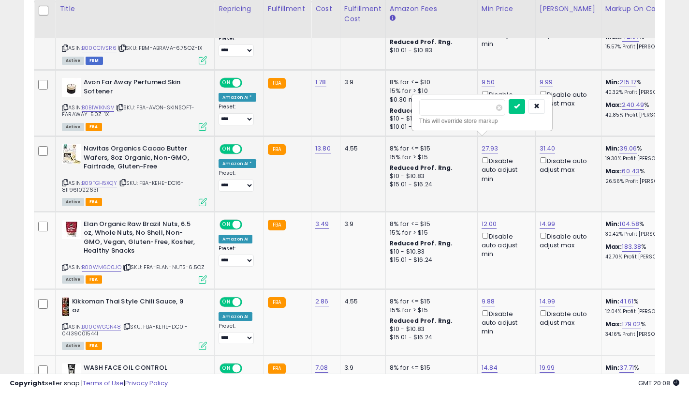
type input "*****"
click at [520, 106] on icon "submit" at bounding box center [517, 106] width 6 height 6
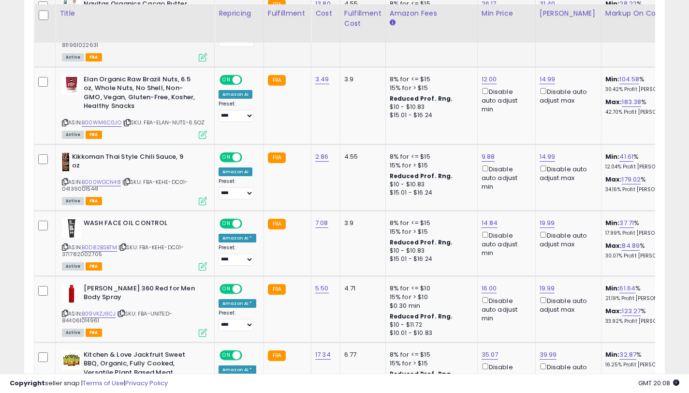
scroll to position [794, 0]
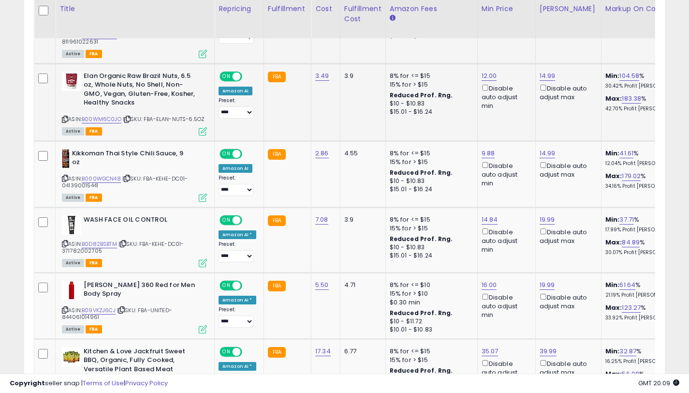
click at [65, 117] on icon at bounding box center [65, 119] width 6 height 5
click at [489, 71] on link "12.00" at bounding box center [489, 76] width 15 height 10
type input "*****"
click at [519, 35] on icon "submit" at bounding box center [516, 33] width 6 height 6
click at [65, 175] on icon at bounding box center [65, 177] width 6 height 5
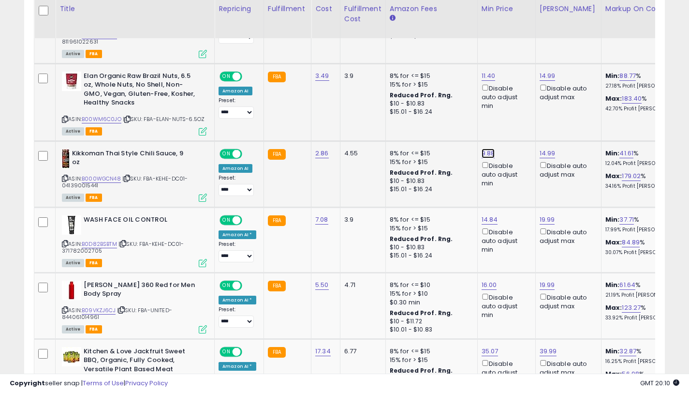
click at [485, 148] on link "9.88" at bounding box center [489, 153] width 14 height 10
type input "*"
type input "*****"
click at [518, 111] on icon "submit" at bounding box center [515, 110] width 6 height 6
click at [546, 148] on link "14.99" at bounding box center [548, 153] width 16 height 10
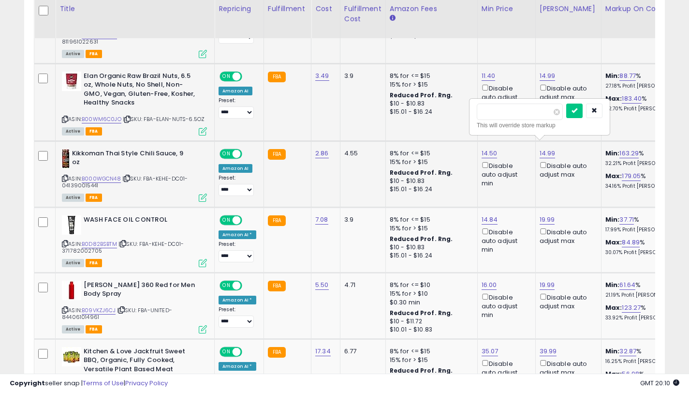
type input "*"
type input "*****"
click at [577, 113] on icon "submit" at bounding box center [574, 110] width 6 height 6
click at [544, 148] on link "15.99" at bounding box center [547, 153] width 15 height 10
type input "*****"
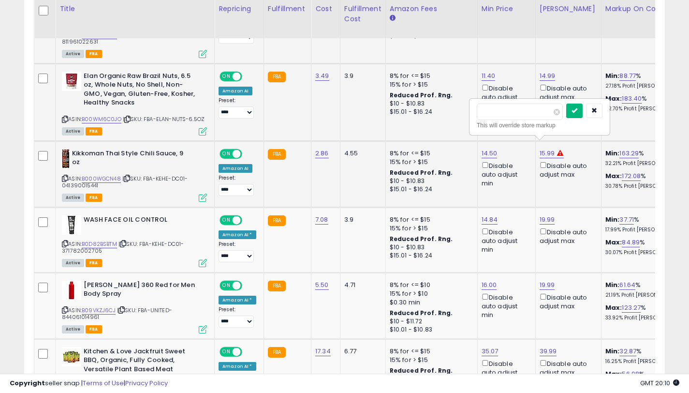
click at [577, 113] on icon "submit" at bounding box center [574, 110] width 6 height 6
click at [548, 148] on link "15.75" at bounding box center [547, 153] width 15 height 10
type input "*****"
click at [577, 113] on icon "submit" at bounding box center [574, 110] width 6 height 6
click at [556, 150] on icon at bounding box center [559, 153] width 6 height 6
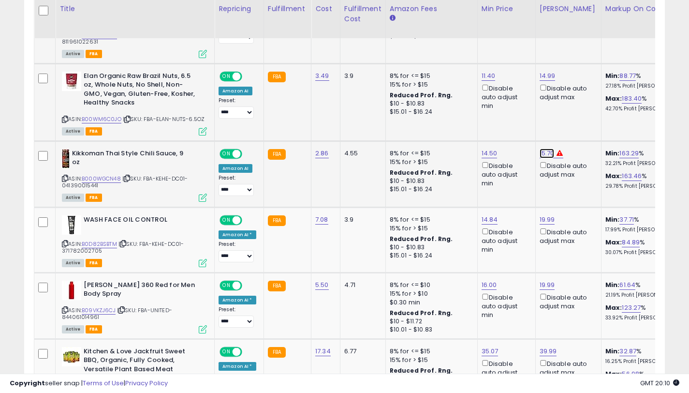
click at [546, 148] on link "15.70" at bounding box center [547, 153] width 15 height 10
type input "*****"
click at [577, 112] on icon "submit" at bounding box center [574, 110] width 6 height 6
click at [547, 148] on link "15.20" at bounding box center [547, 153] width 15 height 10
type input "*****"
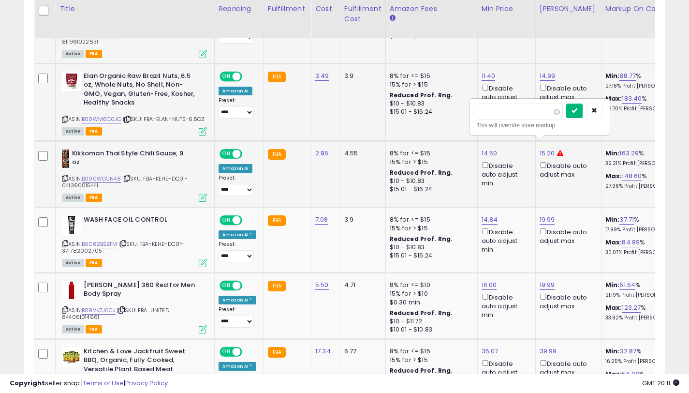
click at [576, 115] on button "submit" at bounding box center [574, 110] width 16 height 15
click at [548, 148] on link "14.99" at bounding box center [548, 153] width 16 height 10
click at [602, 114] on button "button" at bounding box center [594, 110] width 16 height 15
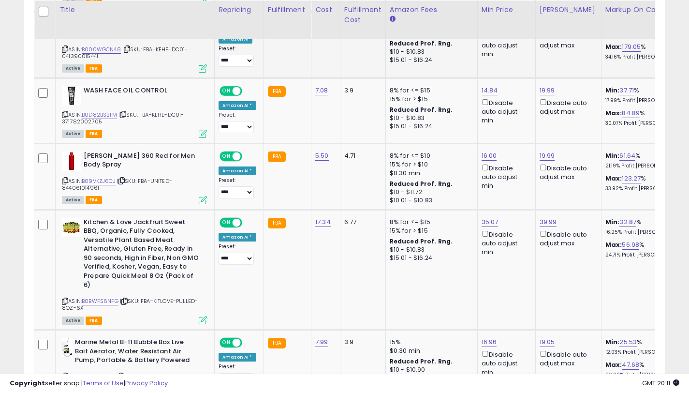
scroll to position [929, 0]
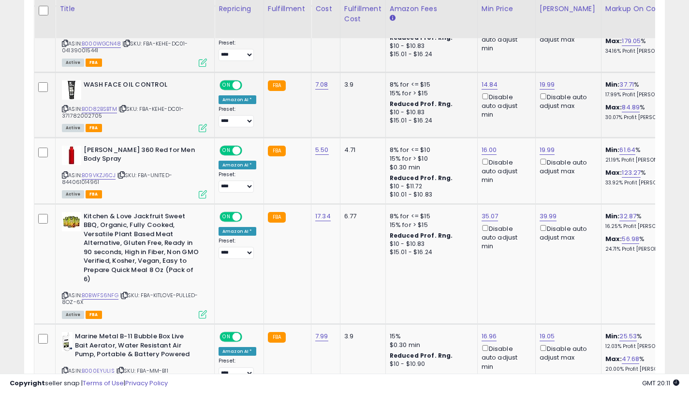
click at [66, 106] on icon at bounding box center [65, 108] width 6 height 5
click at [485, 80] on link "14.84" at bounding box center [490, 85] width 16 height 10
type input "*"
type input "*****"
click at [519, 43] on icon "submit" at bounding box center [516, 42] width 6 height 6
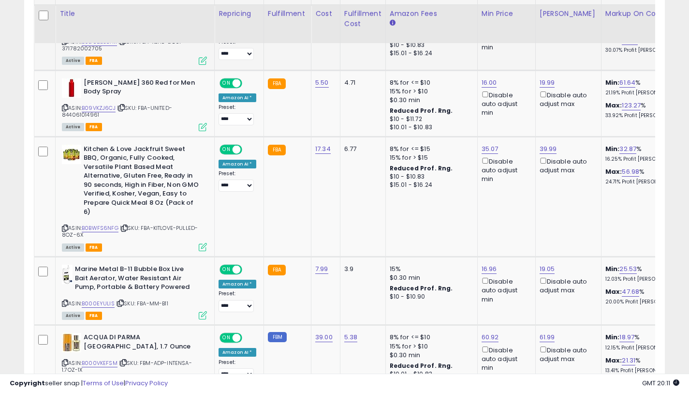
scroll to position [1001, 0]
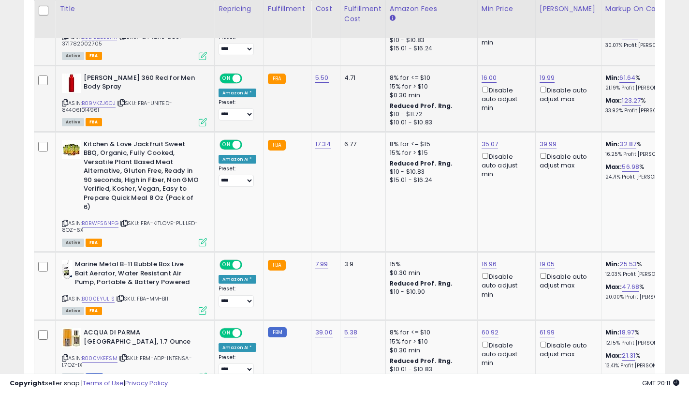
click at [66, 100] on icon at bounding box center [65, 102] width 6 height 5
click at [486, 73] on link "16.00" at bounding box center [489, 78] width 15 height 10
type input "*"
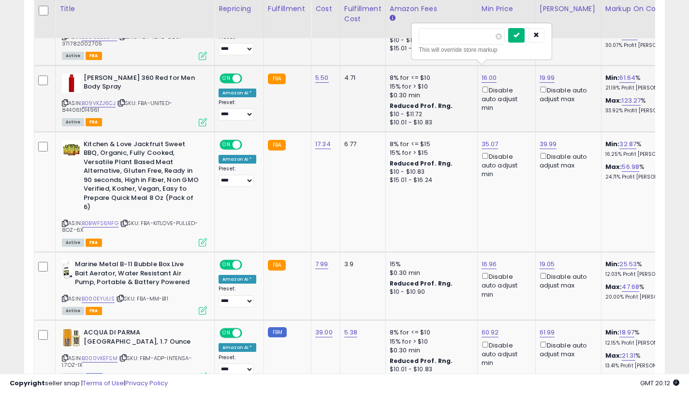
type input "*****"
click at [524, 40] on button "submit" at bounding box center [516, 35] width 16 height 15
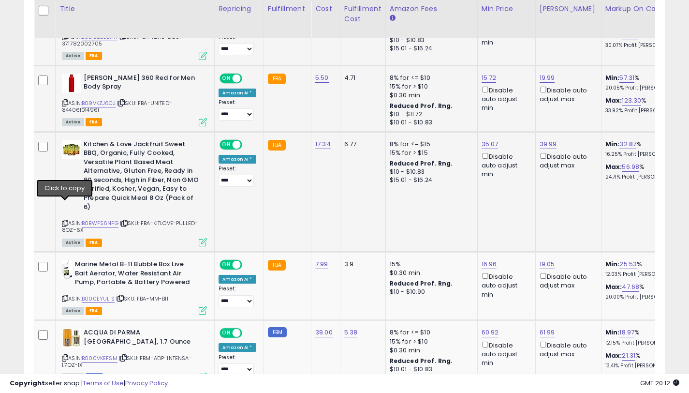
click at [63, 220] on icon at bounding box center [65, 222] width 6 height 5
click at [487, 139] on link "35.07" at bounding box center [490, 144] width 17 height 10
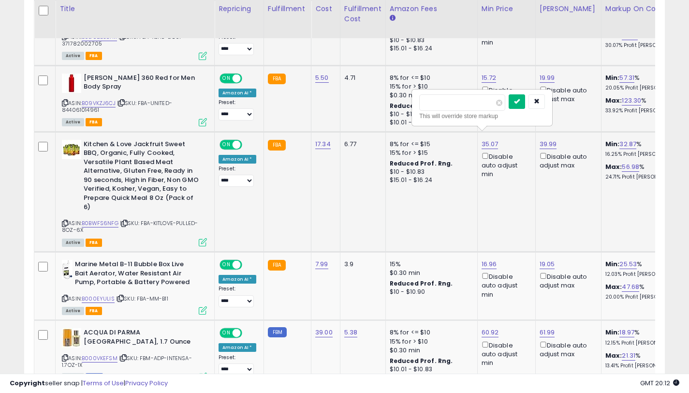
type input "*****"
click at [520, 103] on icon "submit" at bounding box center [517, 101] width 6 height 6
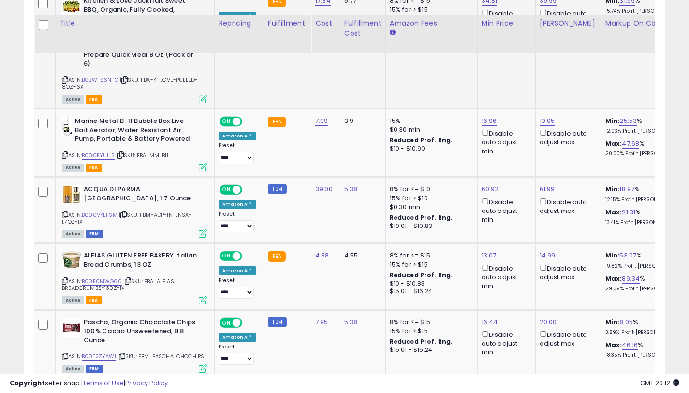
scroll to position [1188, 0]
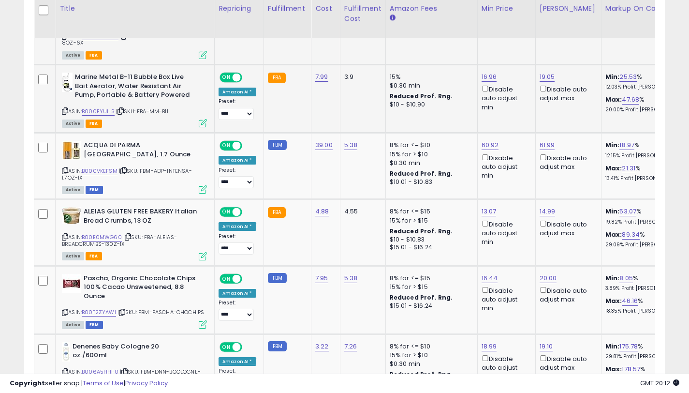
click at [65, 108] on icon at bounding box center [65, 110] width 6 height 5
click at [488, 72] on link "16.96" at bounding box center [489, 77] width 15 height 10
click at [488, 73] on div "16.96 Disable auto adjust min" at bounding box center [505, 92] width 46 height 39
type input "*****"
click at [523, 29] on button "submit" at bounding box center [516, 25] width 16 height 15
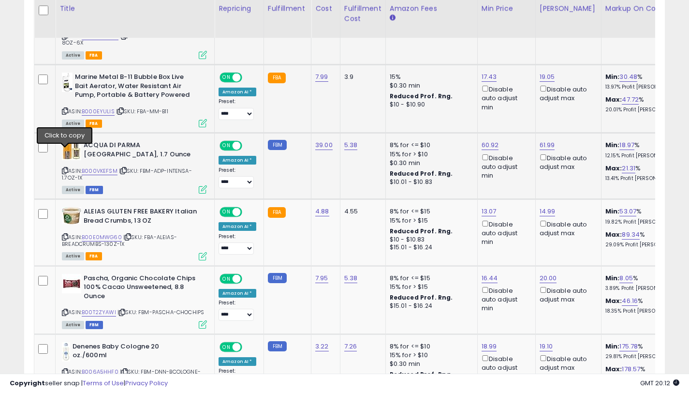
click at [67, 168] on icon at bounding box center [65, 170] width 6 height 5
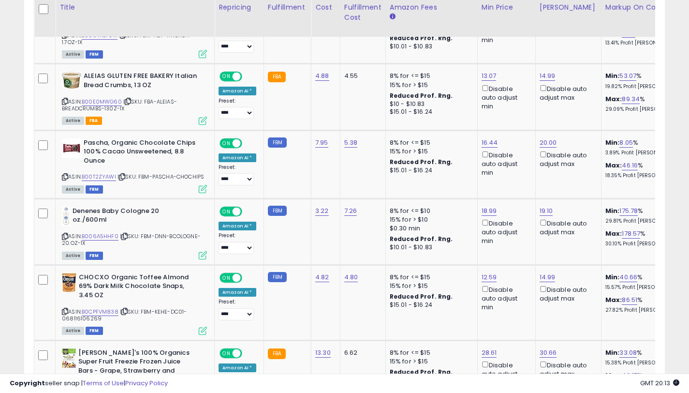
scroll to position [1328, 0]
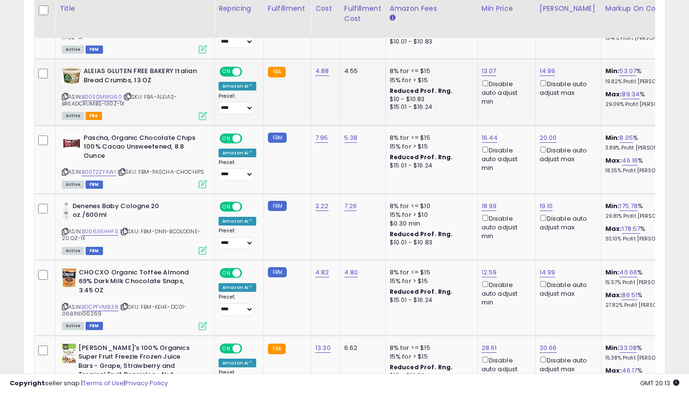
click at [65, 94] on icon at bounding box center [65, 96] width 6 height 5
click at [485, 66] on link "13.07" at bounding box center [489, 71] width 15 height 10
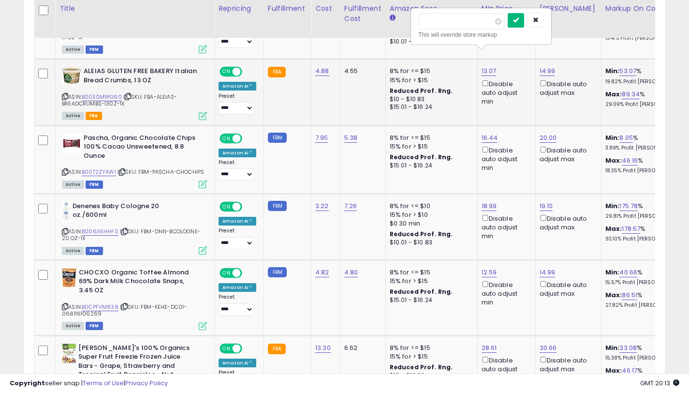
type input "*****"
click at [519, 21] on icon "submit" at bounding box center [516, 20] width 6 height 6
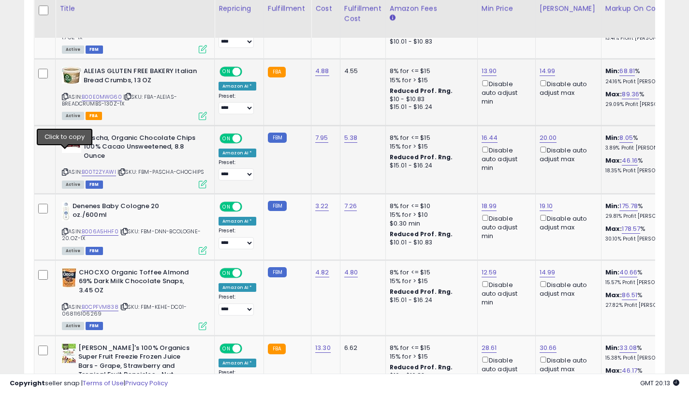
click at [63, 169] on icon at bounding box center [65, 171] width 6 height 5
click at [487, 133] on link "16.44" at bounding box center [490, 138] width 16 height 10
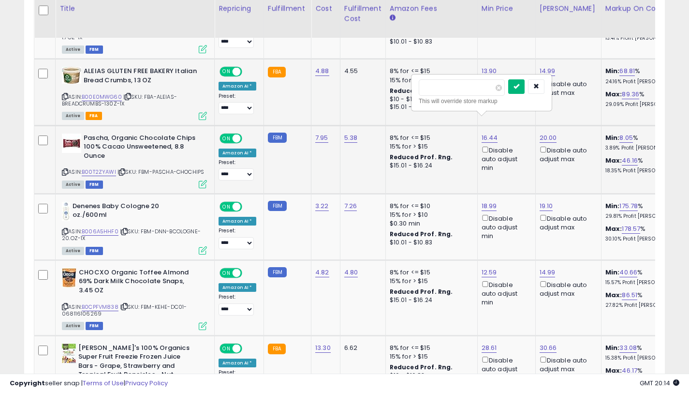
type input "*****"
click at [520, 86] on button "submit" at bounding box center [516, 86] width 16 height 15
click at [66, 229] on icon at bounding box center [65, 231] width 6 height 5
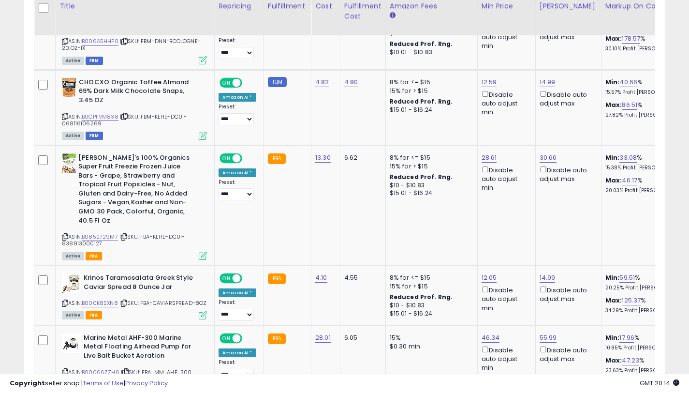
scroll to position [1516, 0]
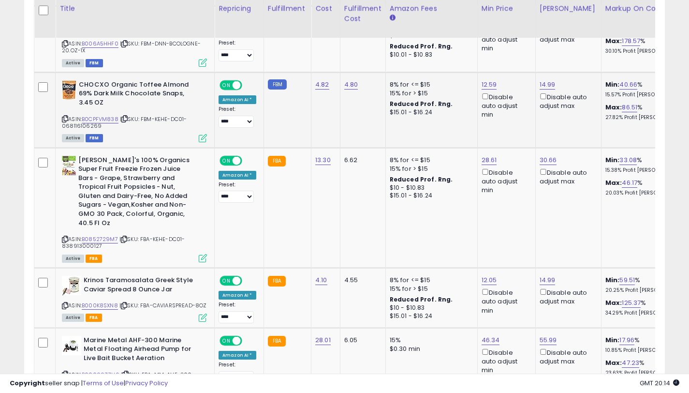
click at [65, 116] on icon at bounding box center [65, 118] width 6 height 5
click at [487, 80] on link "12.59" at bounding box center [489, 85] width 15 height 10
type input "*****"
click at [523, 38] on button "submit" at bounding box center [516, 33] width 16 height 15
click at [64, 236] on icon at bounding box center [65, 238] width 6 height 5
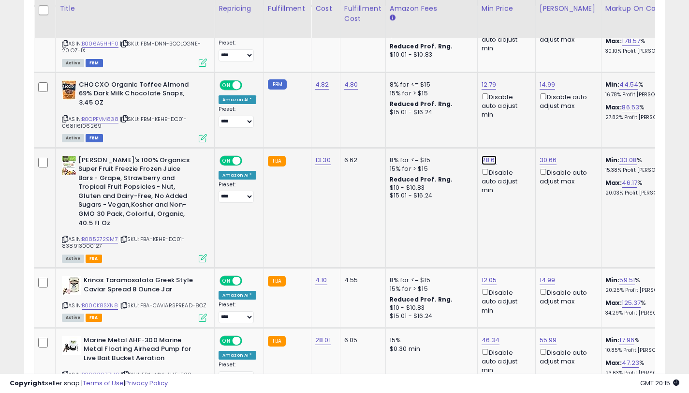
click at [488, 155] on link "28.61" at bounding box center [489, 160] width 15 height 10
type input "*****"
click at [520, 107] on button "submit" at bounding box center [516, 109] width 16 height 15
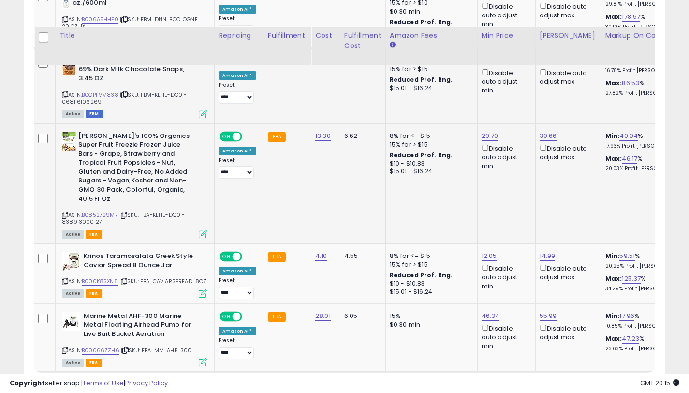
scroll to position [1585, 0]
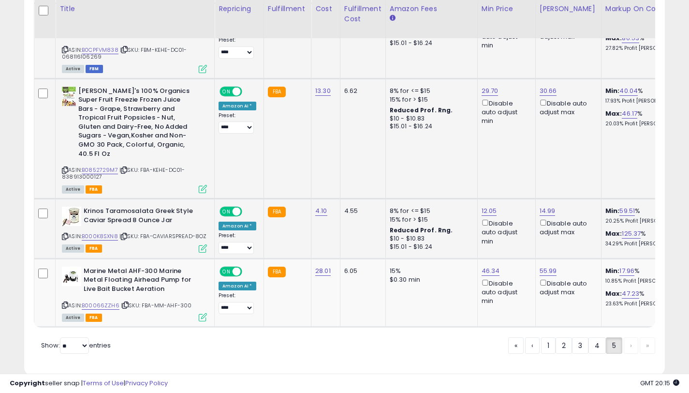
click at [65, 234] on icon at bounding box center [65, 236] width 6 height 5
click at [486, 206] on link "12.05" at bounding box center [489, 211] width 15 height 10
type input "*****"
click at [519, 152] on icon "submit" at bounding box center [516, 150] width 6 height 6
click at [64, 302] on icon at bounding box center [65, 304] width 6 height 5
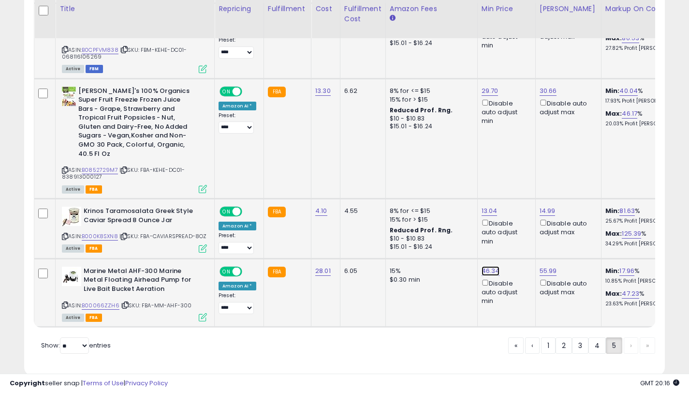
click at [490, 266] on link "46.34" at bounding box center [491, 271] width 18 height 10
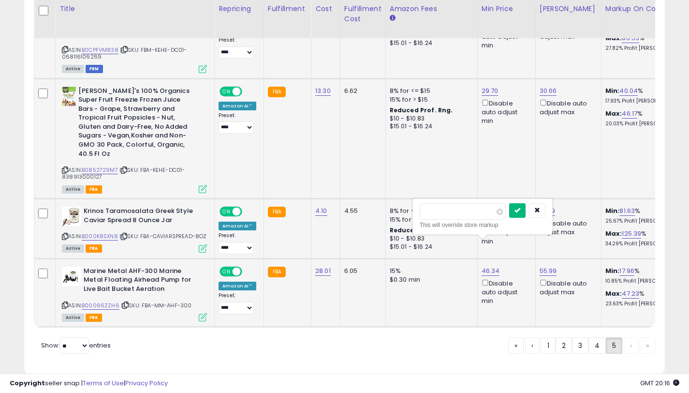
type input "*****"
click at [518, 215] on button "submit" at bounding box center [517, 210] width 16 height 15
click at [628, 337] on div "« ‹ 1 2 3 4 5 › »" at bounding box center [581, 346] width 147 height 19
click at [641, 337] on div "« ‹ 1 2 3 4 5 › »" at bounding box center [581, 346] width 147 height 19
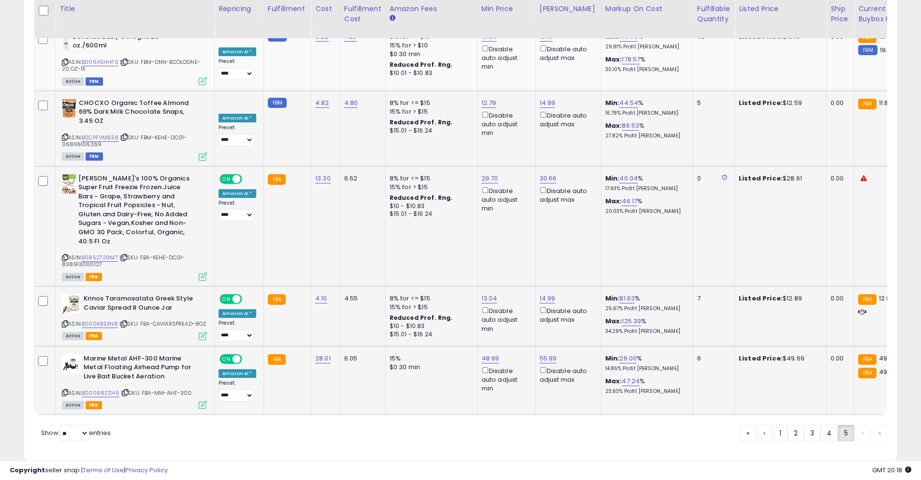
scroll to position [198, 506]
